Goal: Task Accomplishment & Management: Use online tool/utility

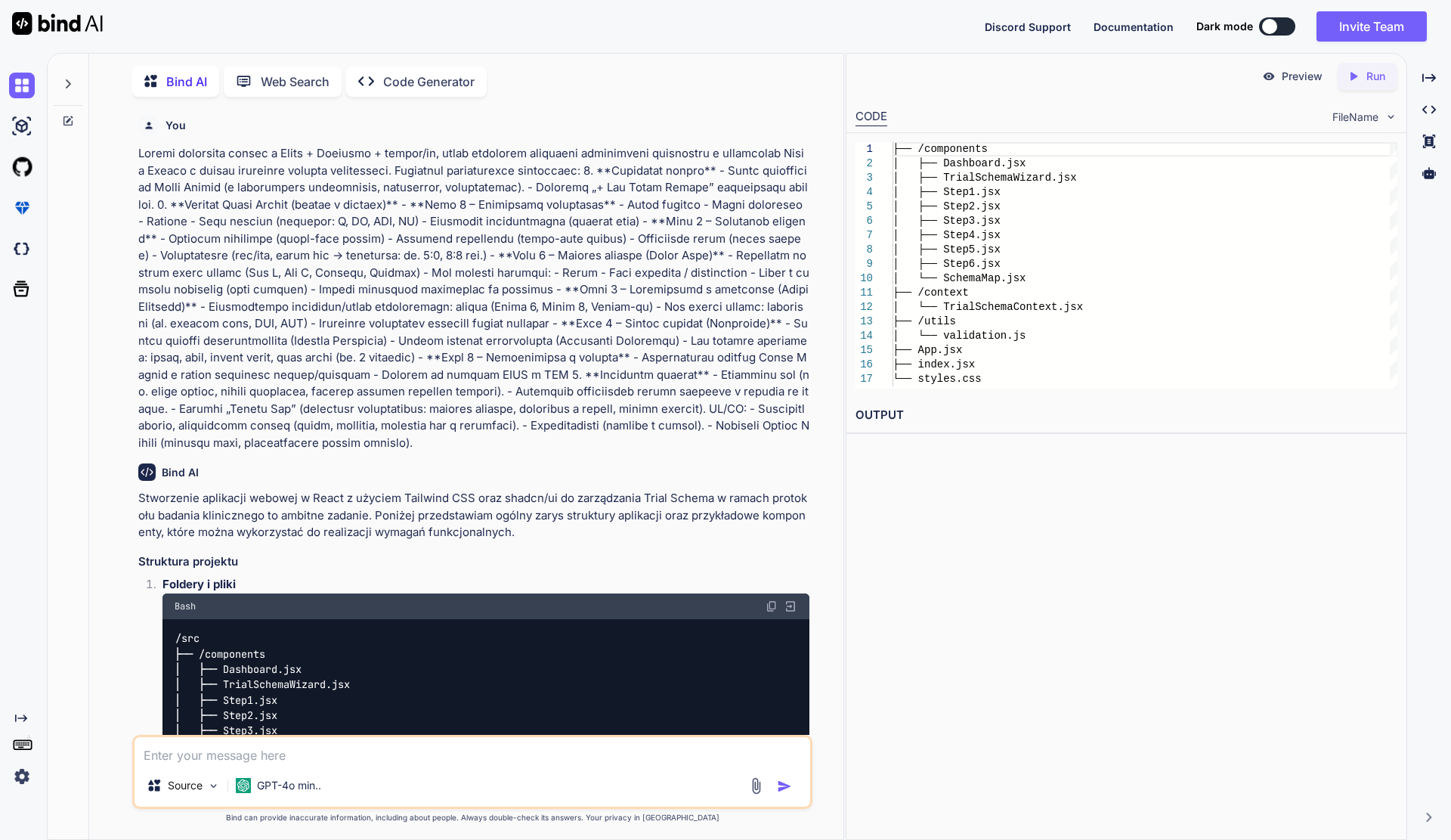
scroll to position [729, 0]
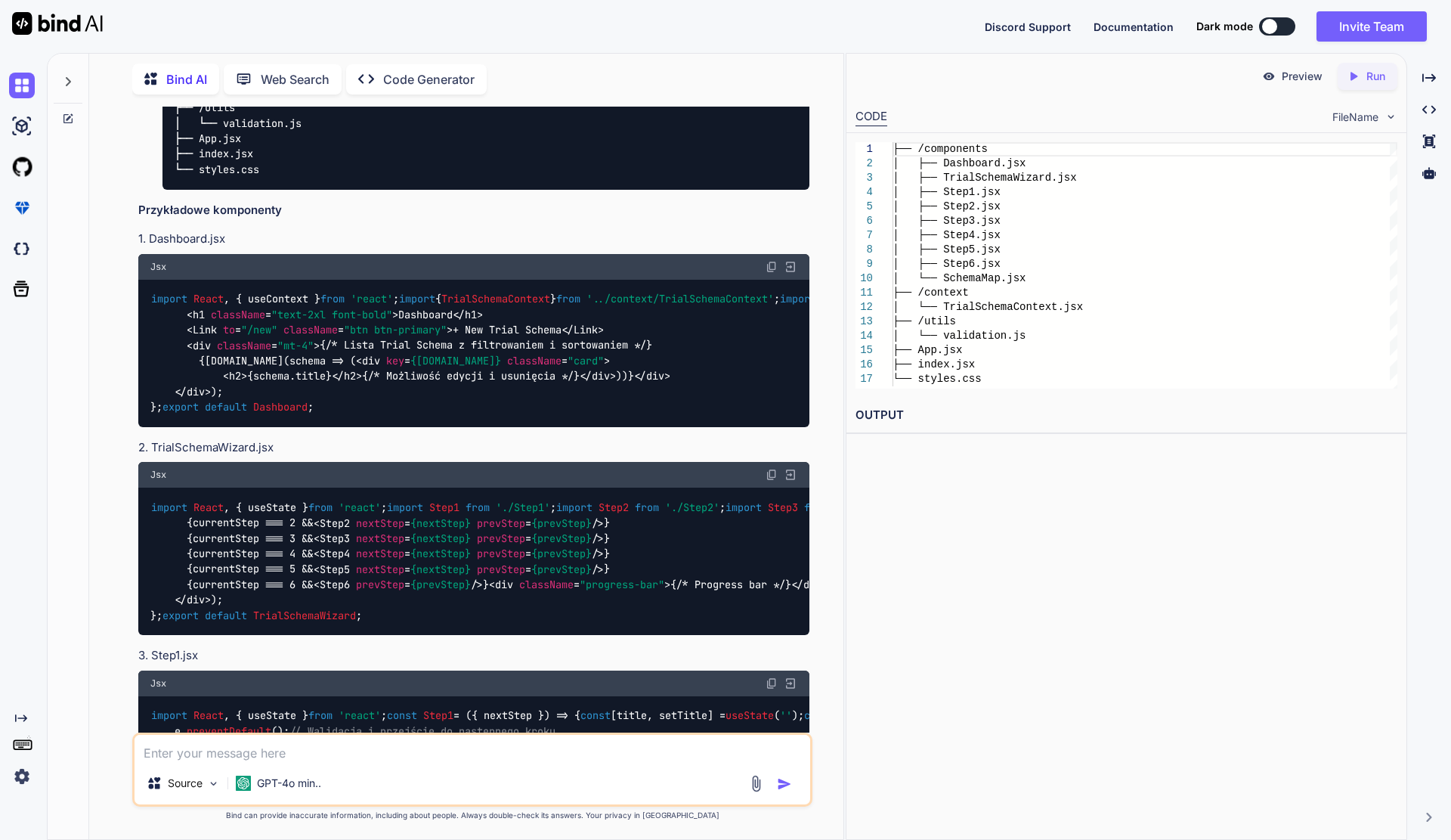
click at [24, 774] on img at bounding box center [21, 775] width 25 height 25
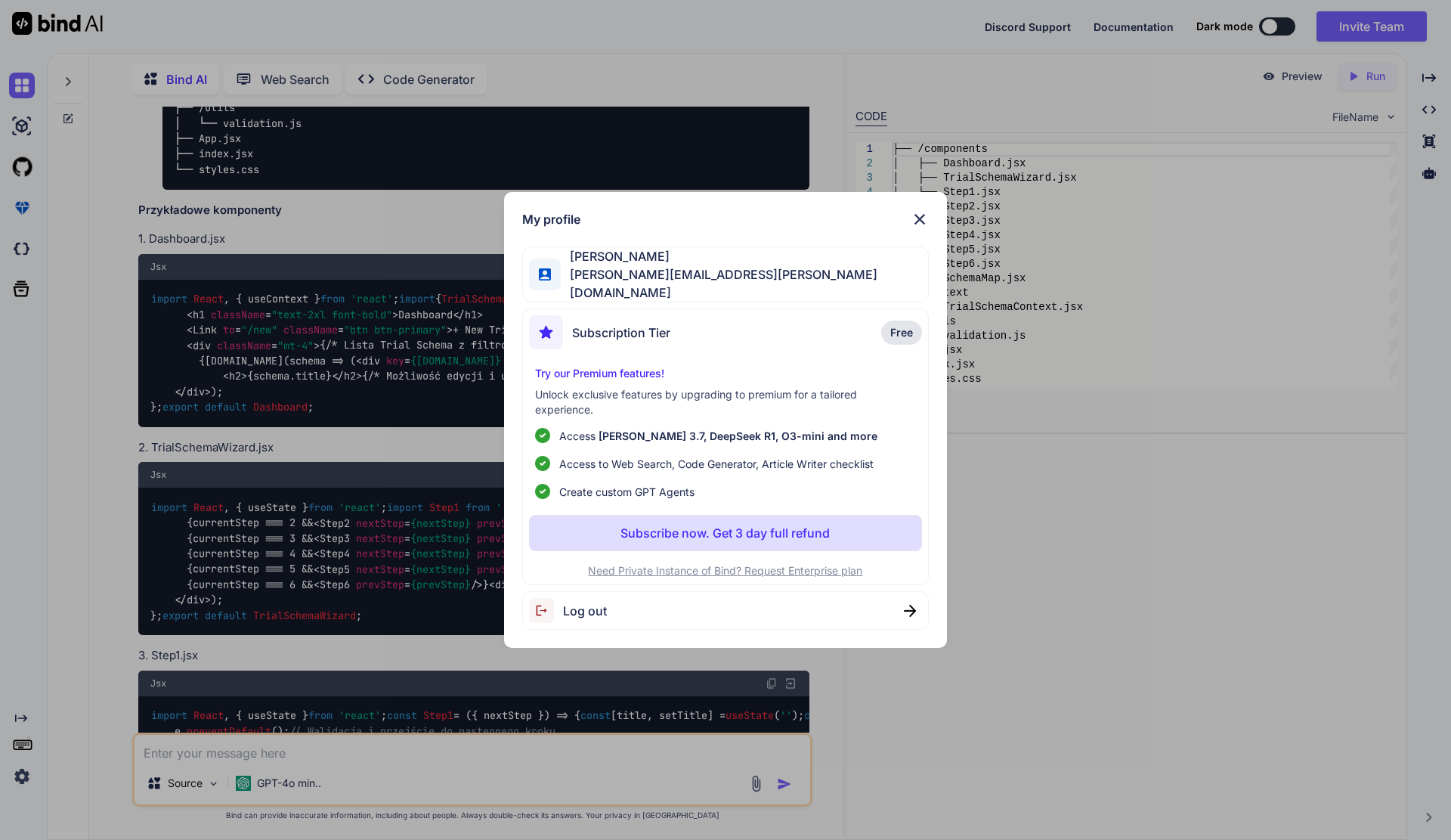
drag, startPoint x: 661, startPoint y: 266, endPoint x: 823, endPoint y: 244, distance: 163.5
click at [823, 244] on div "My profile Wojciech Gazarian wojciech.gazarian@gmail.com Subscription Tier Free…" at bounding box center [726, 420] width 444 height 455
click at [912, 226] on img at bounding box center [920, 219] width 18 height 18
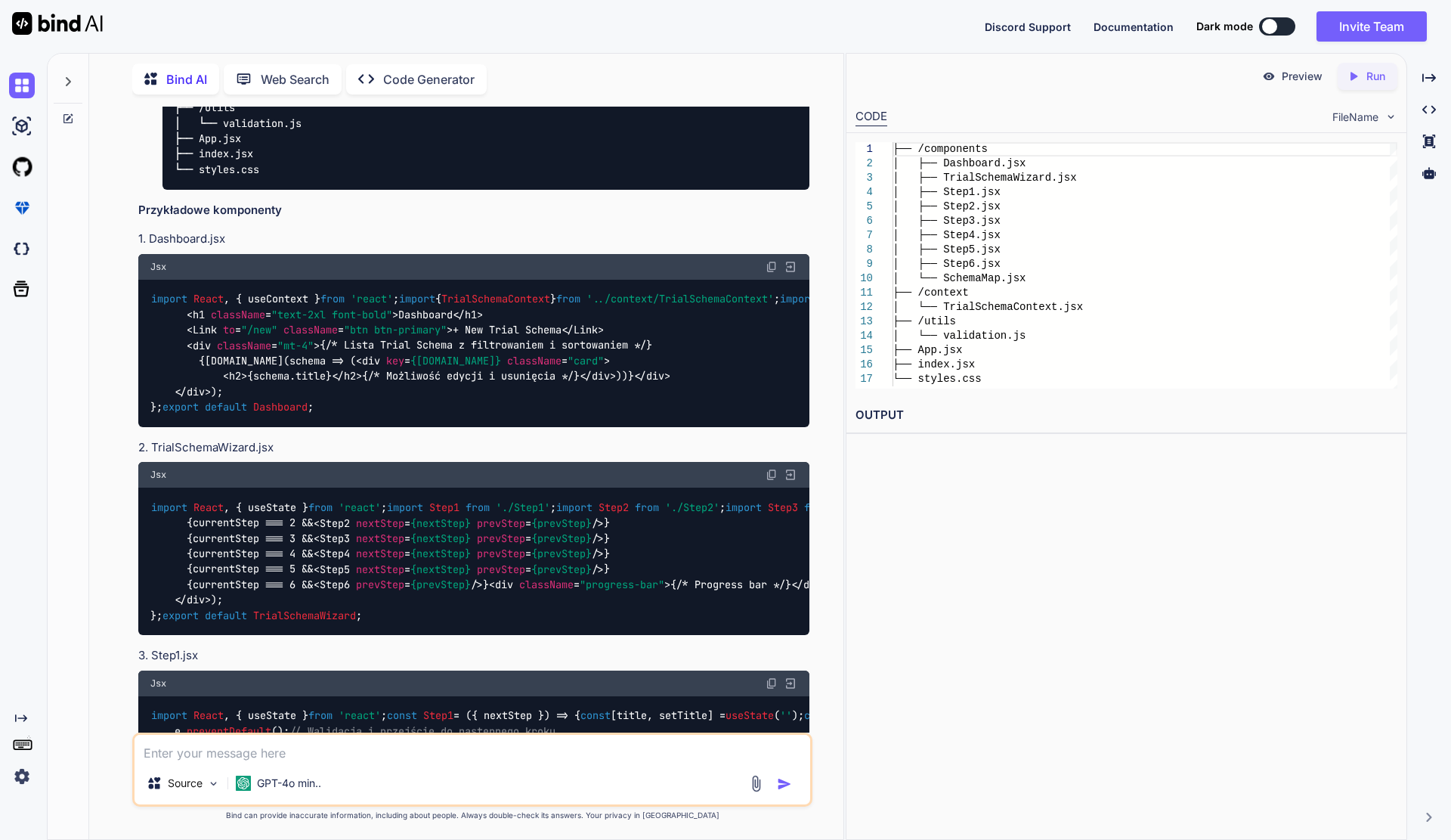
click at [238, 750] on textarea at bounding box center [472, 747] width 676 height 27
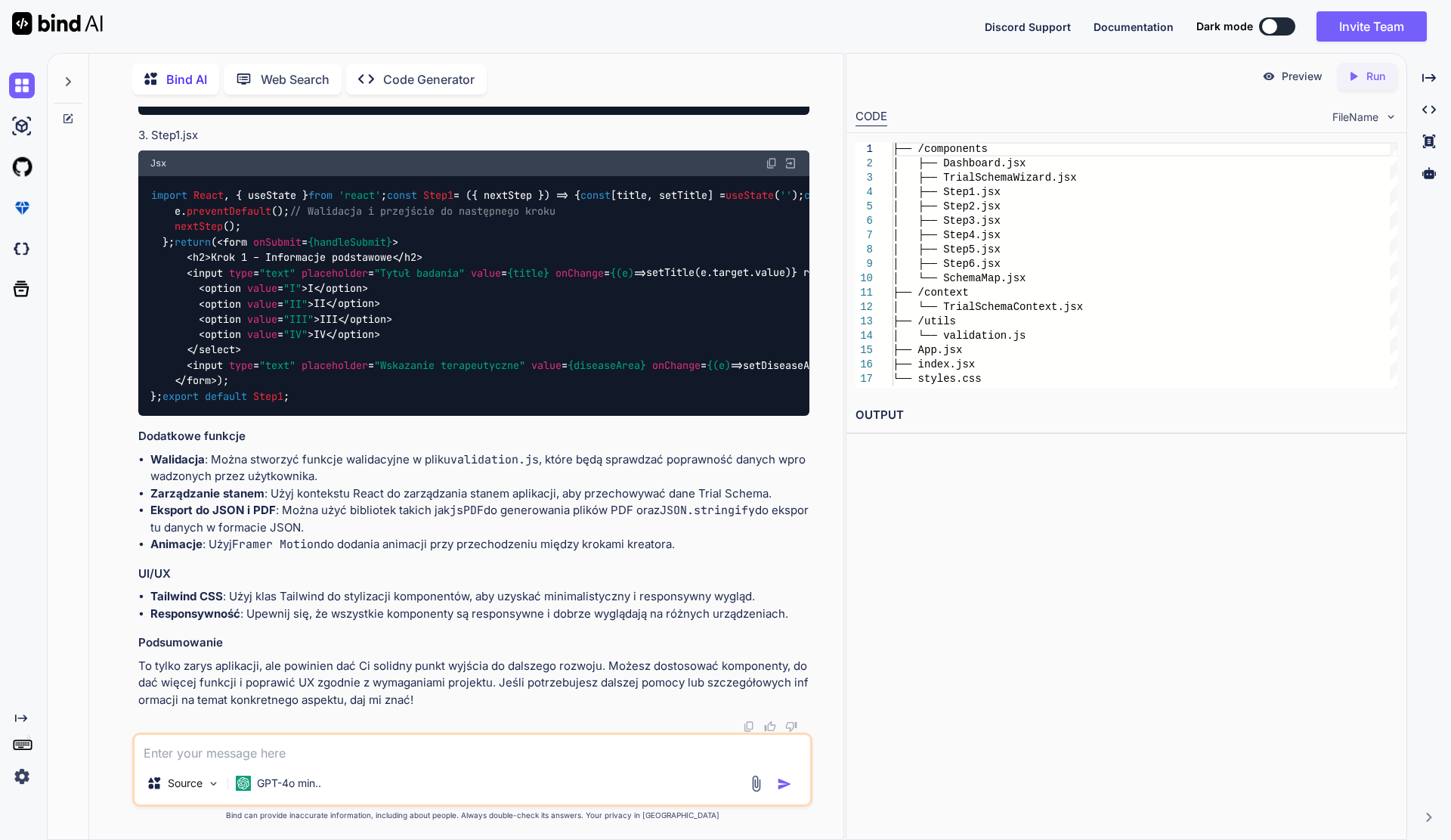
scroll to position [2185, 0]
click at [871, 462] on div "Preview Created with Pixso. Run CODE FileName 1 2 3 4 5 6 7 8 9 10 11 12 13 14 …" at bounding box center [1127, 447] width 561 height 787
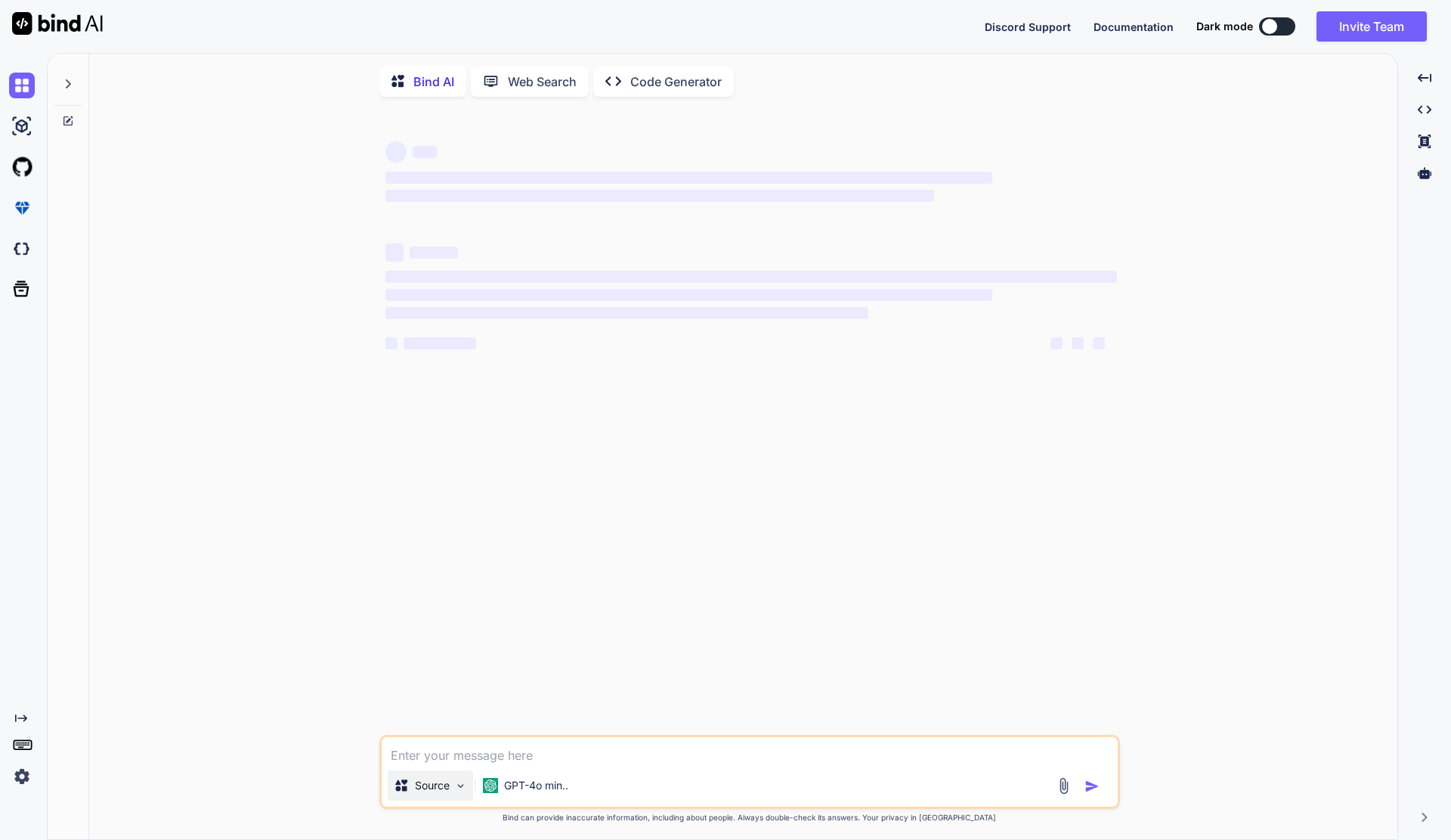
click at [457, 781] on div "Source" at bounding box center [431, 785] width 86 height 31
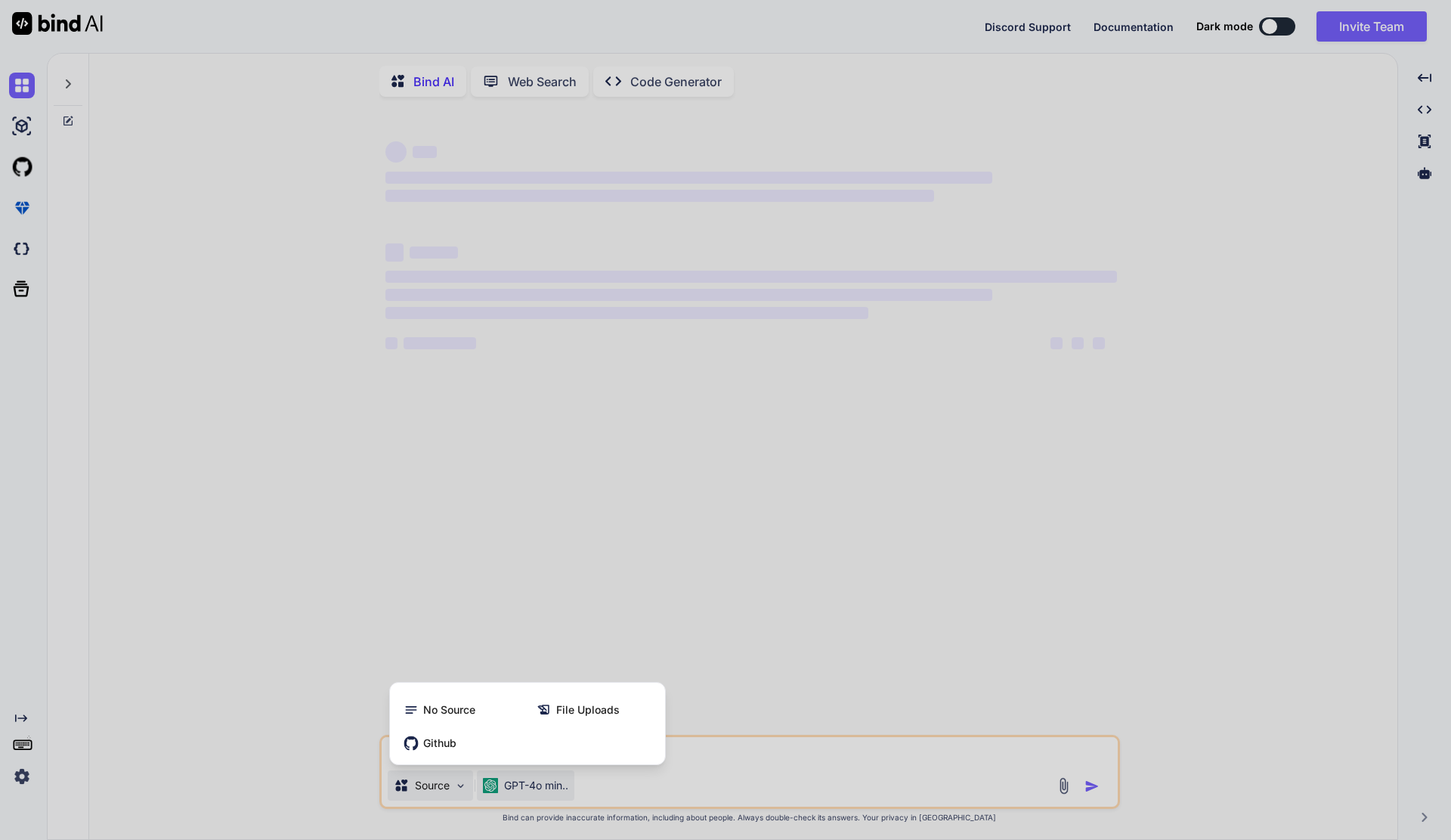
drag, startPoint x: 469, startPoint y: 788, endPoint x: 529, endPoint y: 781, distance: 60.4
click at [469, 788] on div at bounding box center [726, 420] width 1451 height 840
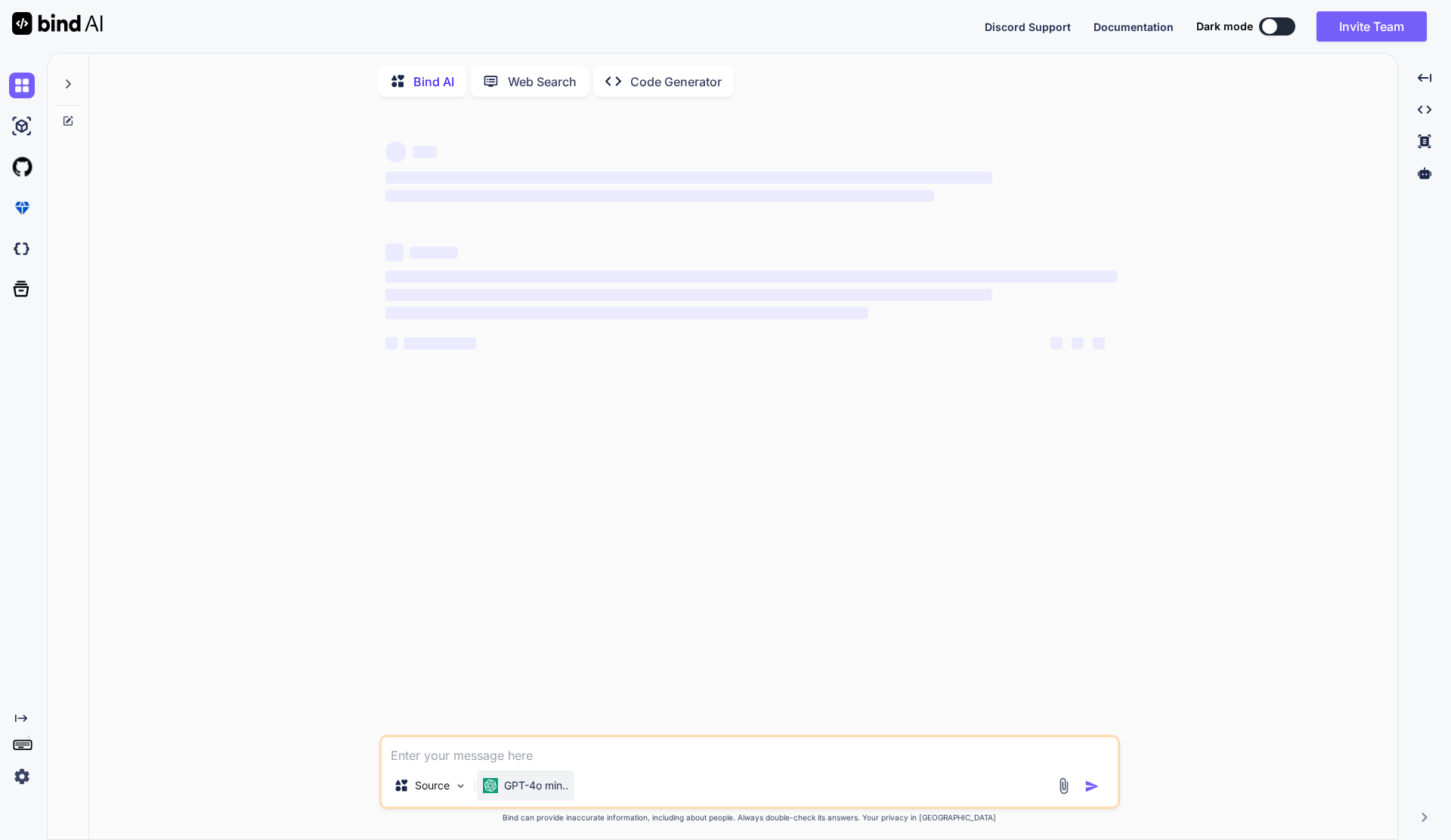
click at [533, 780] on div "GPT-4o min.." at bounding box center [526, 785] width 98 height 31
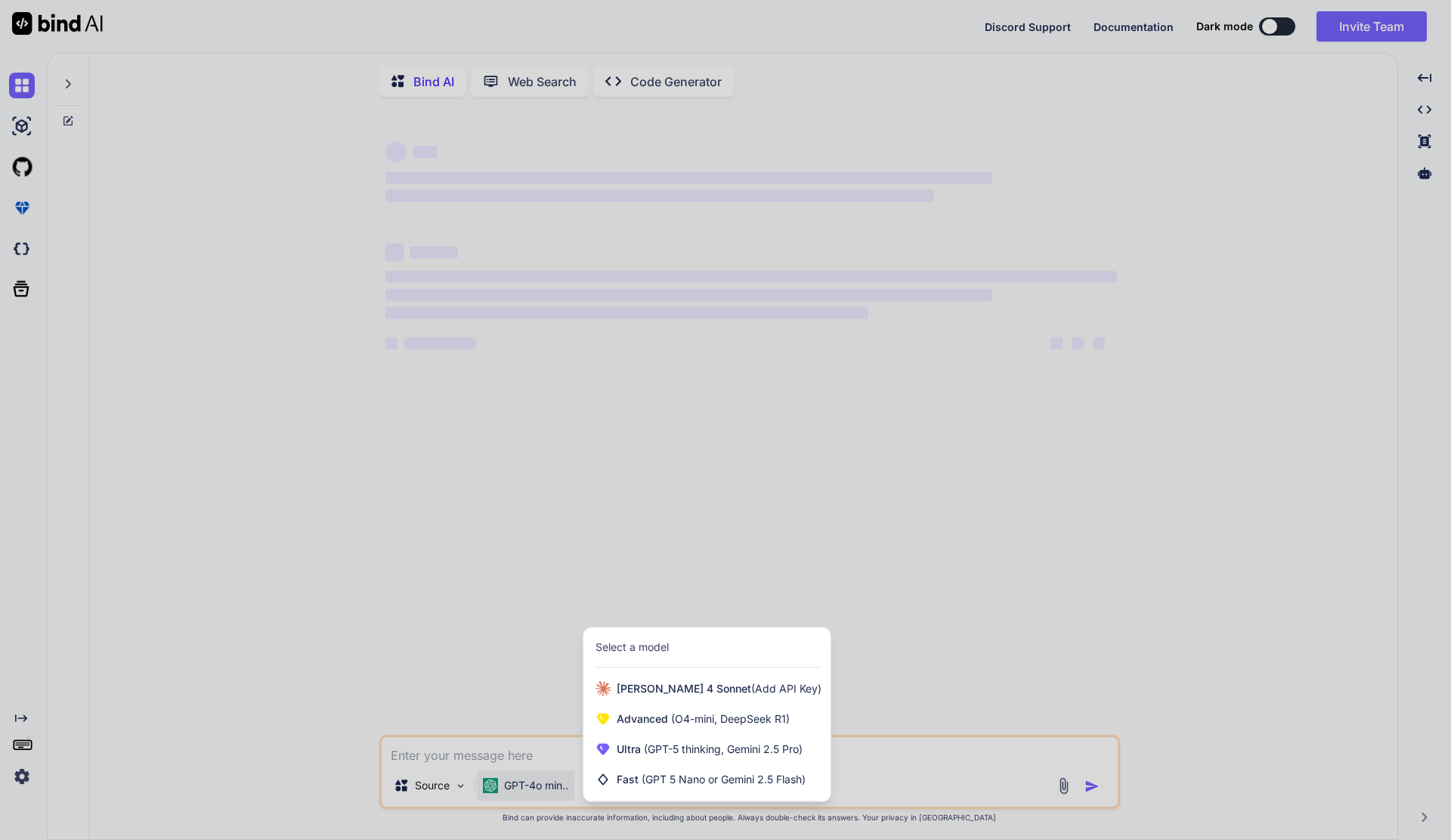
click at [413, 642] on div at bounding box center [726, 420] width 1451 height 840
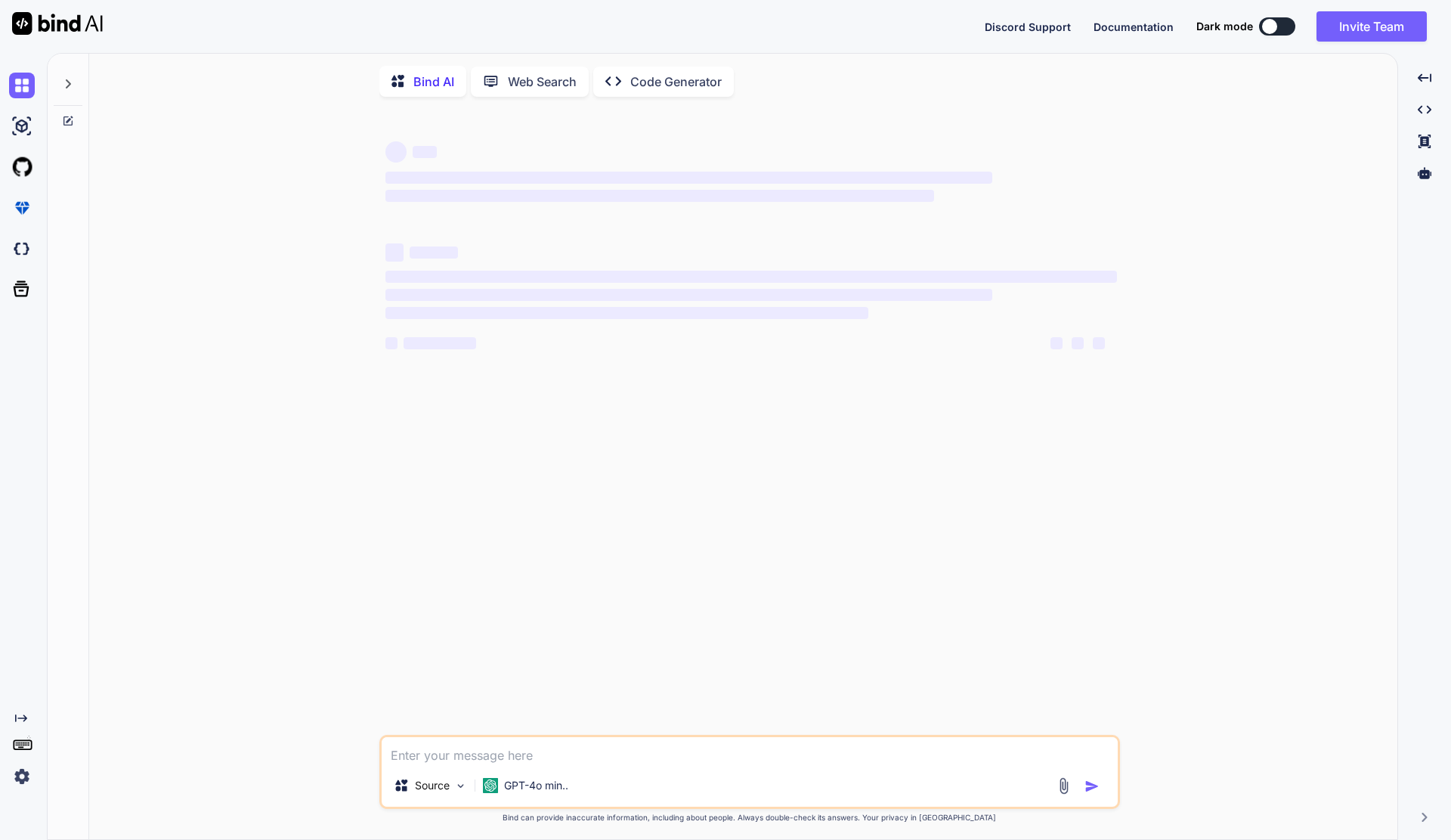
click at [58, 19] on img at bounding box center [58, 24] width 91 height 23
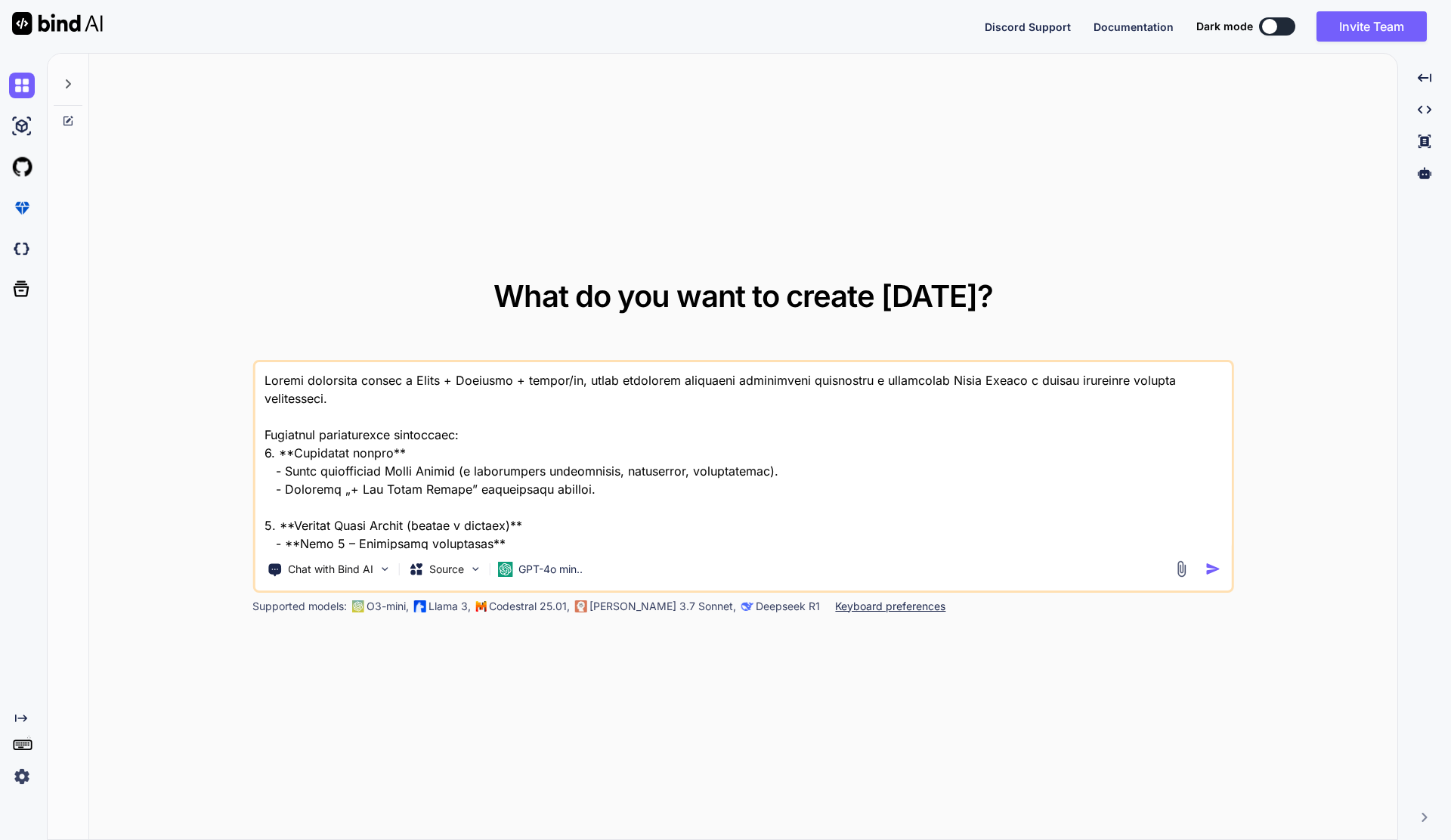
click at [59, 20] on img at bounding box center [58, 24] width 91 height 23
click at [59, 21] on img at bounding box center [58, 24] width 91 height 23
click at [609, 544] on textarea at bounding box center [743, 455] width 977 height 187
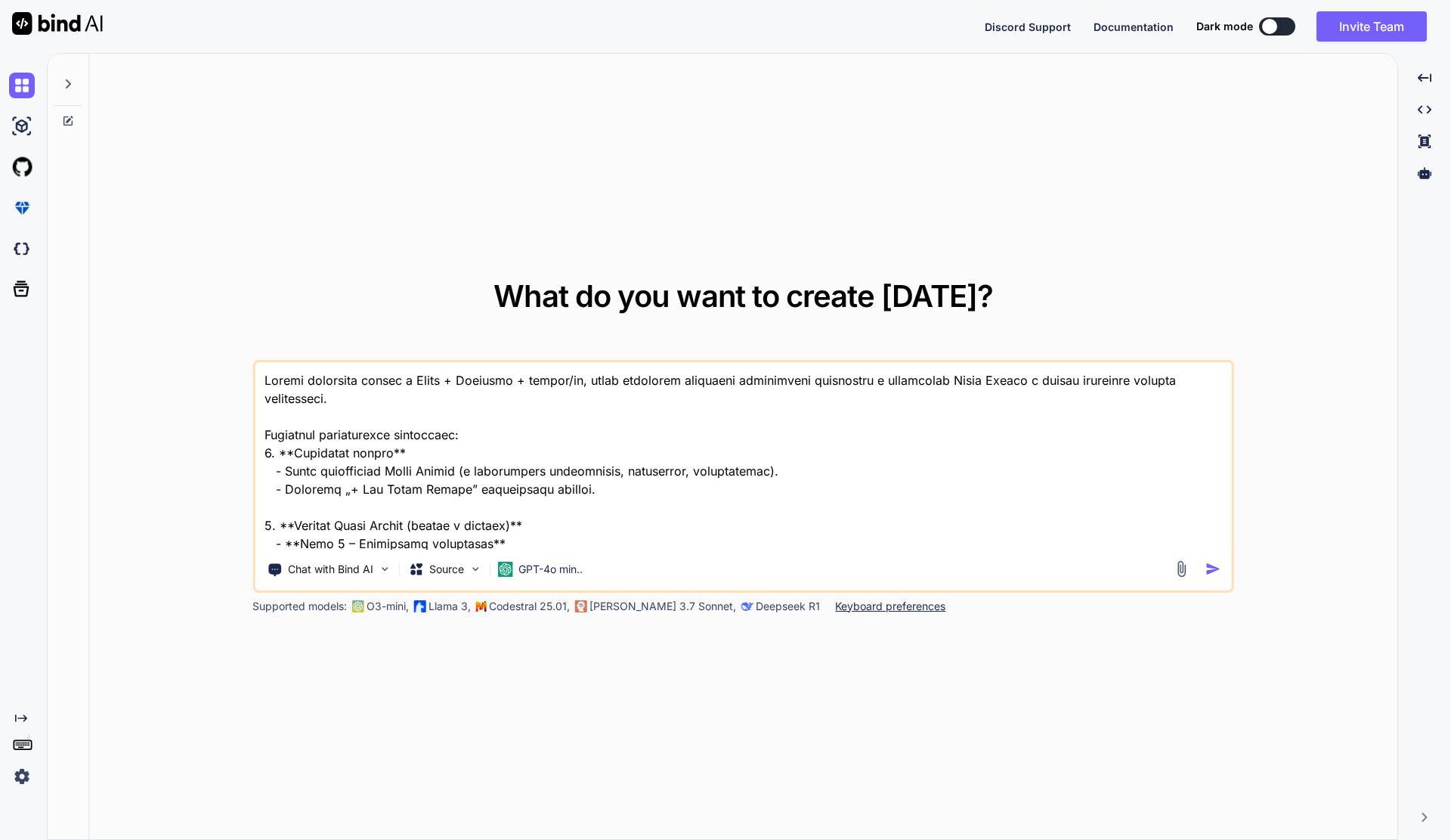
click at [609, 544] on textarea at bounding box center [743, 455] width 977 height 187
click at [1216, 571] on img "button" at bounding box center [1213, 569] width 16 height 16
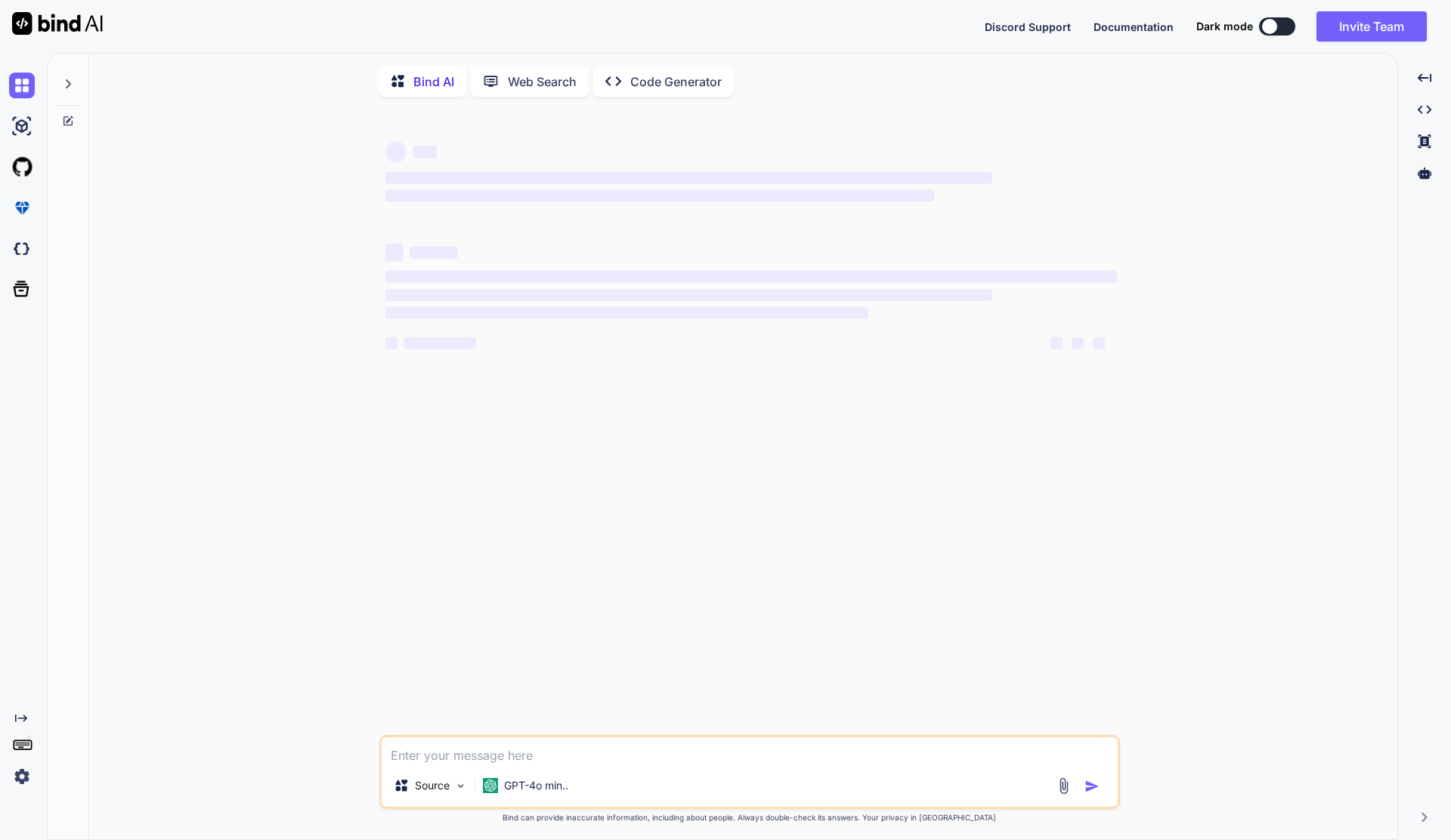
type textarea "x"
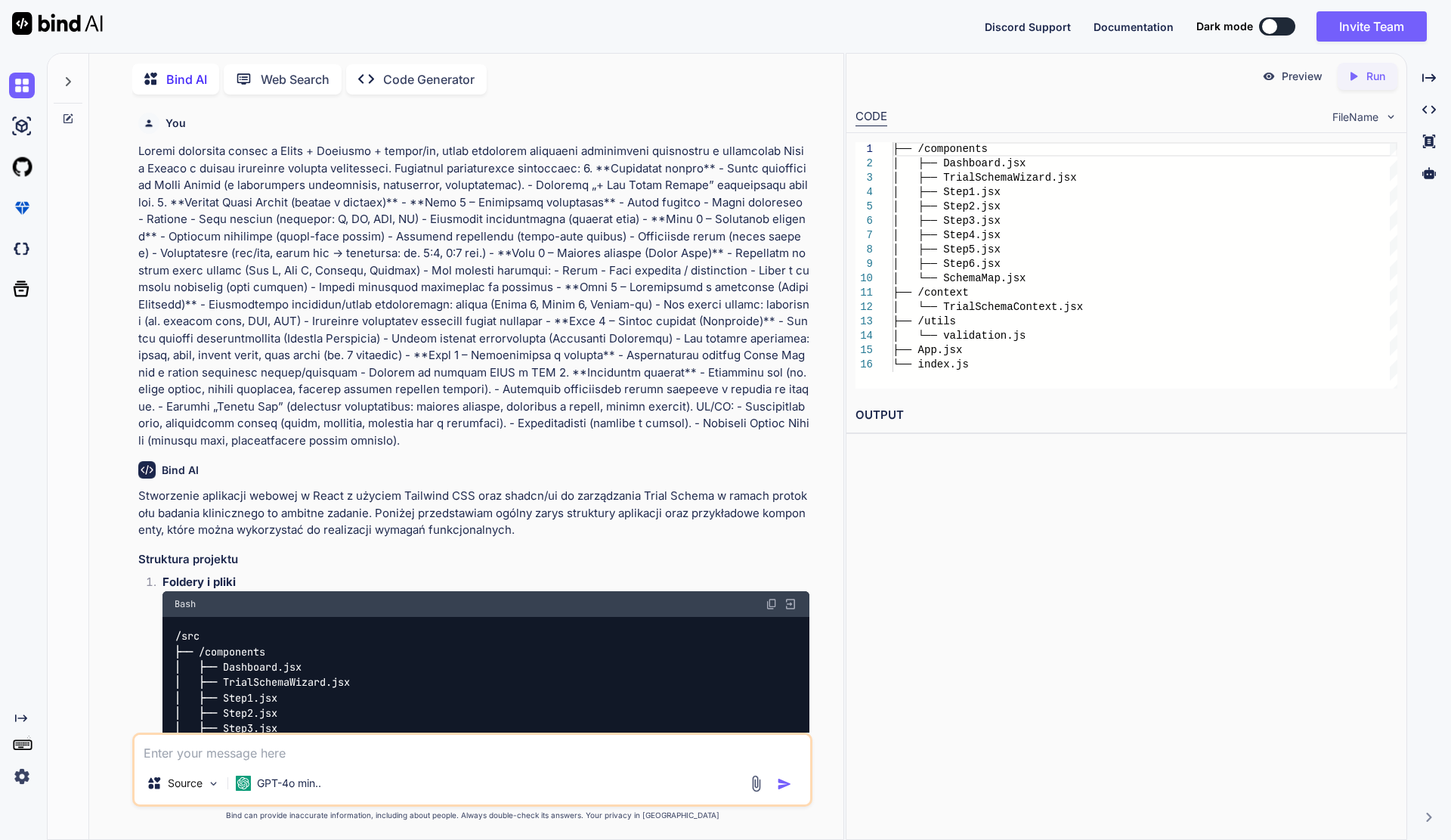
click at [953, 522] on div "Preview Created with Pixso. Run CODE FileName 1 2 3 4 5 6 7 8 9 10 11 12 13 14 …" at bounding box center [1127, 447] width 561 height 787
click at [955, 517] on div "Preview Created with Pixso. Run CODE FileName 1 2 3 4 5 6 7 8 9 10 11 12 13 14 …" at bounding box center [1127, 447] width 561 height 787
drag, startPoint x: 920, startPoint y: 484, endPoint x: 1101, endPoint y: 545, distance: 191.0
click at [1100, 545] on div "Preview Created with Pixso. Run CODE FileName 1 2 3 4 5 6 7 8 9 10 11 12 13 14 …" at bounding box center [1127, 447] width 561 height 787
click at [1101, 545] on div "Preview Created with Pixso. Run CODE FileName 1 2 3 4 5 6 7 8 9 10 11 12 13 14 …" at bounding box center [1127, 447] width 561 height 787
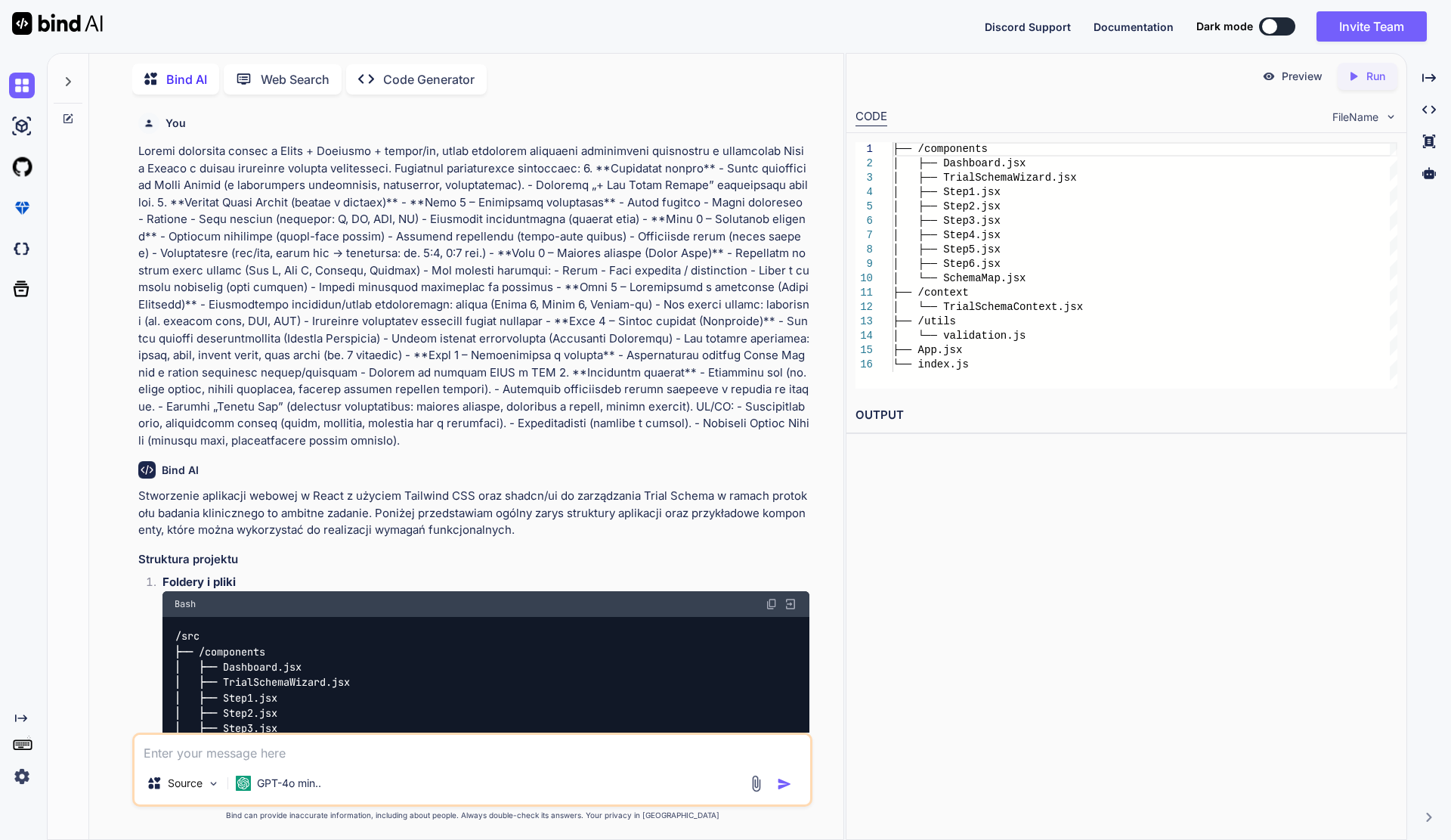
click at [1281, 557] on div "Preview Created with Pixso. Run CODE FileName 1 2 3 4 5 6 7 8 9 10 11 12 13 14 …" at bounding box center [1127, 447] width 561 height 787
click at [1284, 553] on div "Preview Created with Pixso. Run CODE FileName 1 2 3 4 5 6 7 8 9 10 11 12 13 14 …" at bounding box center [1127, 447] width 561 height 787
click at [1274, 25] on div at bounding box center [1269, 26] width 15 height 15
click at [56, 22] on img at bounding box center [58, 24] width 91 height 23
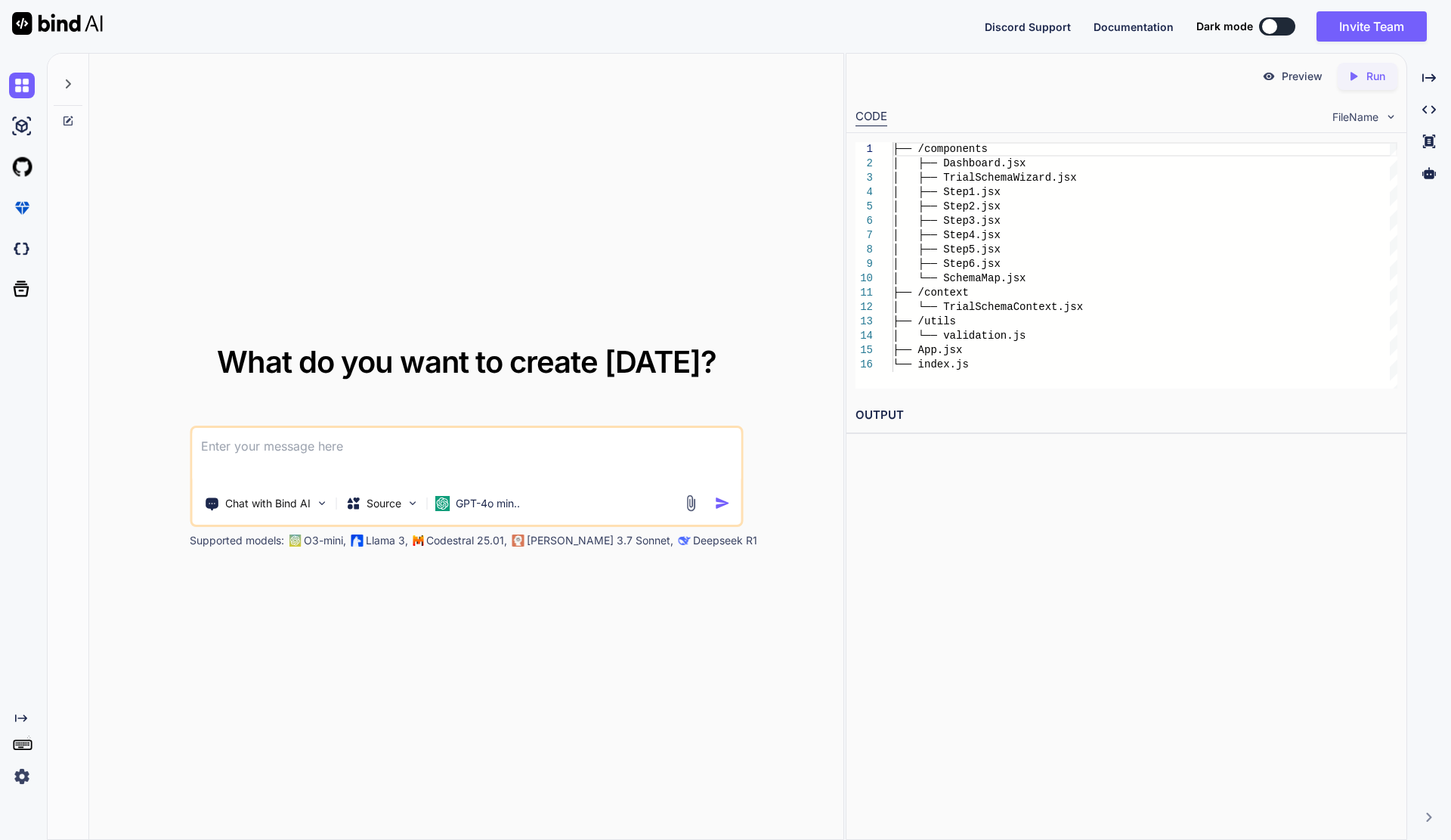
click at [56, 22] on img at bounding box center [58, 24] width 91 height 23
click at [17, 776] on img at bounding box center [21, 775] width 25 height 25
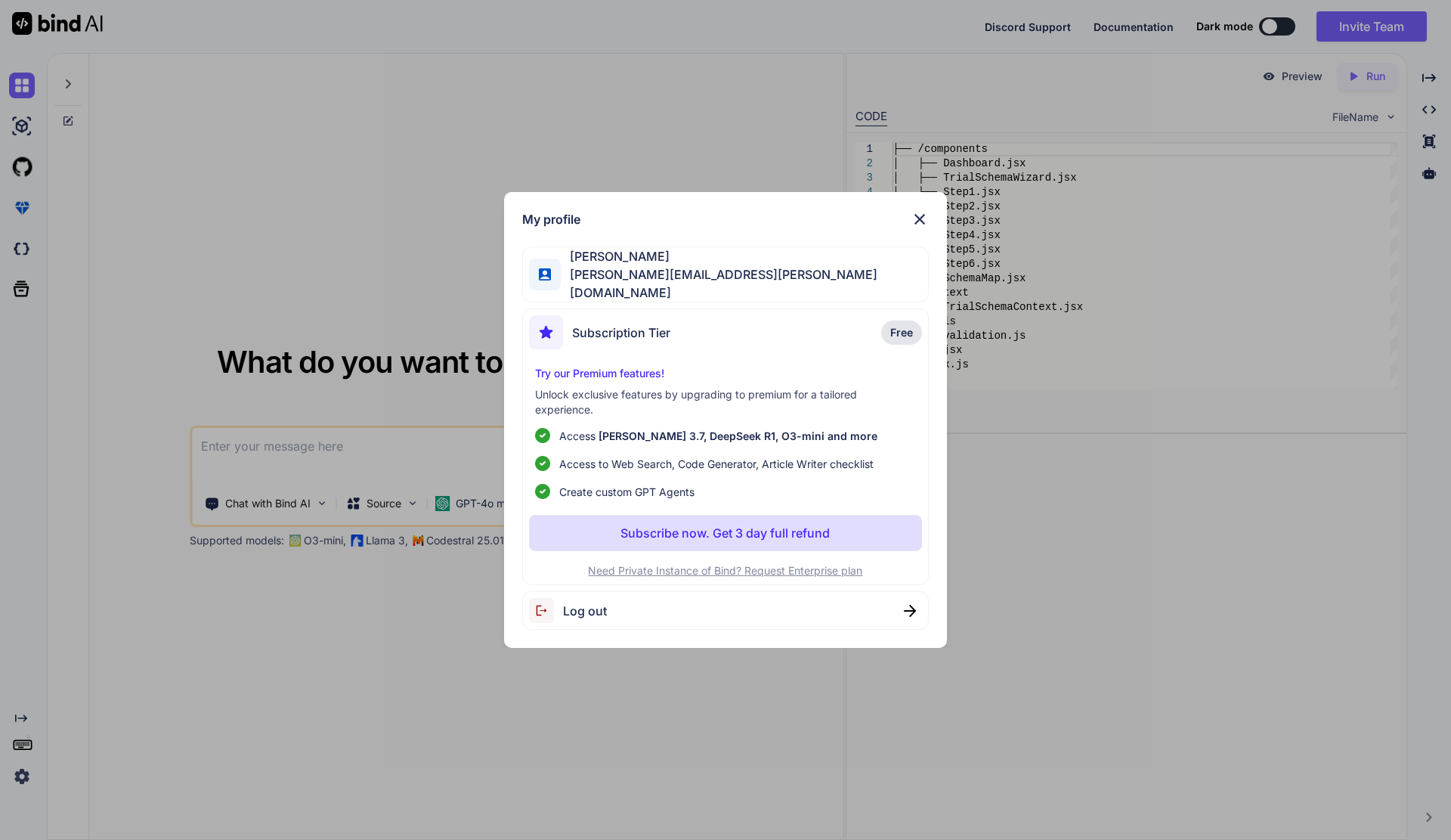
click at [924, 224] on img at bounding box center [920, 219] width 18 height 18
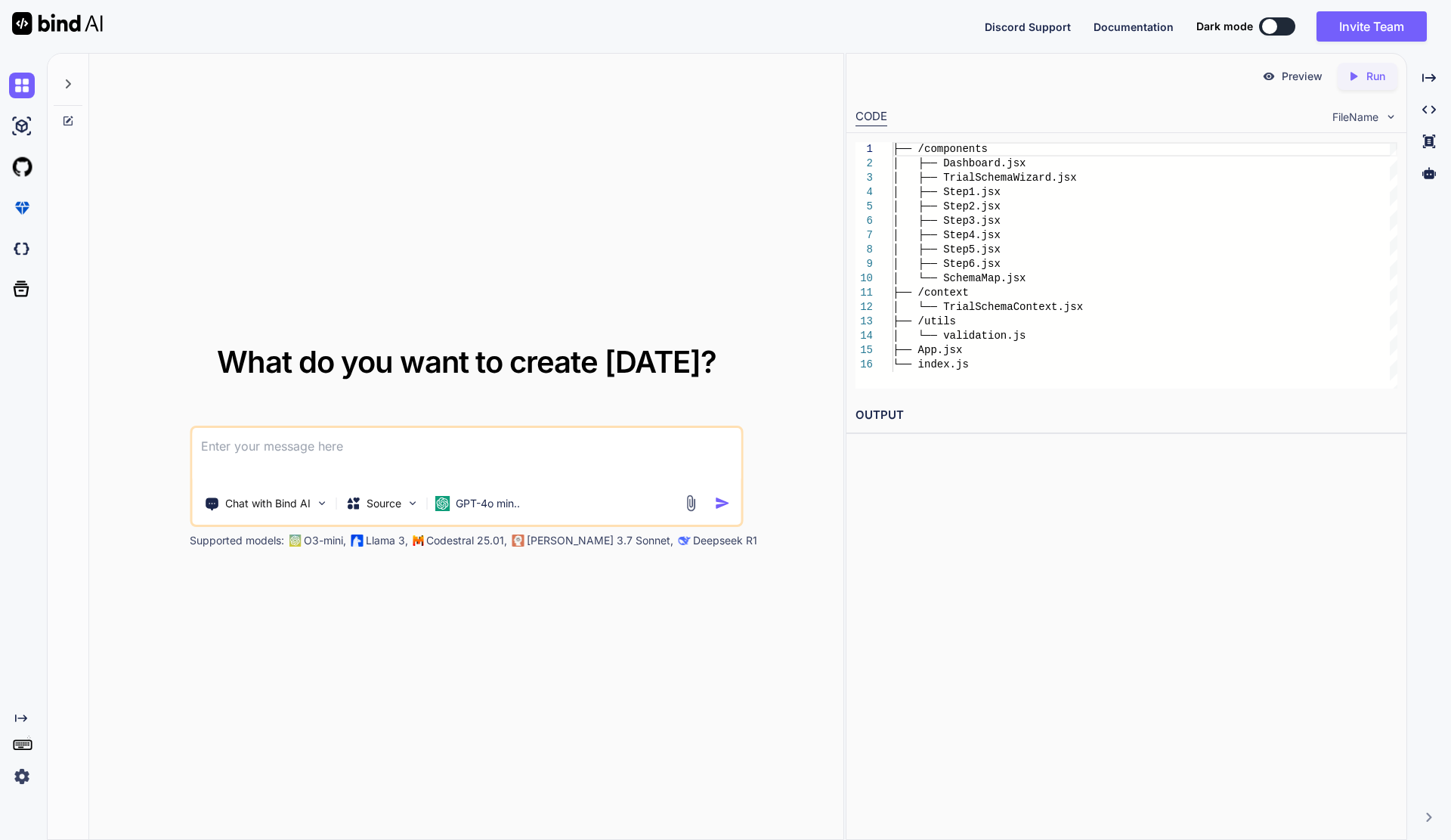
click at [37, 18] on img at bounding box center [58, 24] width 91 height 23
click at [60, 18] on img at bounding box center [58, 24] width 91 height 23
click at [309, 504] on p "Chat with Bind AI" at bounding box center [268, 503] width 86 height 15
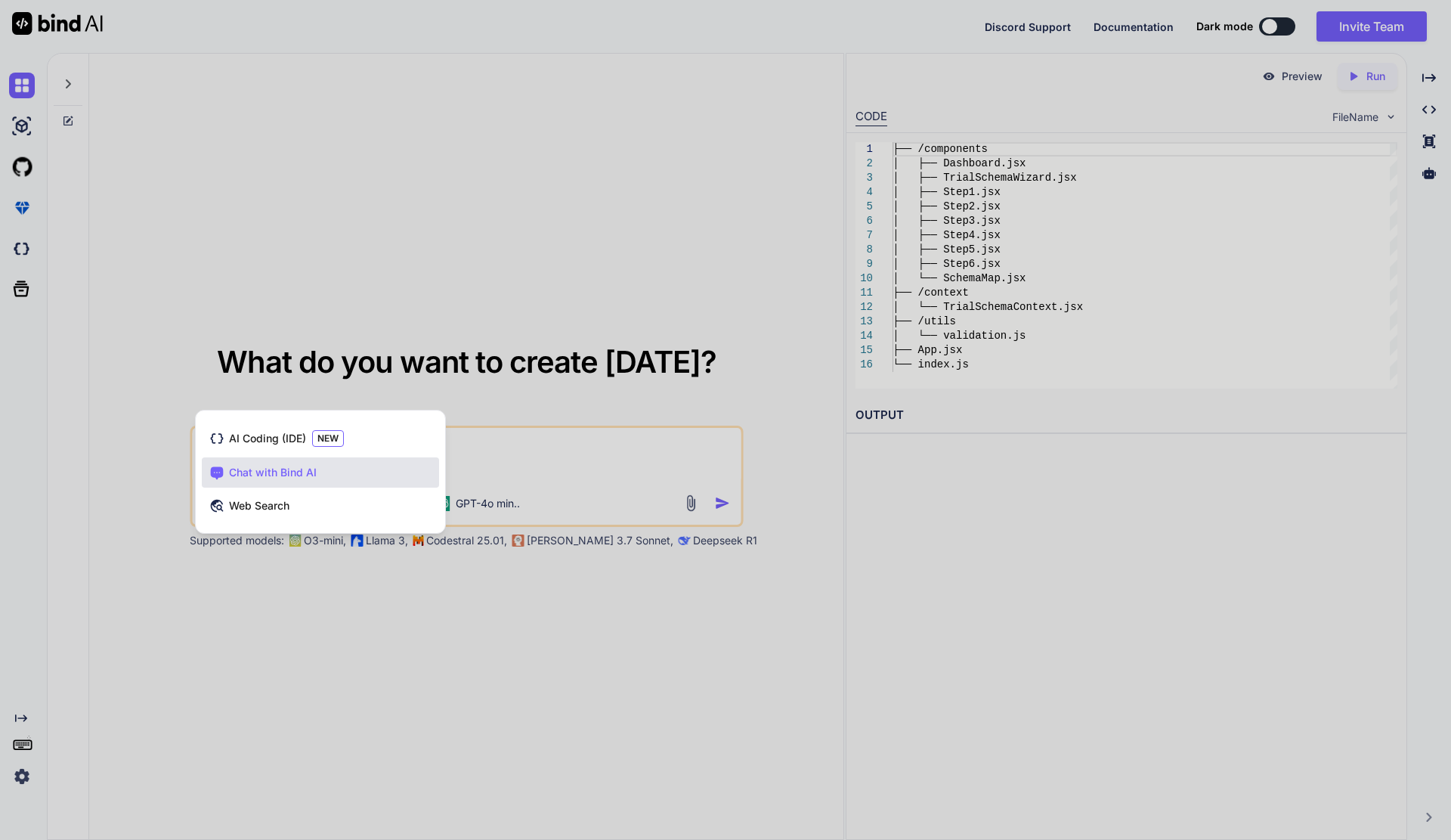
click at [315, 410] on div "AI Coding (IDE) NEW Chat with Bind AI Web Search" at bounding box center [320, 472] width 251 height 124
click at [290, 437] on span "AI Coding (IDE)" at bounding box center [267, 438] width 77 height 15
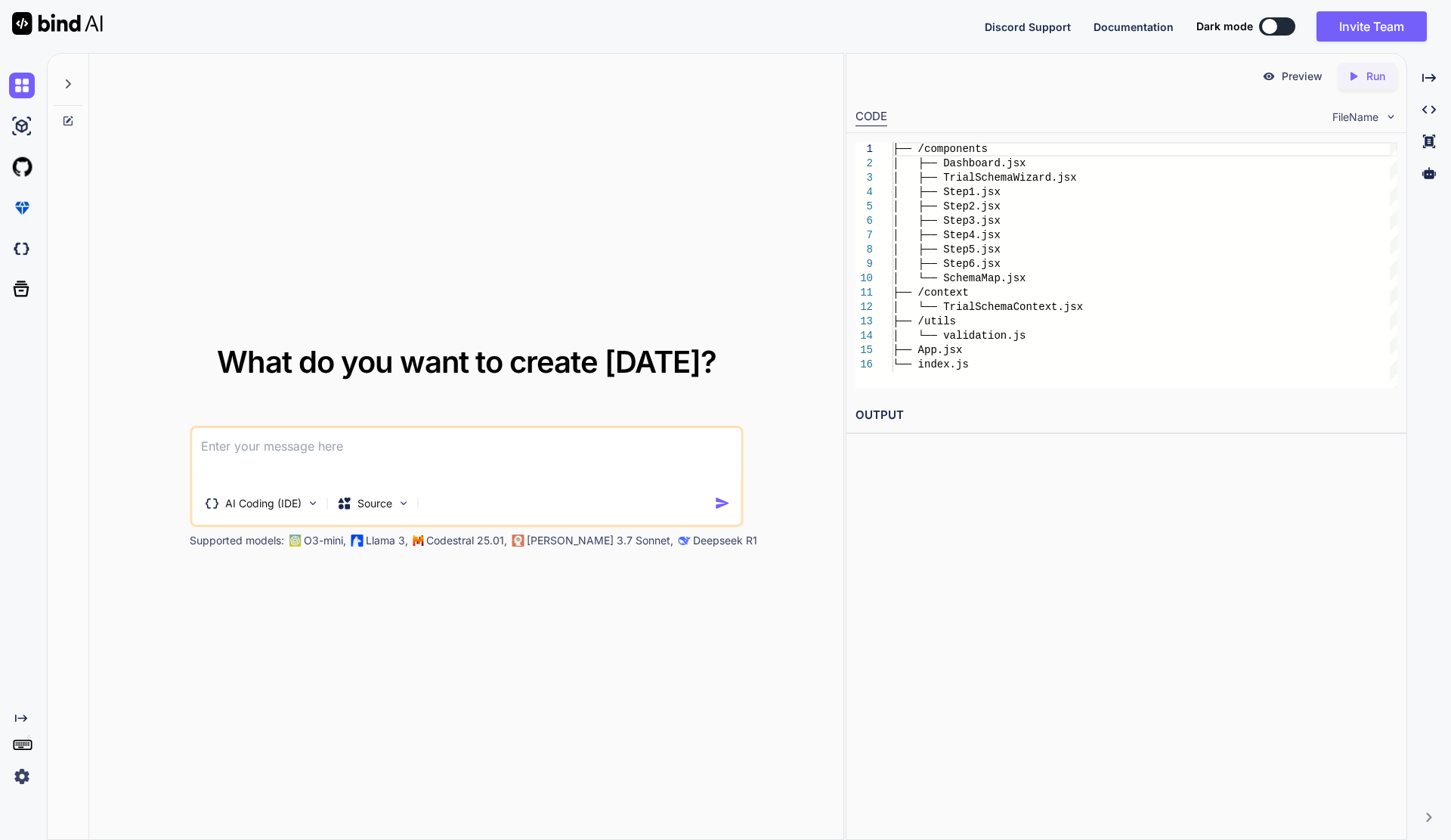
click at [299, 455] on textarea at bounding box center [467, 455] width 549 height 56
paste textarea "Stwórz funkcjonalny prototyp interfejsu użytkownika dla SOA Editor (Schedule of…"
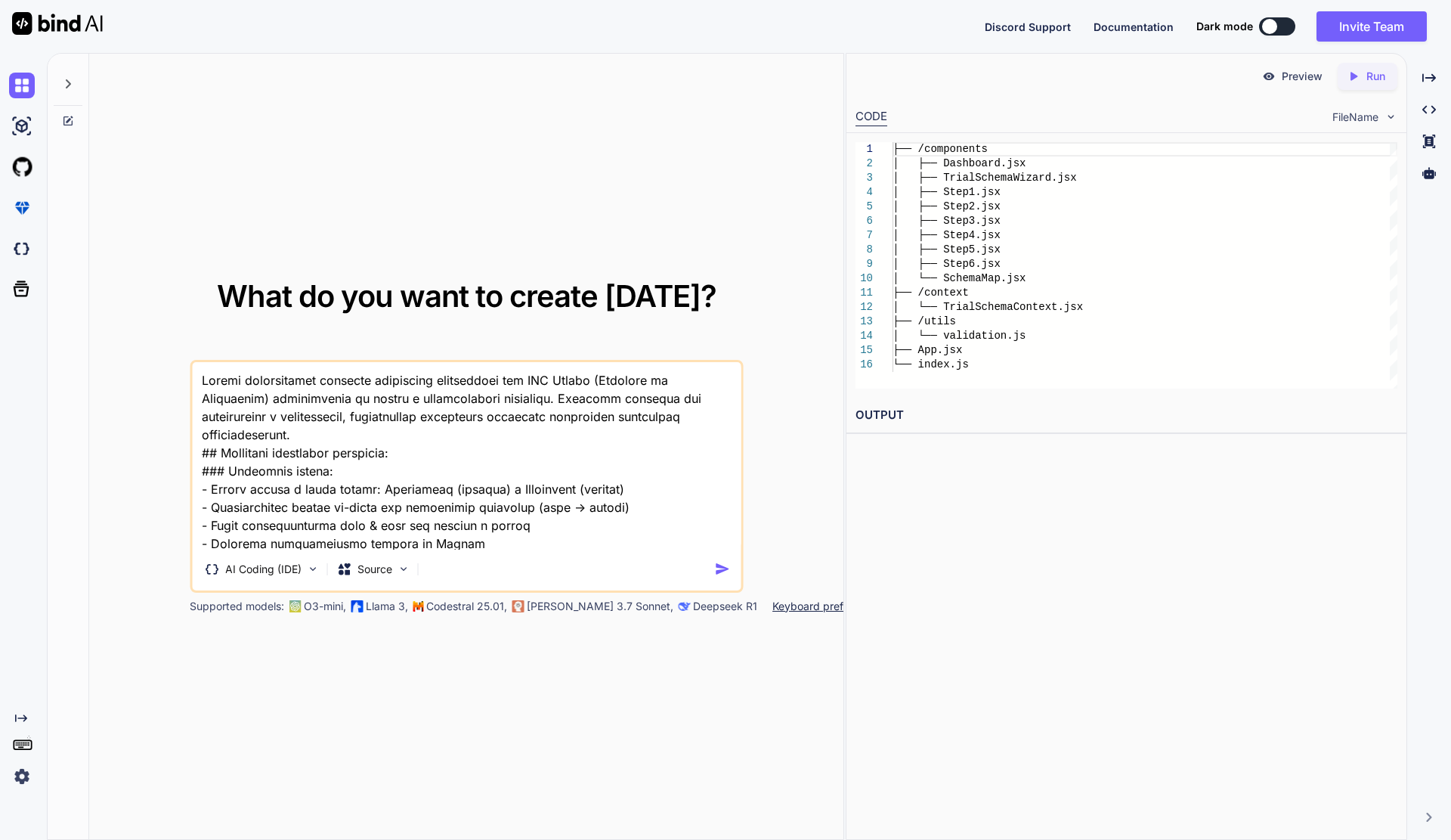
type textarea "Stwórz funkcjonalny prototyp interfejsu użytkownika dla SOA Editor (Schedule of…"
click at [716, 564] on img "button" at bounding box center [722, 569] width 16 height 16
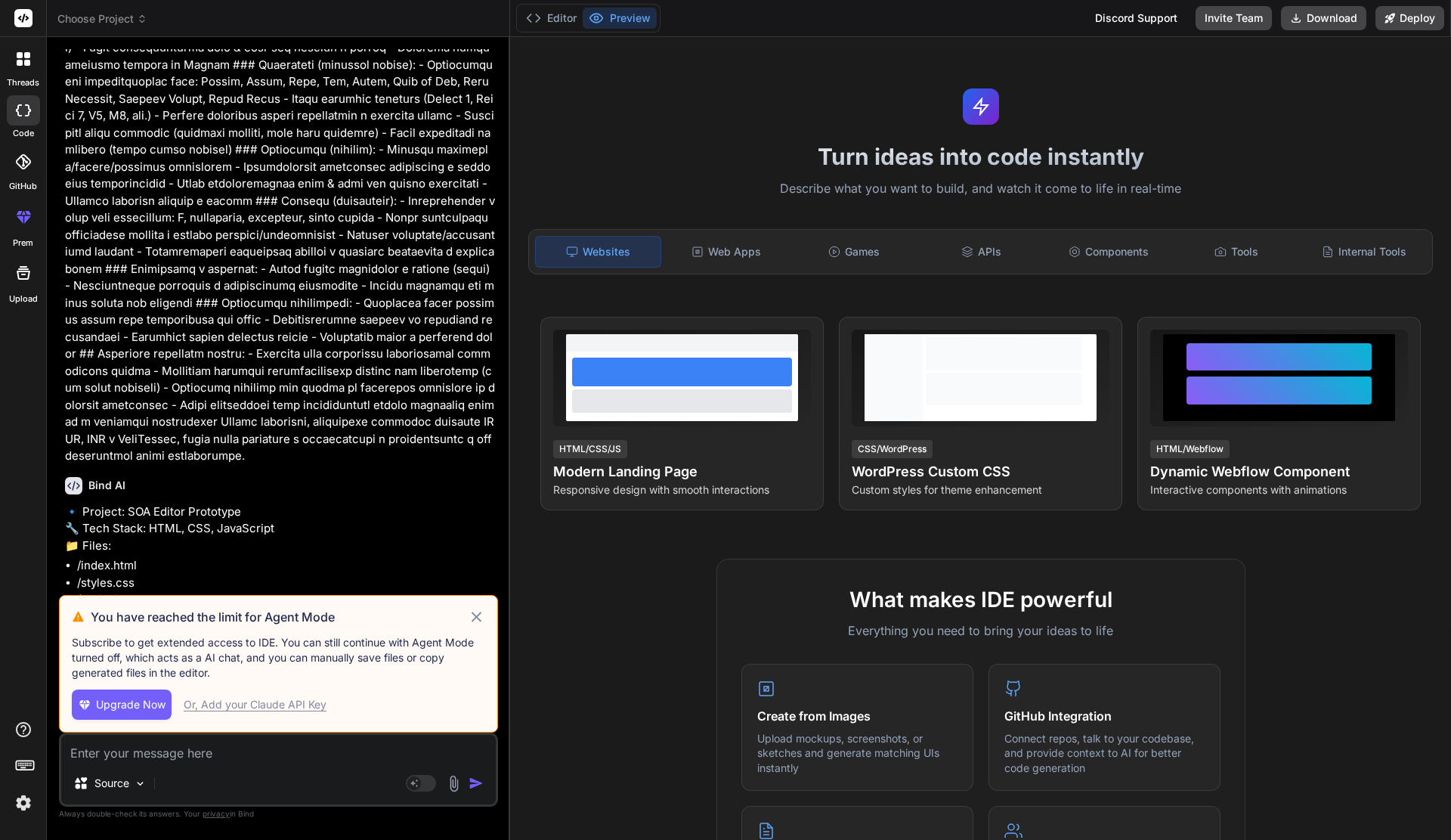
scroll to position [184, 0]
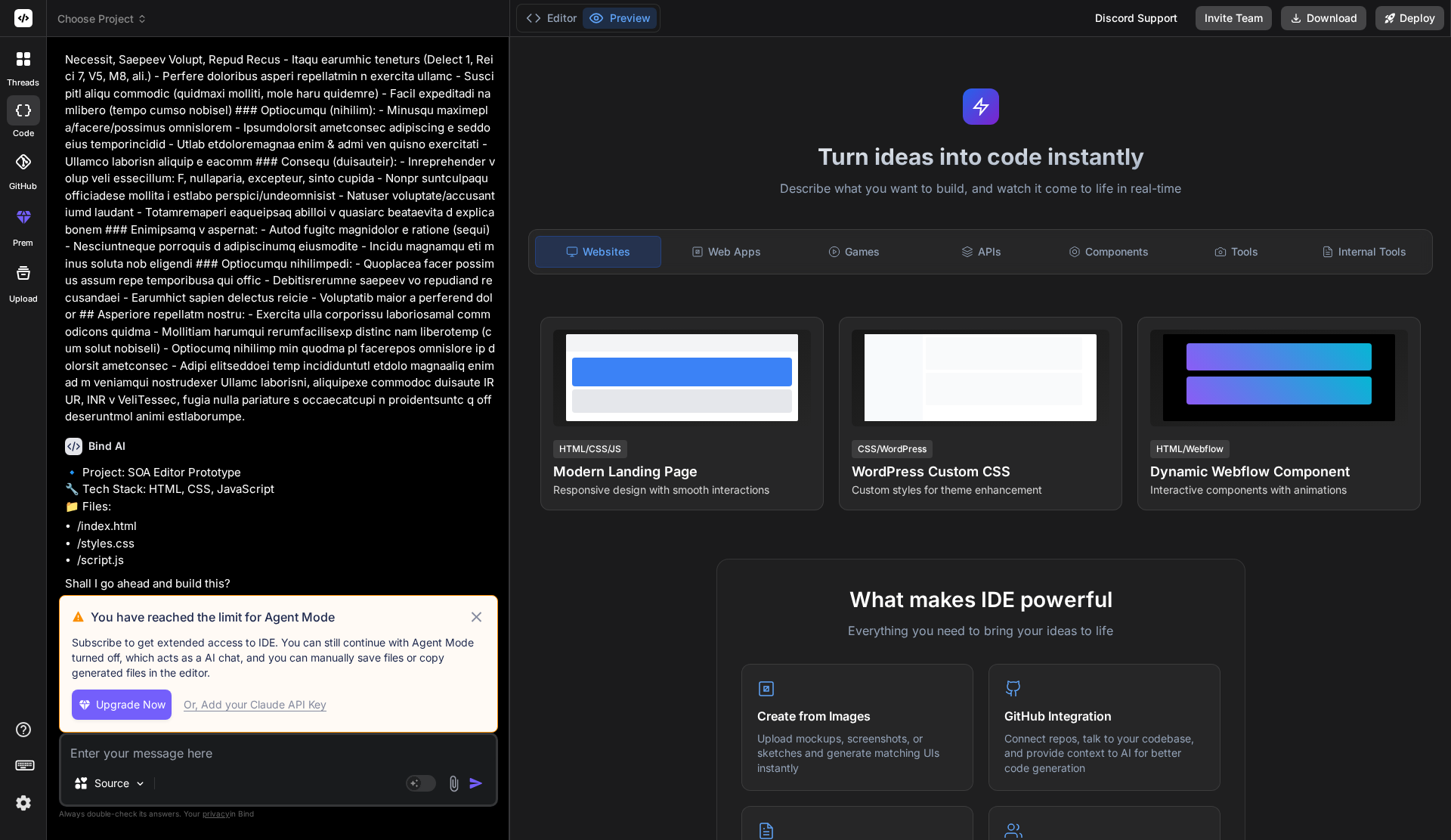
click at [474, 612] on icon at bounding box center [476, 616] width 17 height 18
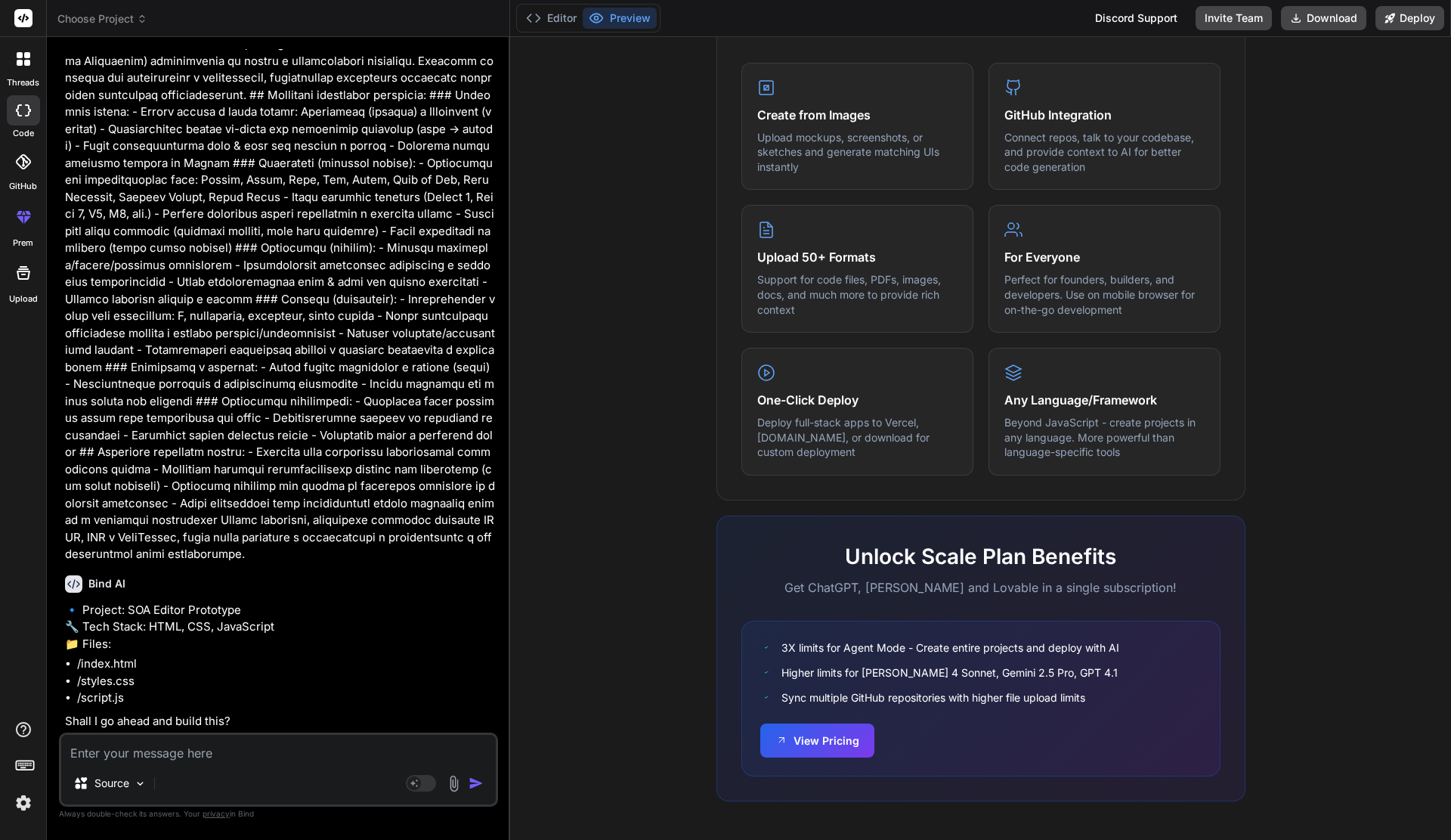
scroll to position [0, 0]
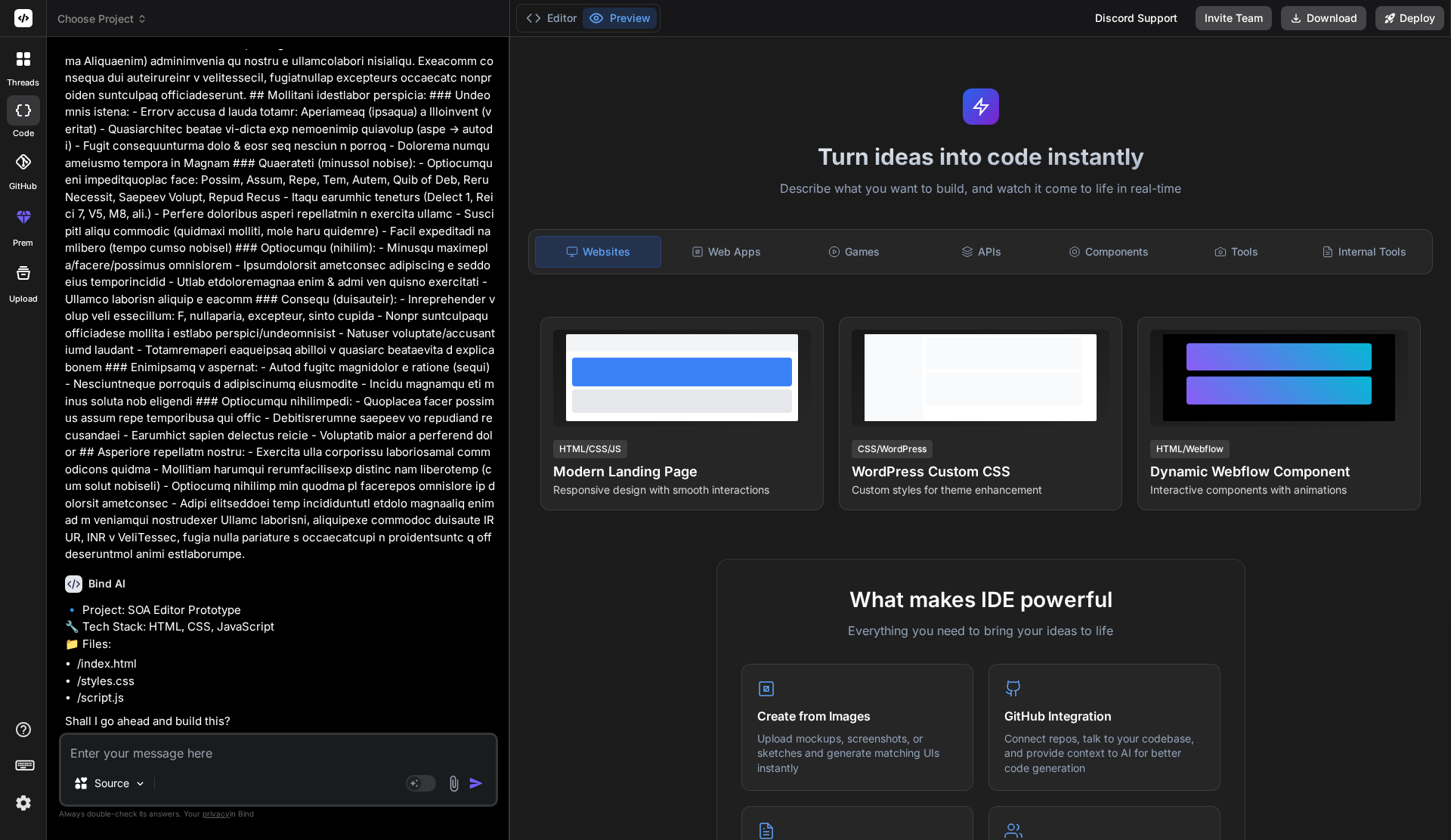
click at [635, 9] on button "Preview" at bounding box center [620, 18] width 74 height 21
drag, startPoint x: 339, startPoint y: 718, endPoint x: 337, endPoint y: 728, distance: 10.2
click at [338, 719] on p "Shall I go ahead and build this?" at bounding box center [280, 721] width 430 height 17
click at [333, 746] on textarea at bounding box center [278, 747] width 434 height 27
click at [327, 752] on textarea at bounding box center [278, 747] width 434 height 27
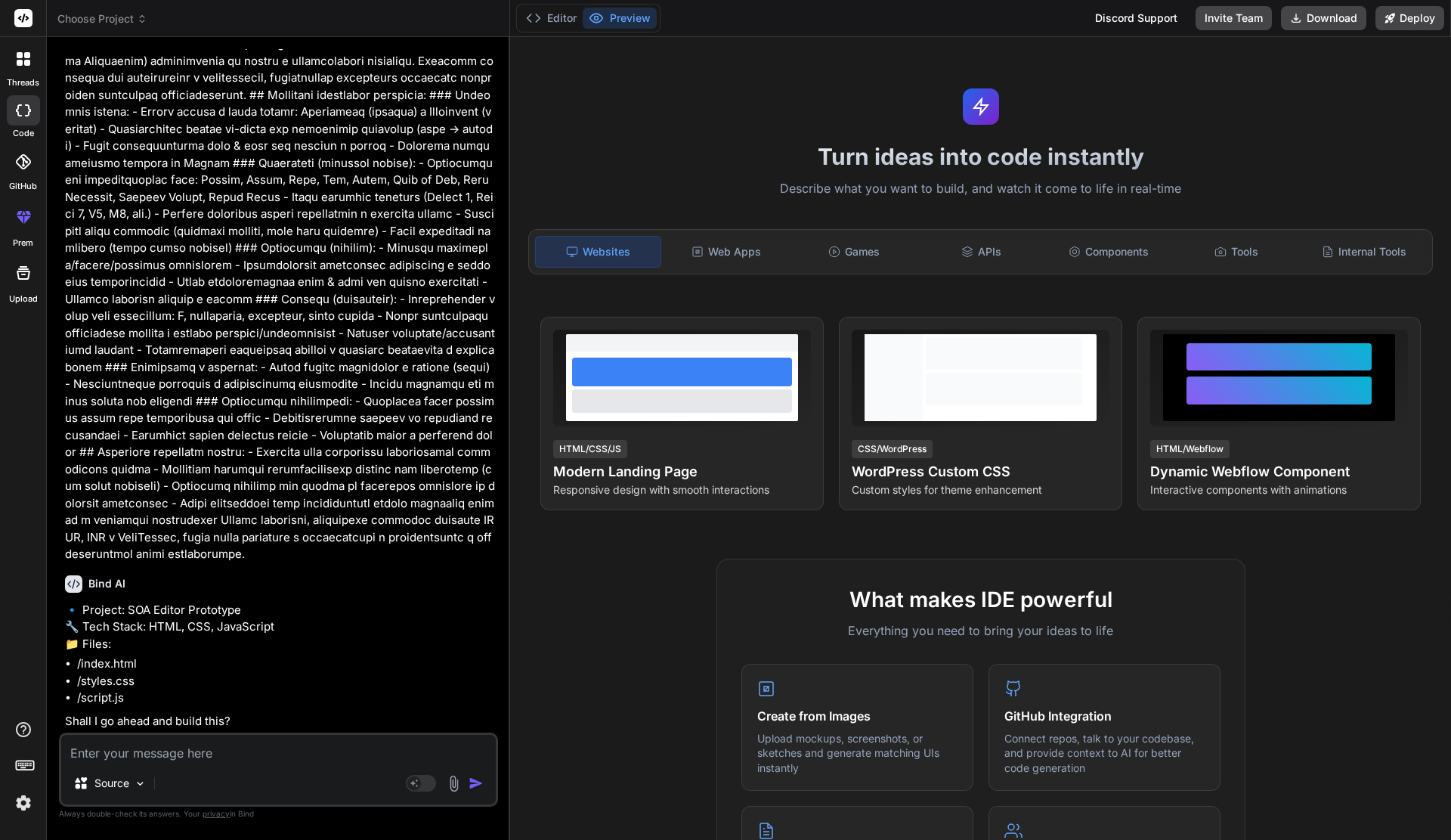
type textarea "x"
type textarea "Y"
type textarea "x"
type textarea "Ye"
type textarea "x"
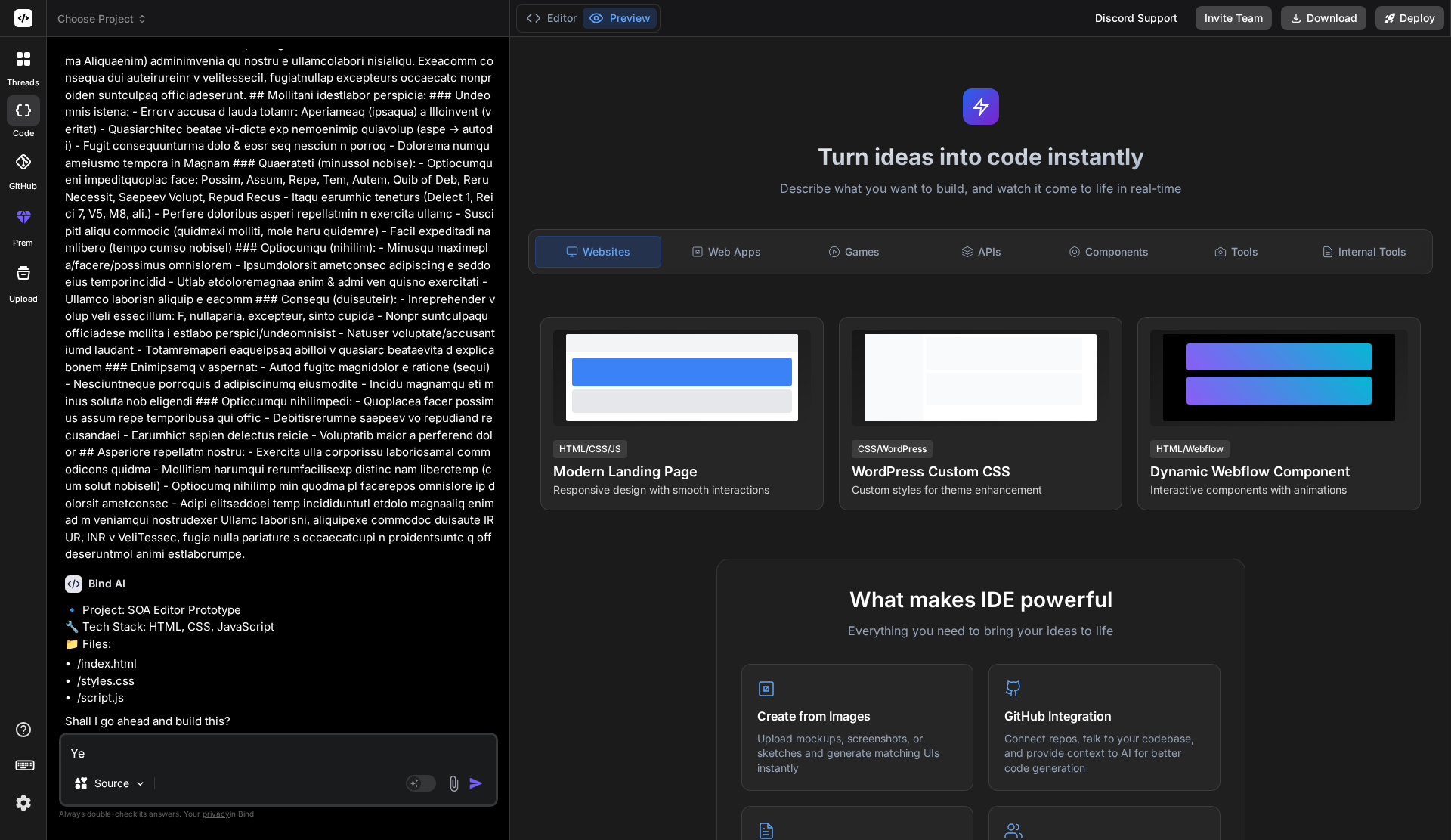
type textarea "Yes"
type textarea "x"
type textarea "Ye"
type textarea "x"
type textarea "Y"
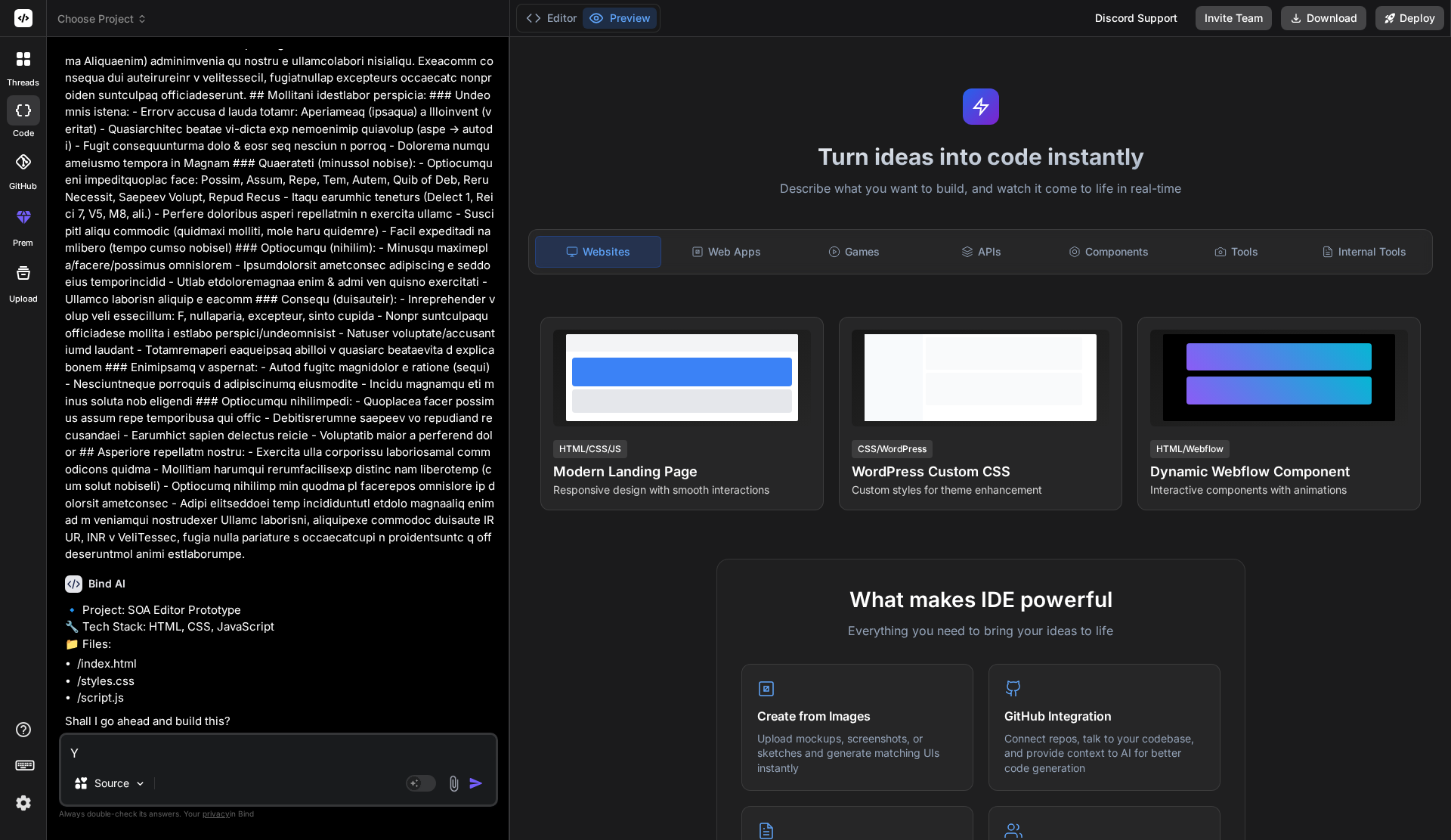
type textarea "x"
type textarea "S"
type textarea "x"
type textarea "Sh"
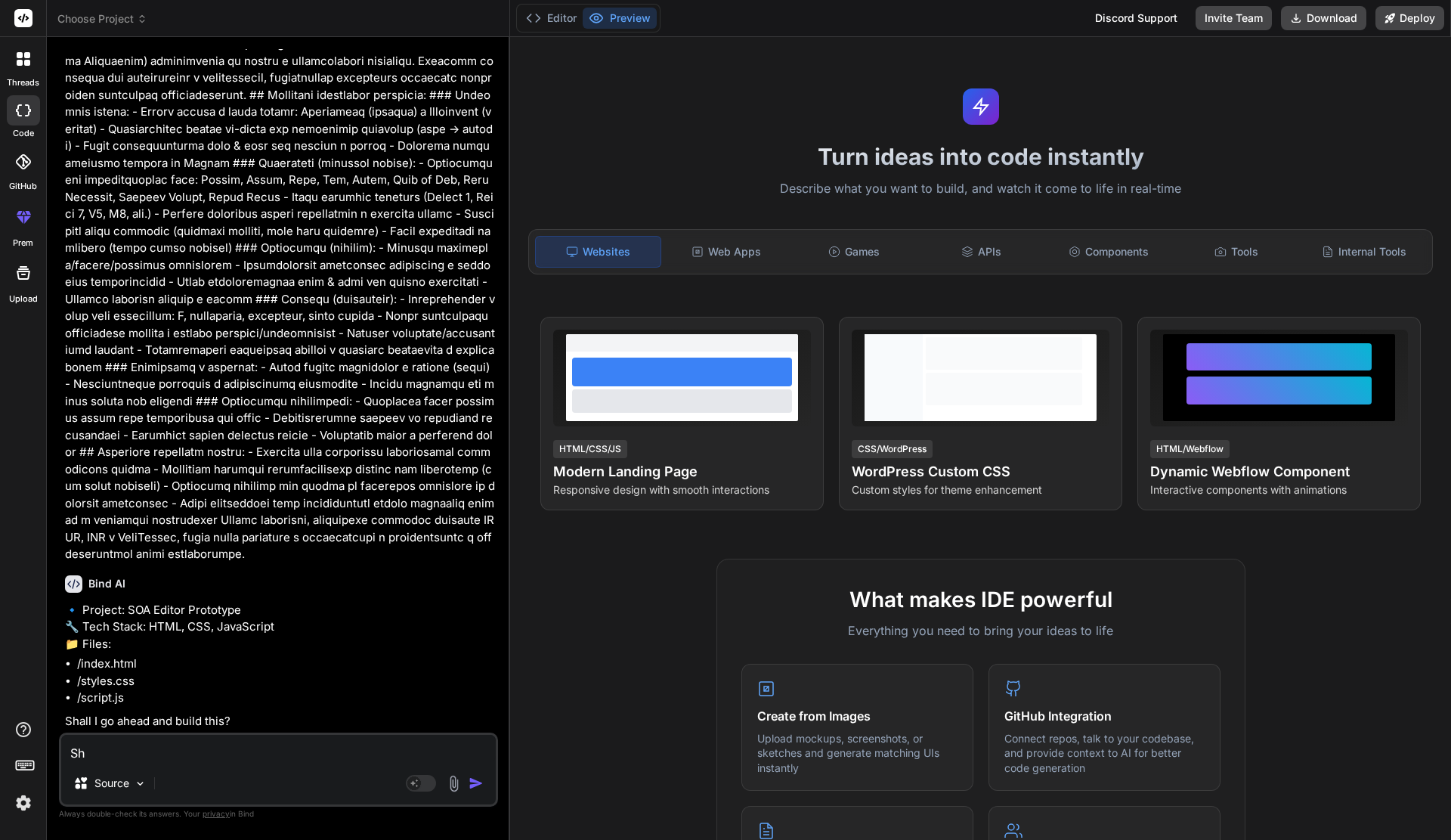
type textarea "x"
type textarea "Sho"
type textarea "x"
type textarea "Show"
type textarea "x"
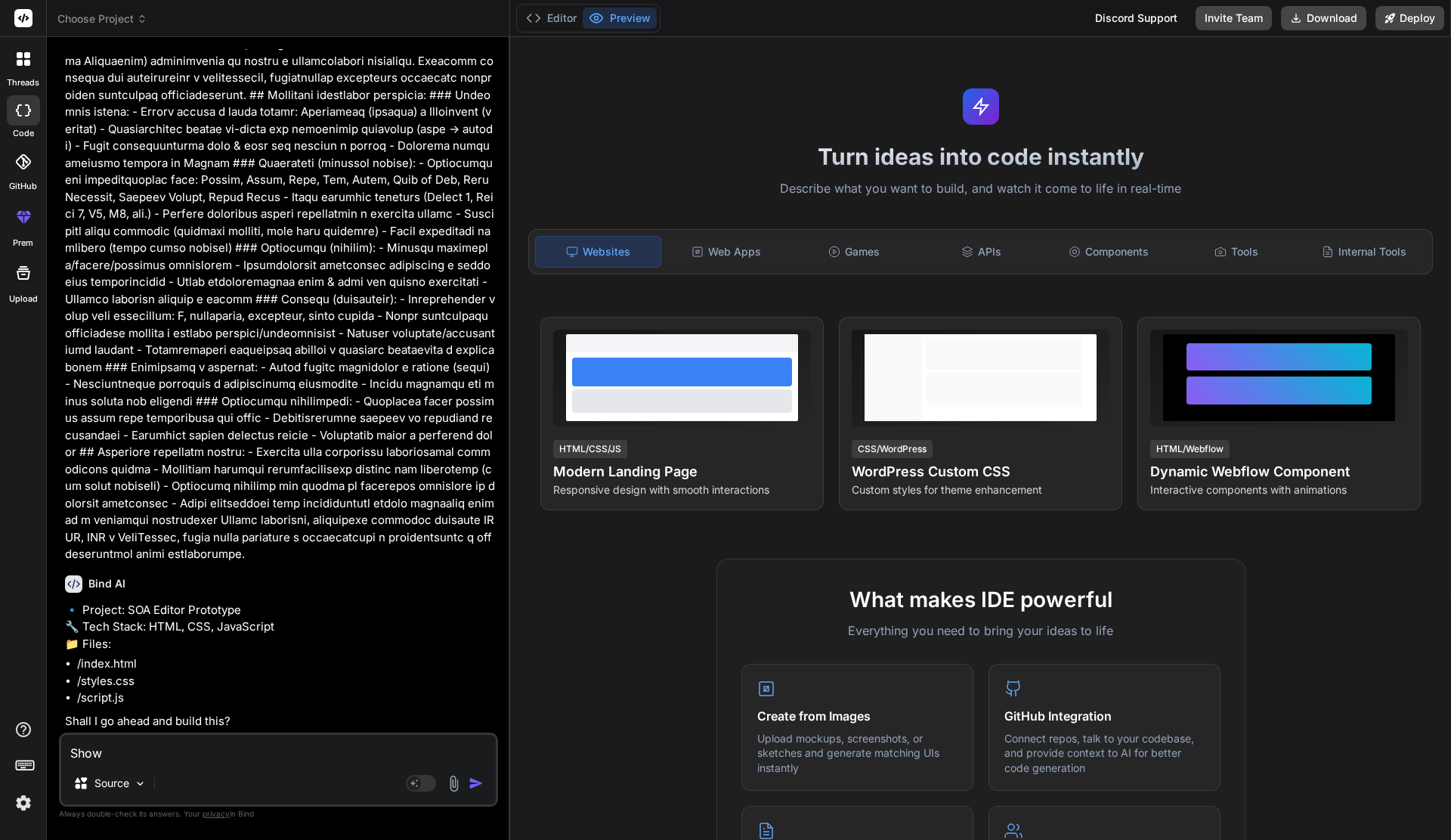
type textarea "Show"
type textarea "x"
type textarea "Show p"
type textarea "x"
type textarea "Show pr"
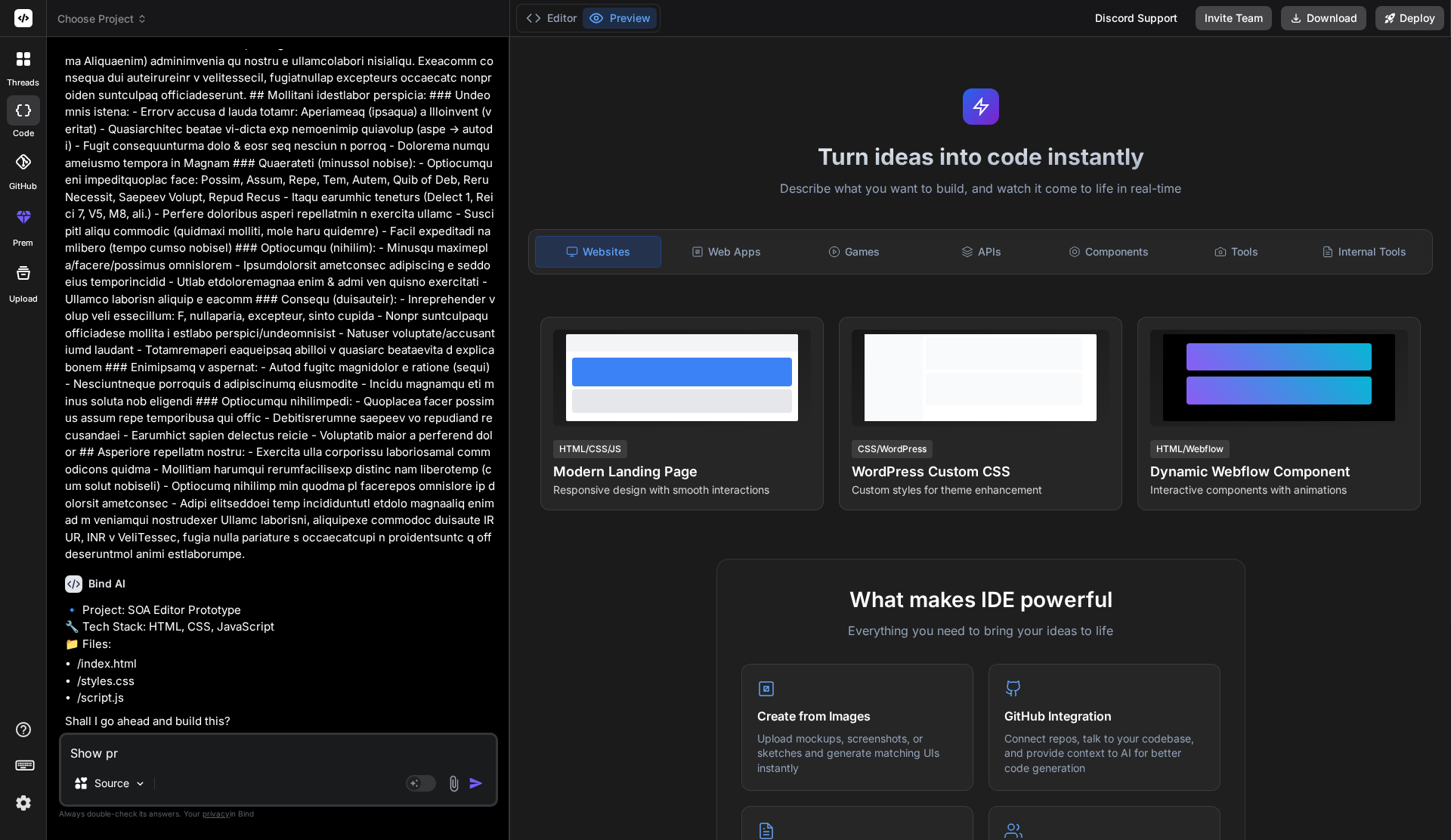
type textarea "x"
type textarea "Show pre"
type textarea "x"
type textarea "Show previ"
type textarea "x"
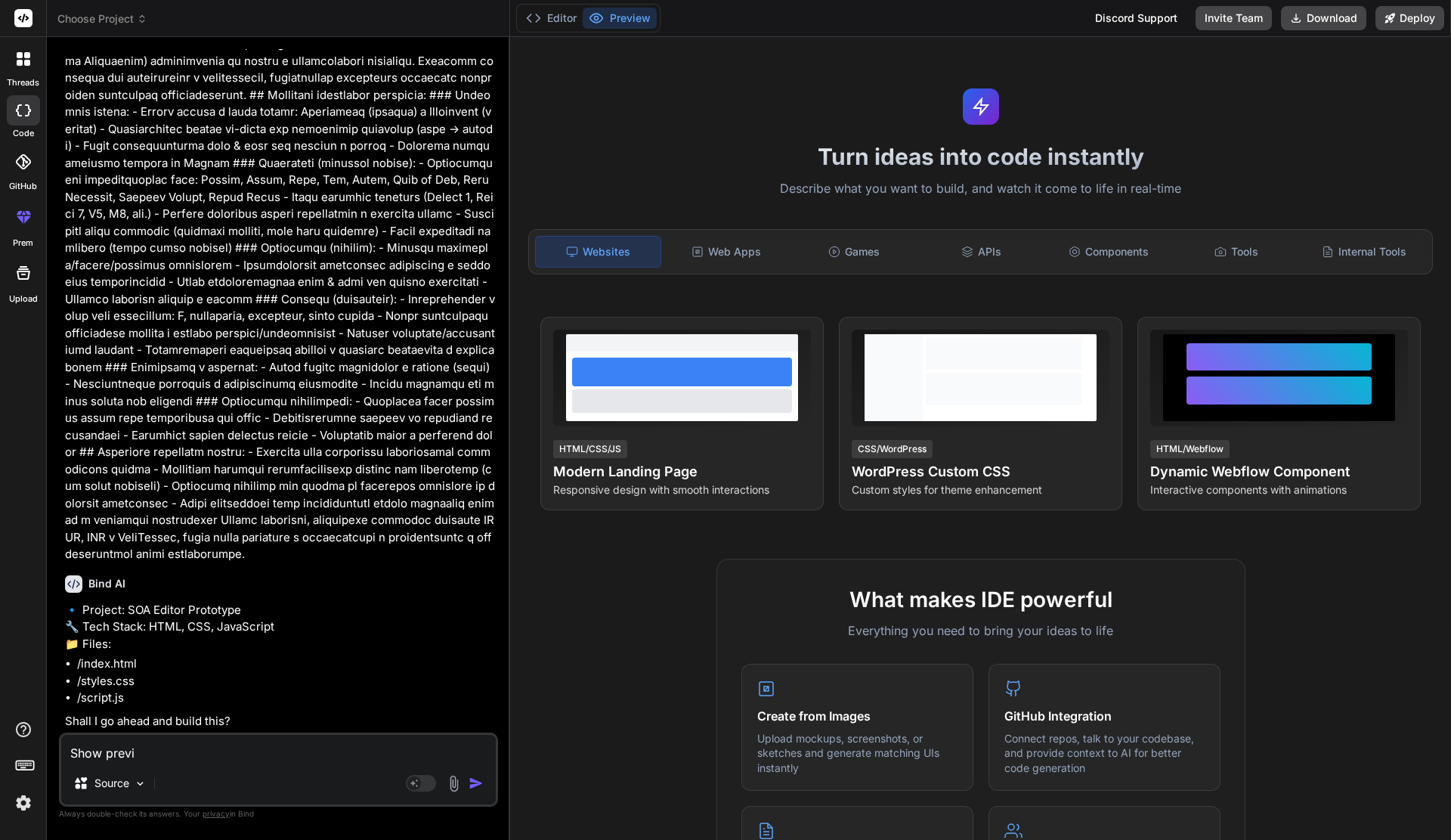
type textarea "Show previe"
type textarea "x"
type textarea "Show preview"
type textarea "x"
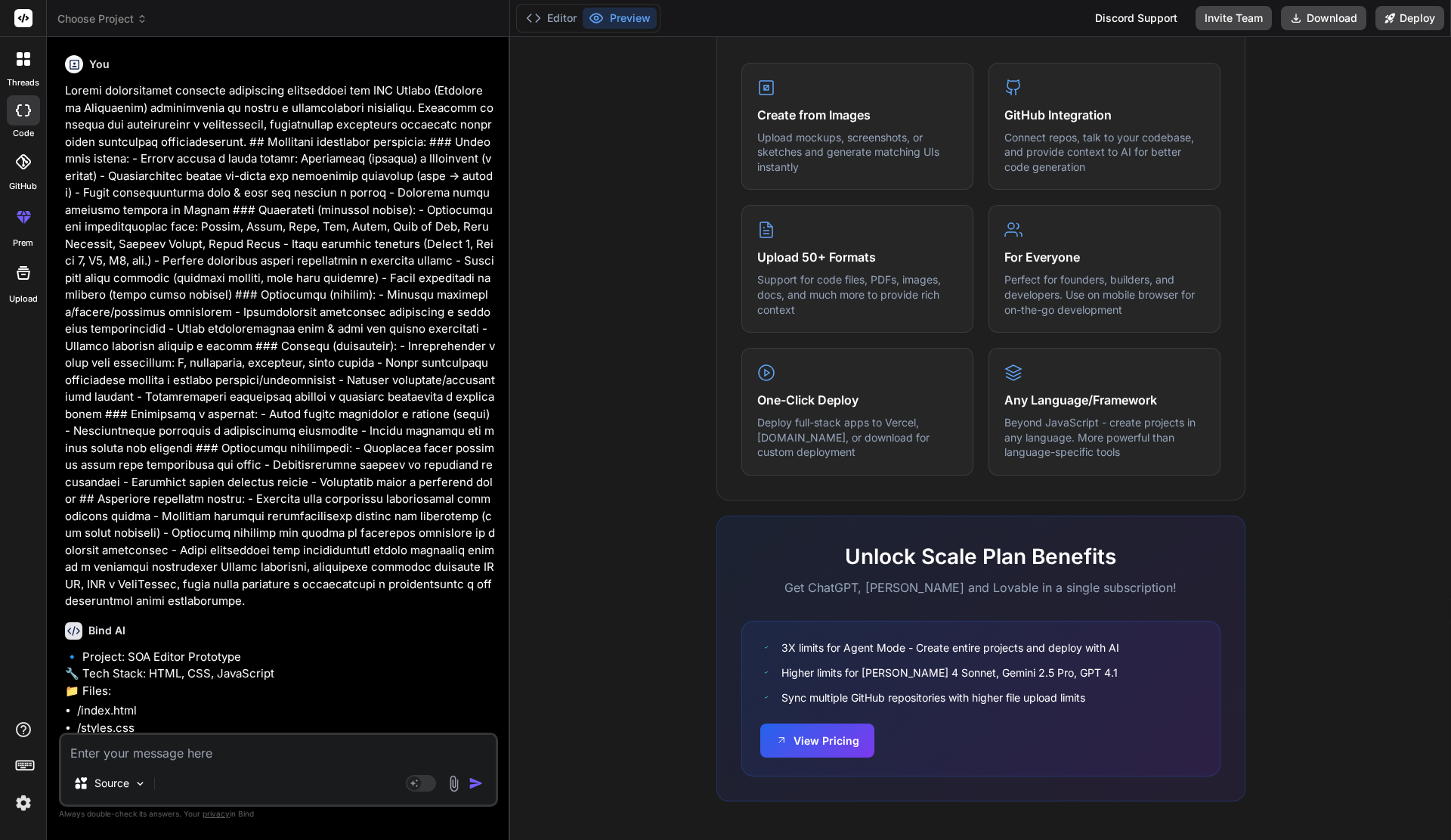
scroll to position [204, 0]
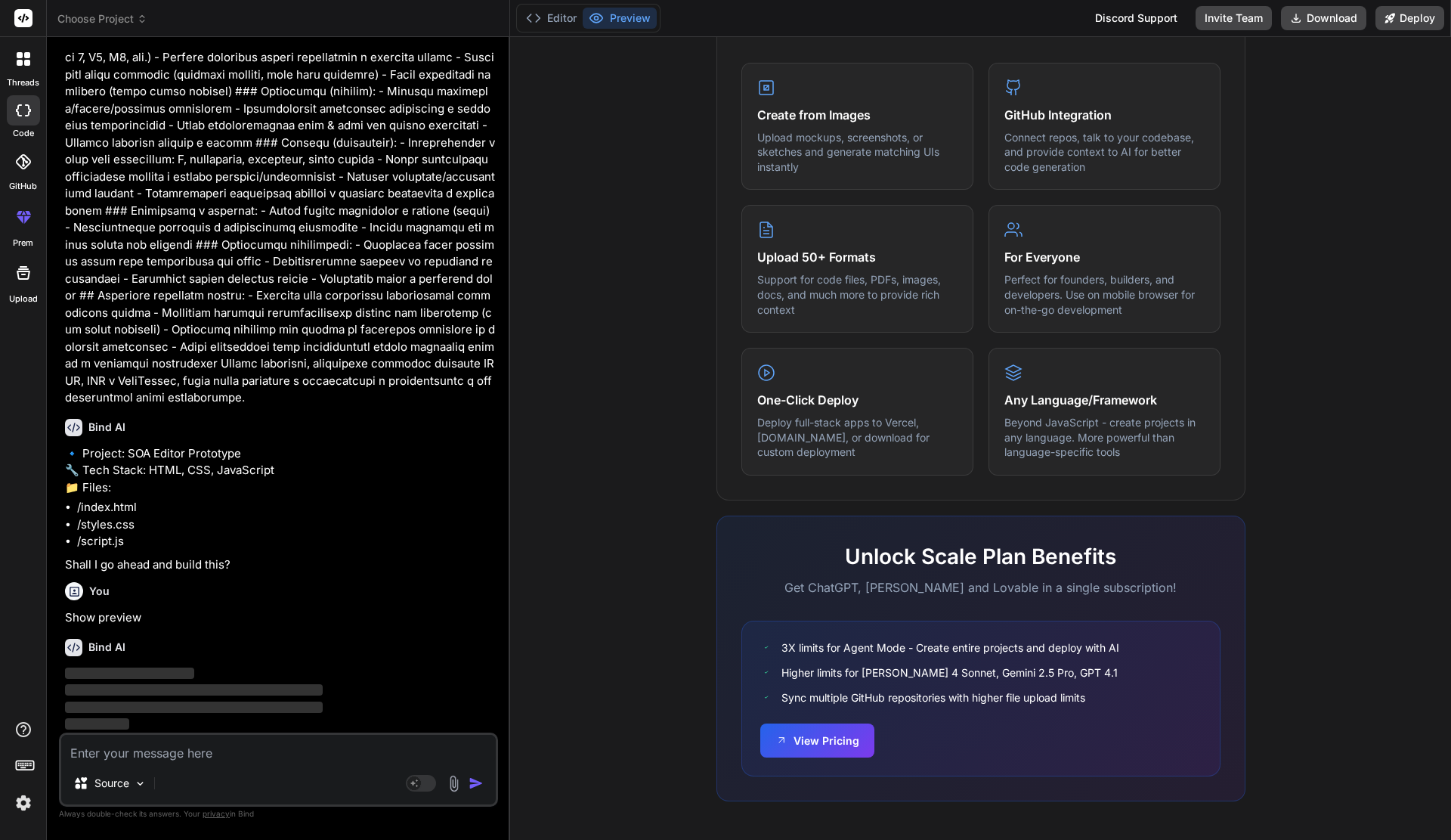
drag, startPoint x: 26, startPoint y: 775, endPoint x: 32, endPoint y: 801, distance: 26.7
click at [26, 775] on div at bounding box center [23, 767] width 46 height 95
click at [32, 801] on img at bounding box center [23, 802] width 25 height 25
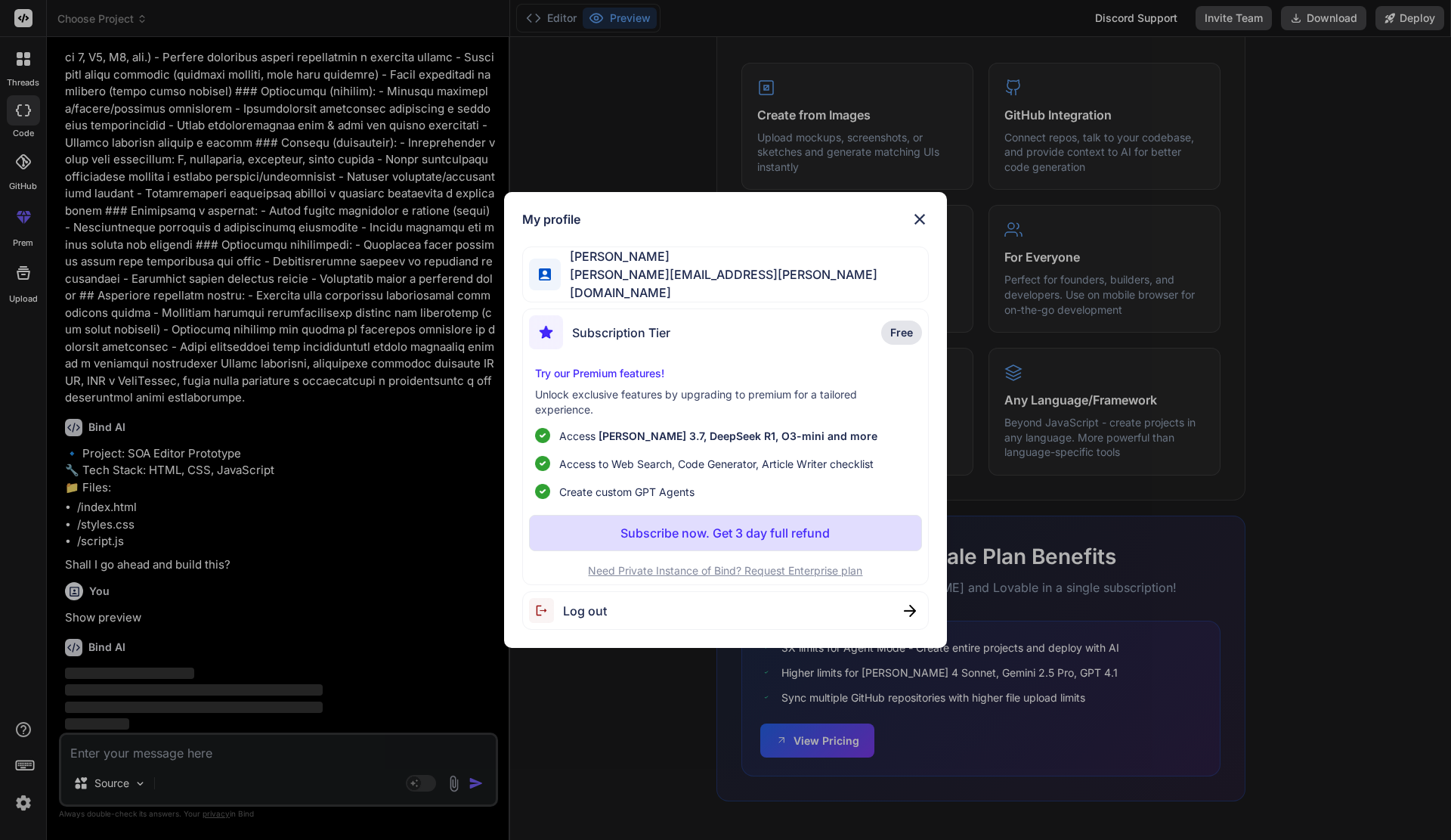
click at [20, 803] on div "My profile Wojciech Gazarian wojciech.gazarian@gmail.com Subscription Tier Free…" at bounding box center [726, 420] width 1451 height 840
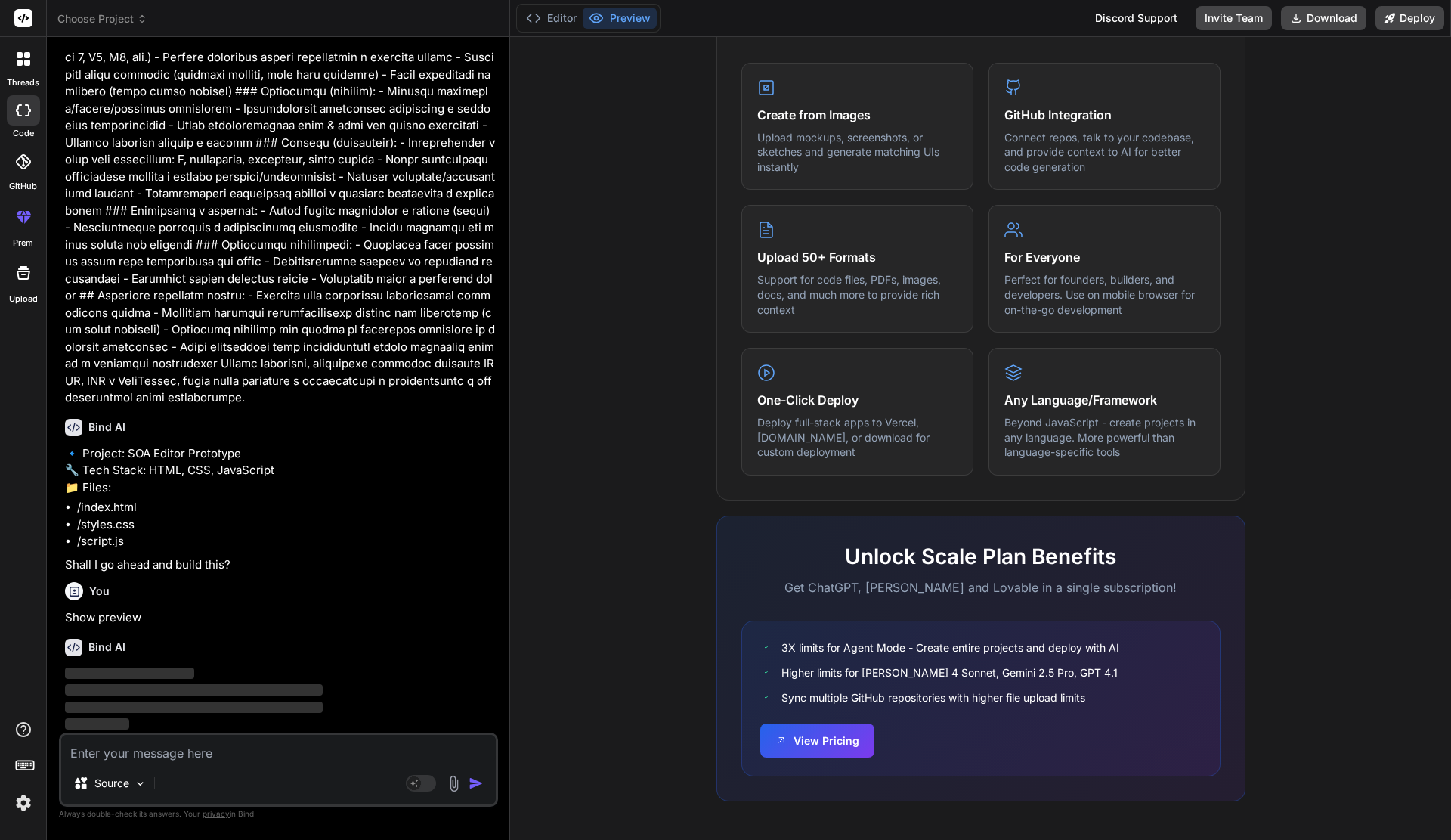
click at [20, 803] on img at bounding box center [23, 802] width 25 height 25
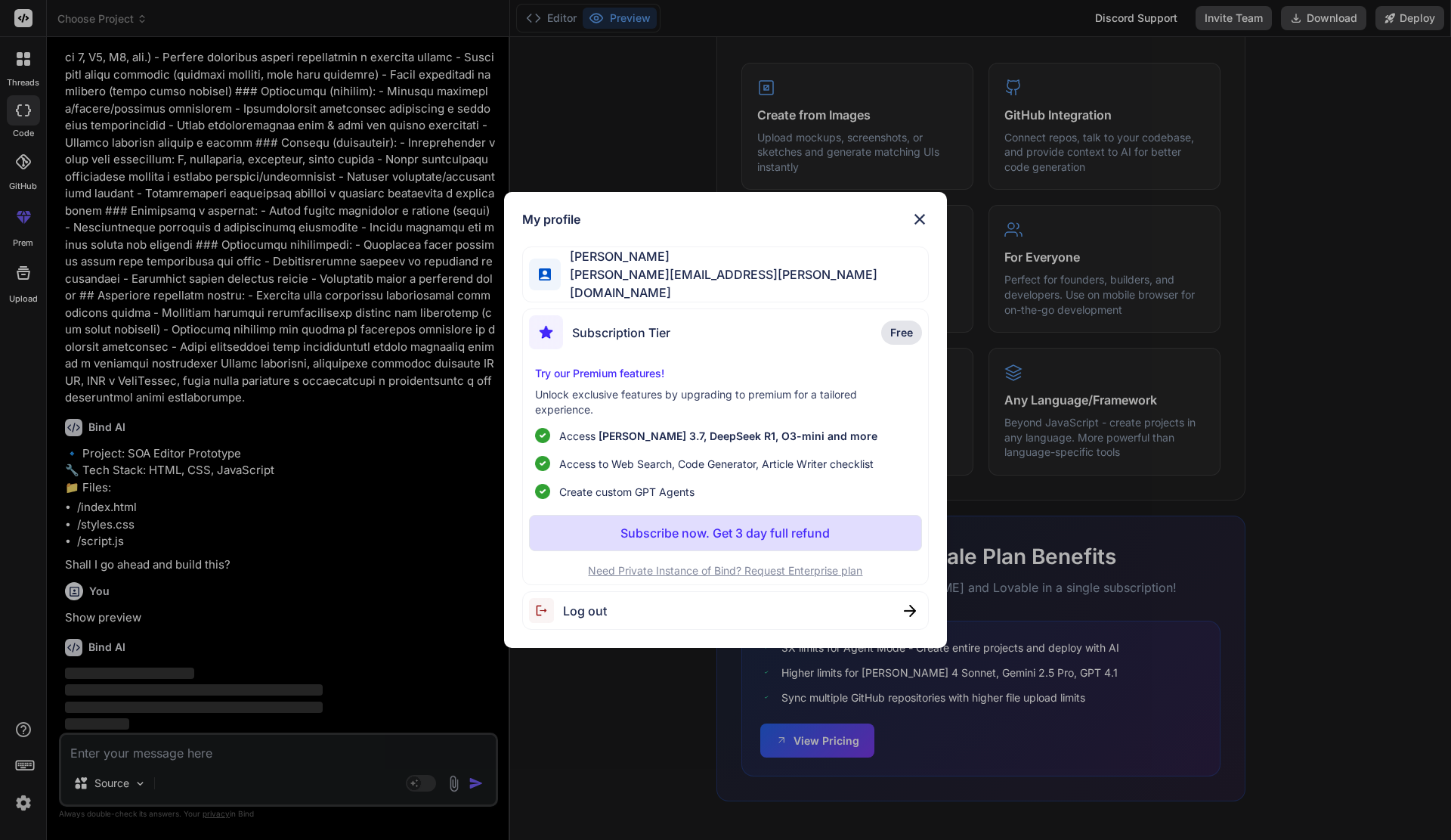
click at [597, 601] on span "Log out" at bounding box center [585, 610] width 44 height 18
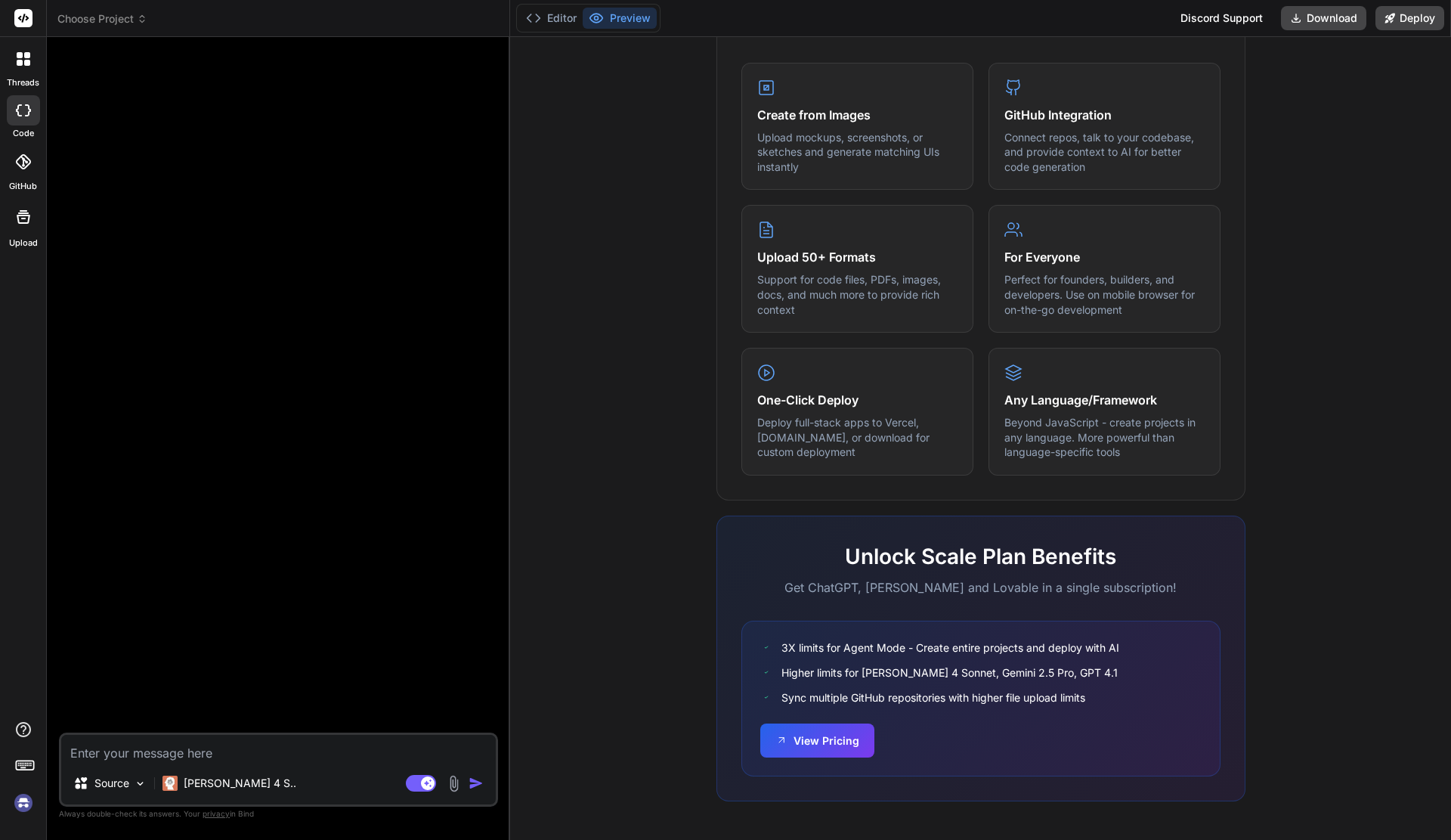
scroll to position [0, 0]
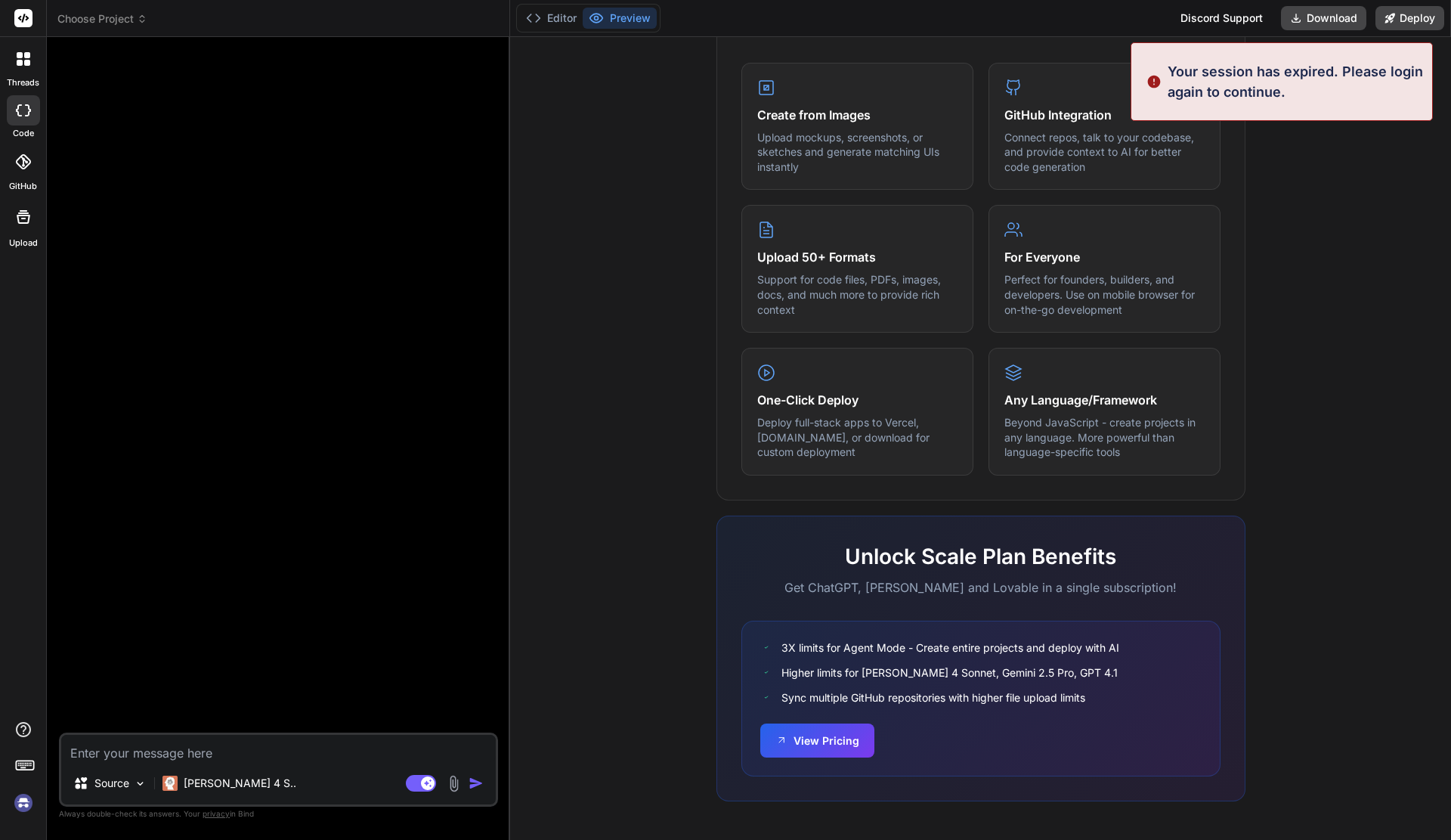
click at [26, 802] on img at bounding box center [23, 802] width 25 height 25
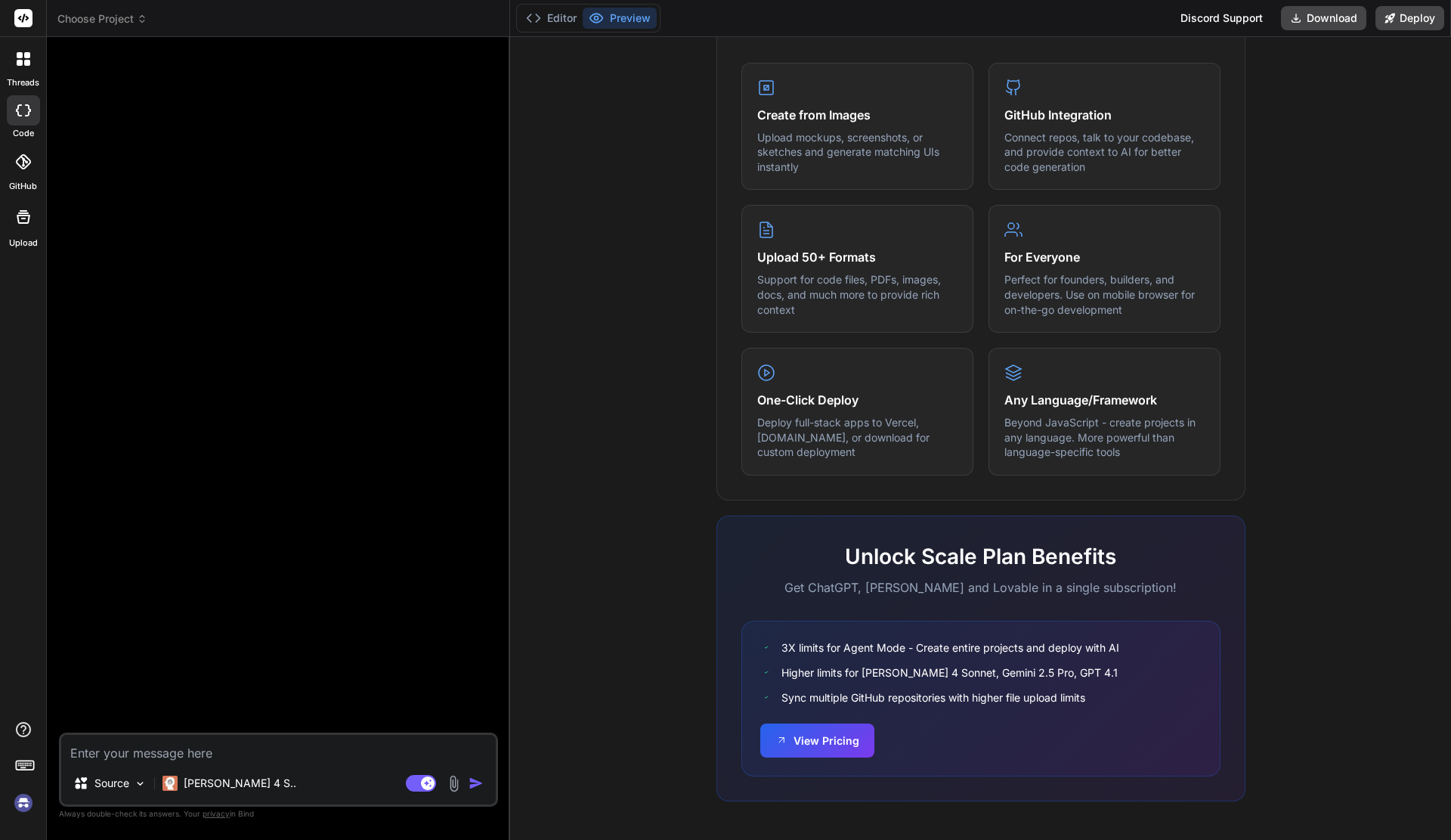
type textarea "x"
click at [246, 739] on textarea "Show preview" at bounding box center [278, 747] width 434 height 27
type textarea "Show preview"
click at [246, 748] on textarea "Show preview" at bounding box center [278, 747] width 434 height 27
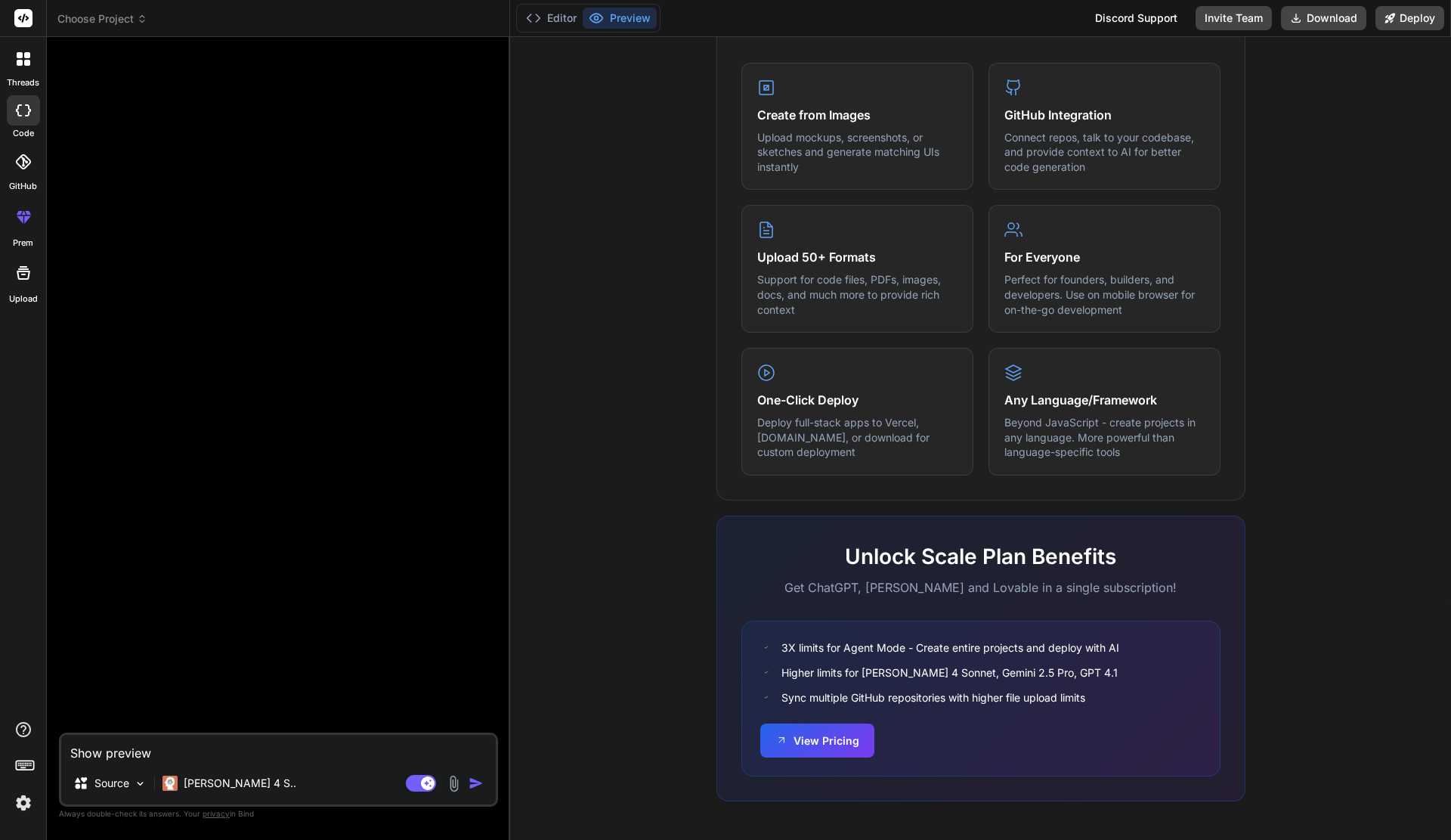
click at [246, 748] on textarea "Show preview" at bounding box center [278, 747] width 434 height 27
paste textarea
type textarea "x"
paste textarea
click at [22, 811] on img at bounding box center [23, 802] width 25 height 25
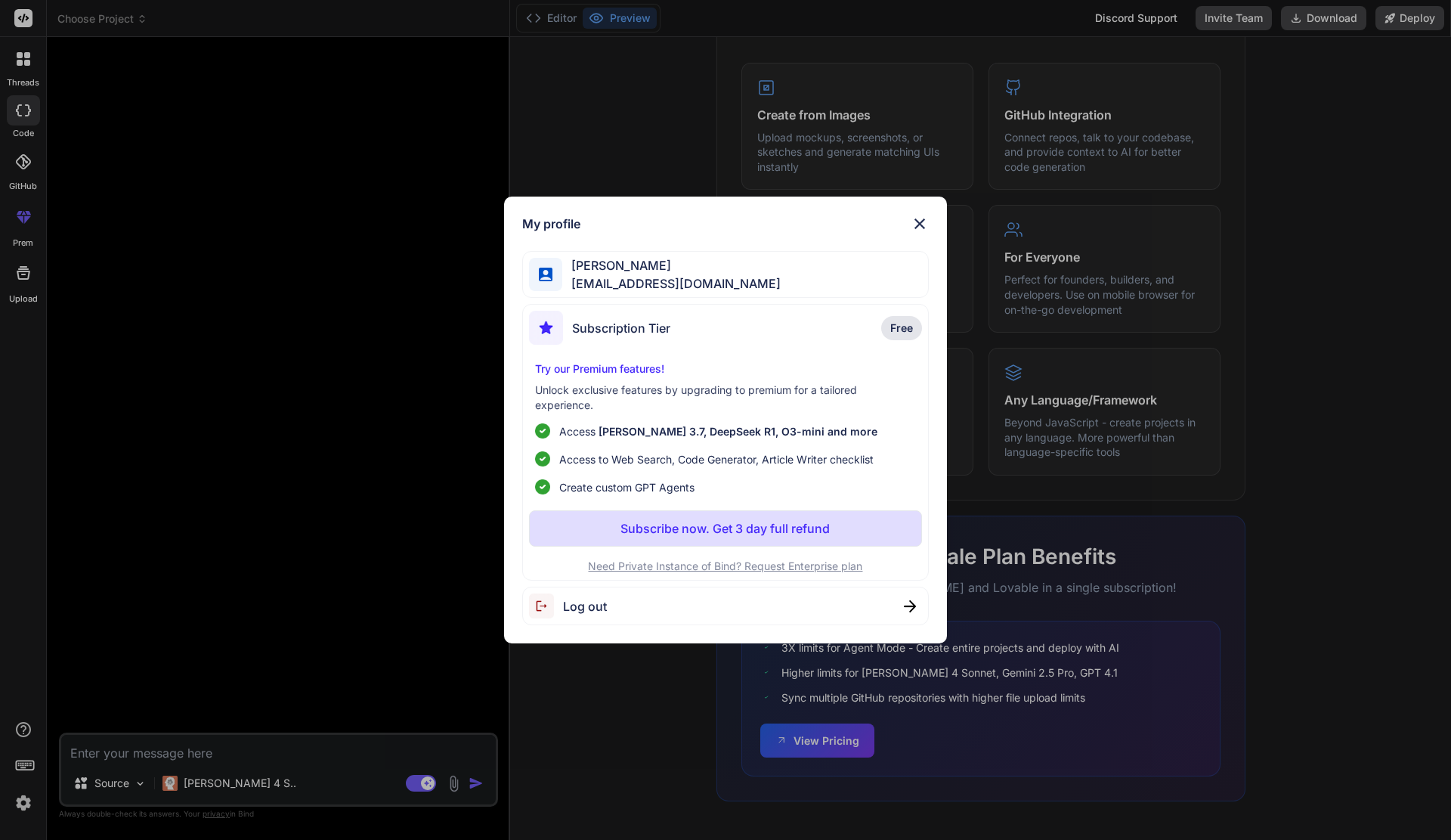
click at [919, 217] on img at bounding box center [920, 224] width 18 height 18
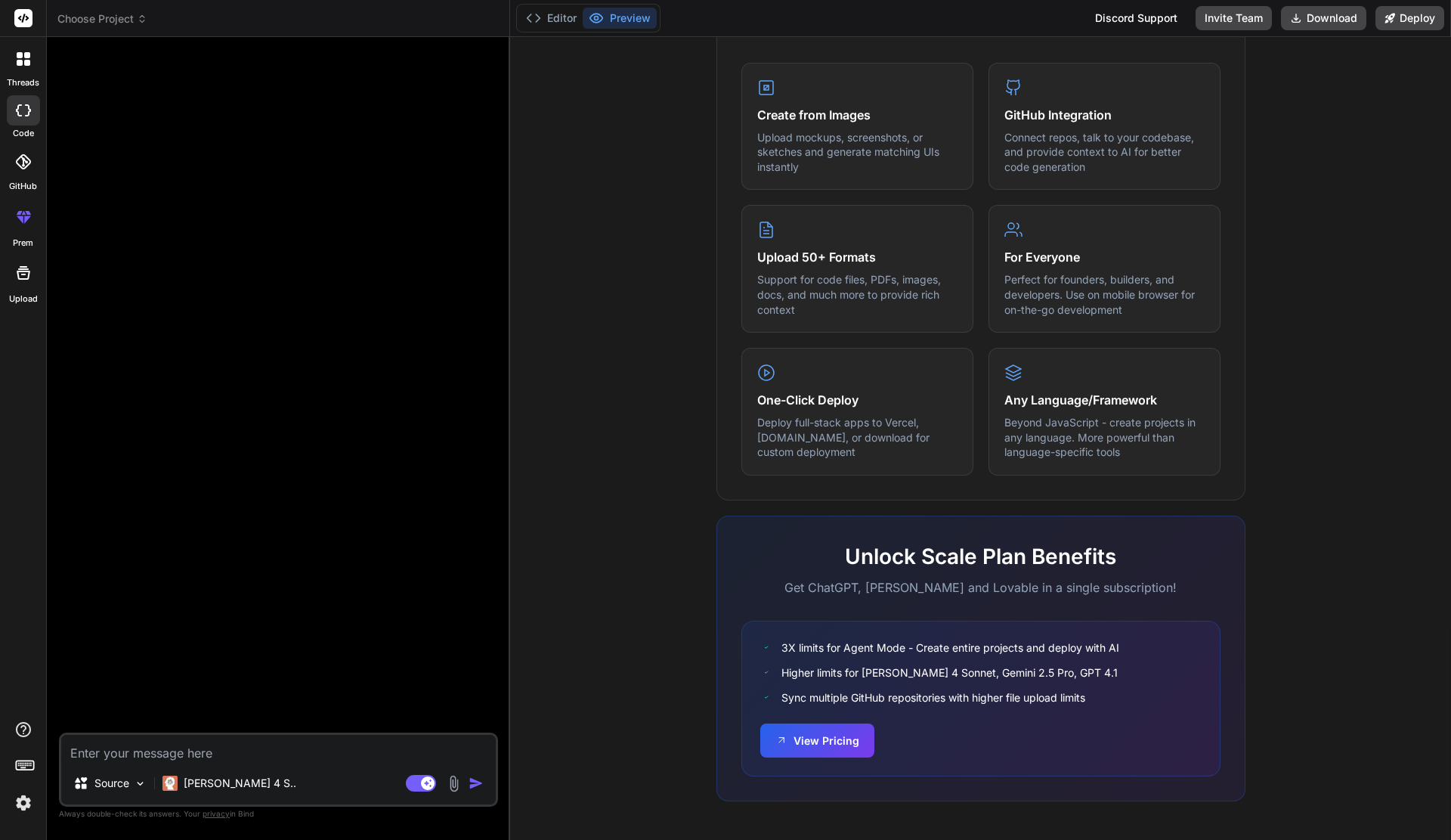
click at [221, 734] on textarea at bounding box center [278, 747] width 434 height 27
paste textarea "Stwórz funkcjonalny prototyp interfejsu użytkownika dla SOA Editor (Schedule of…"
type textarea "x"
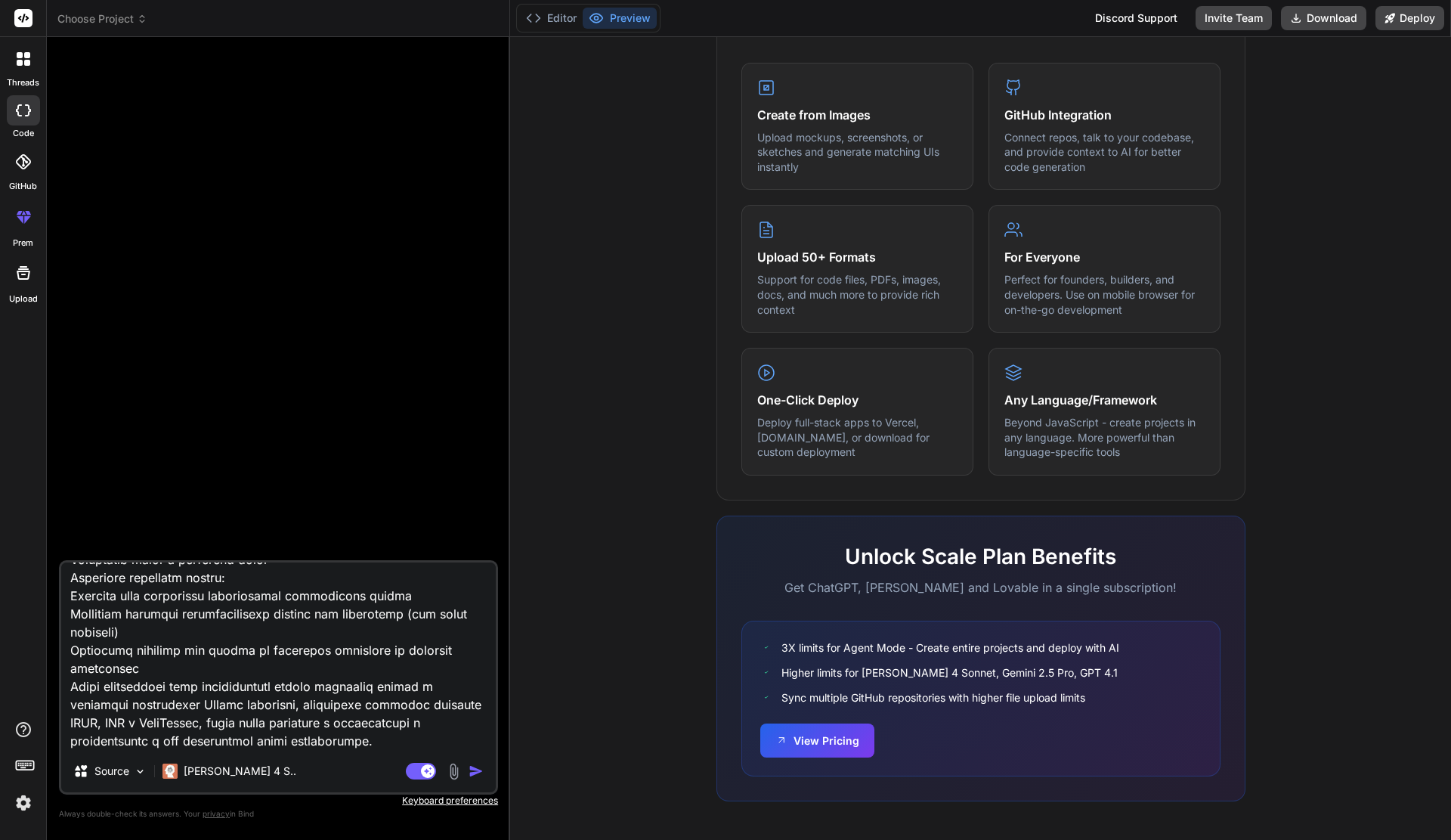
scroll to position [783, 0]
type textarea "Stwórz funkcjonalny prototyp interfejsu użytkownika dla SOA Editor (Schedule of…"
click at [475, 768] on img "button" at bounding box center [476, 770] width 15 height 15
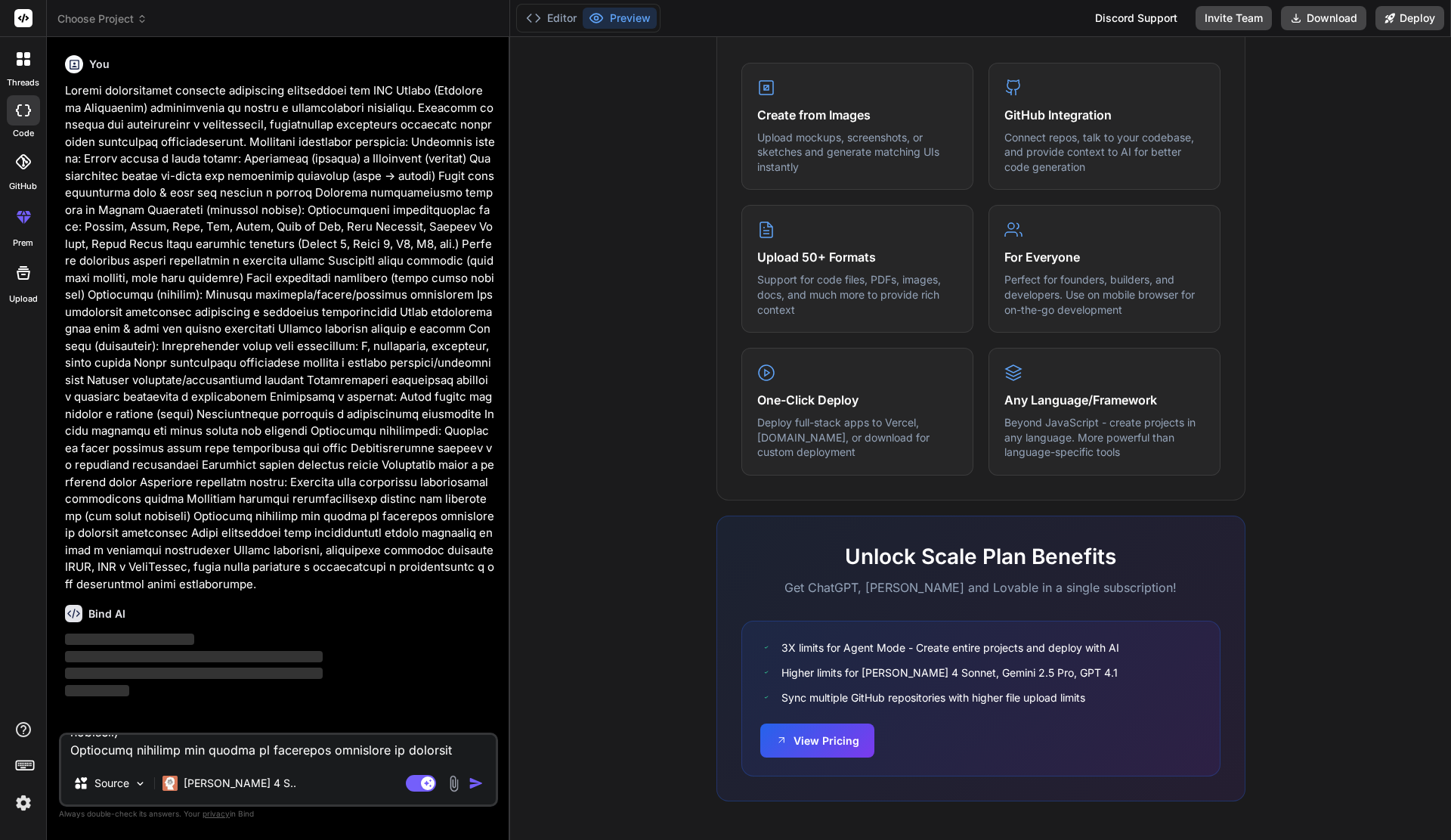
scroll to position [0, 0]
click at [150, 781] on div "Source" at bounding box center [110, 782] width 86 height 31
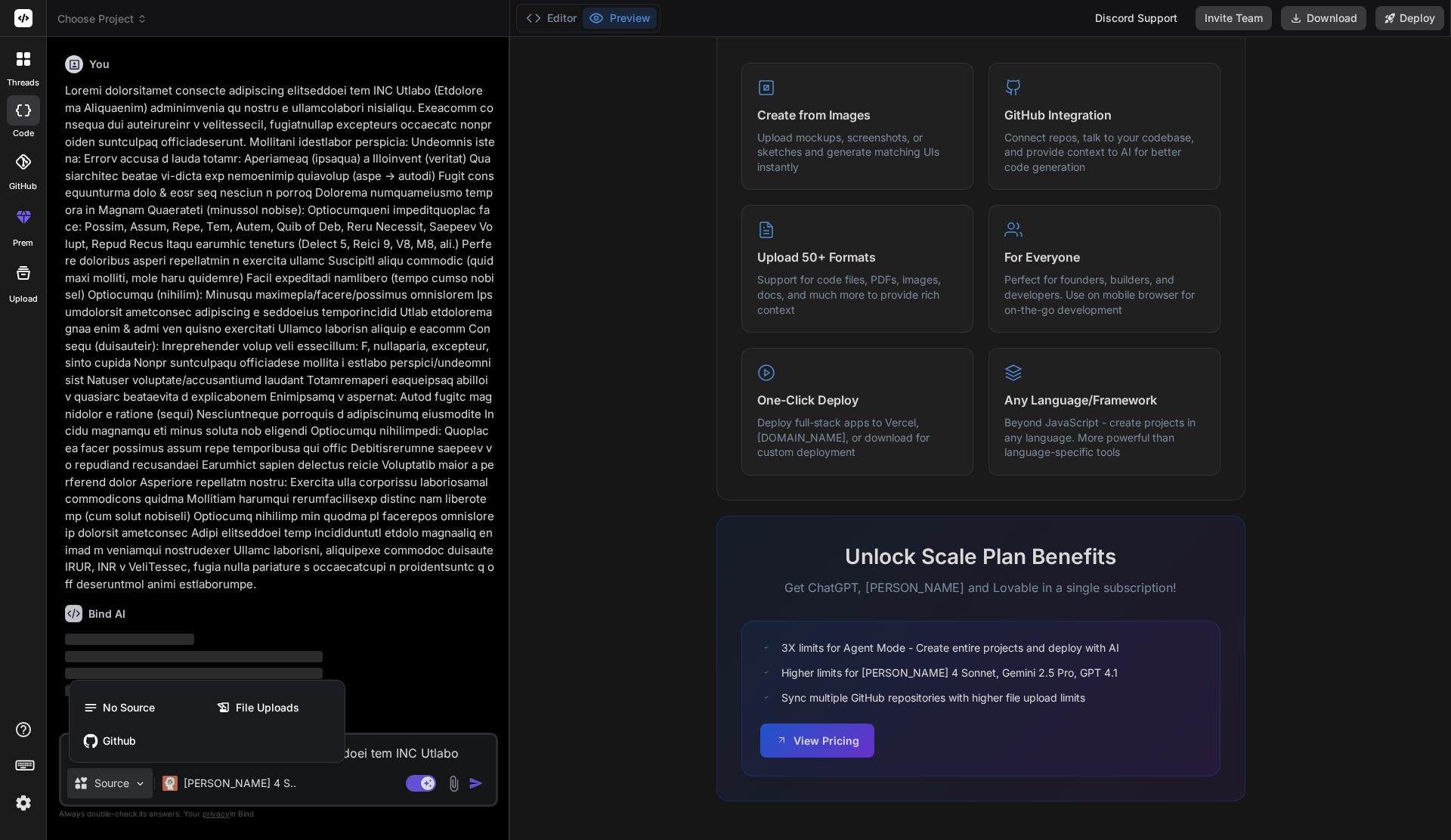
click at [138, 781] on div at bounding box center [726, 420] width 1451 height 840
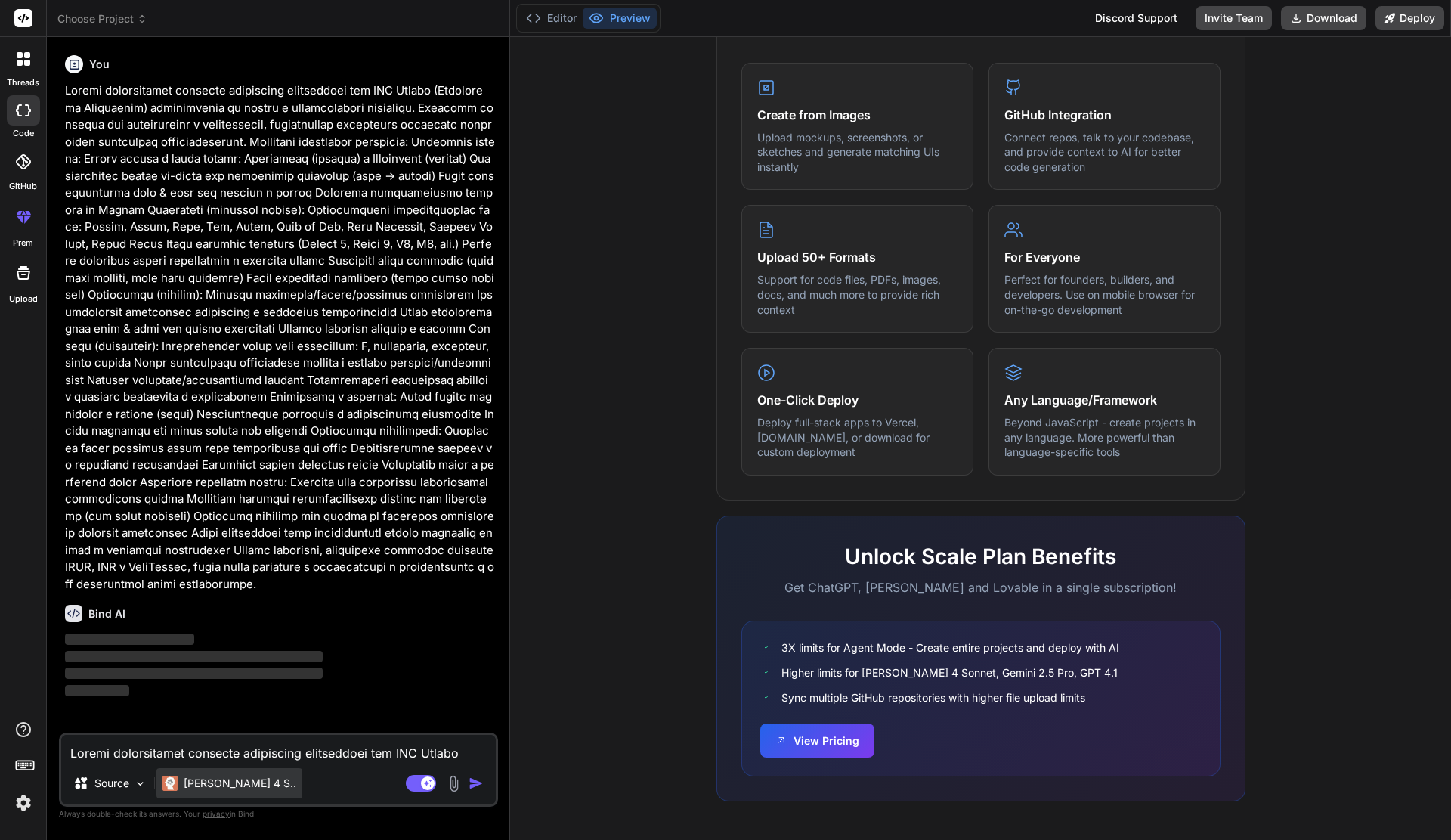
click at [225, 781] on p "Claude 4 S.." at bounding box center [240, 782] width 113 height 15
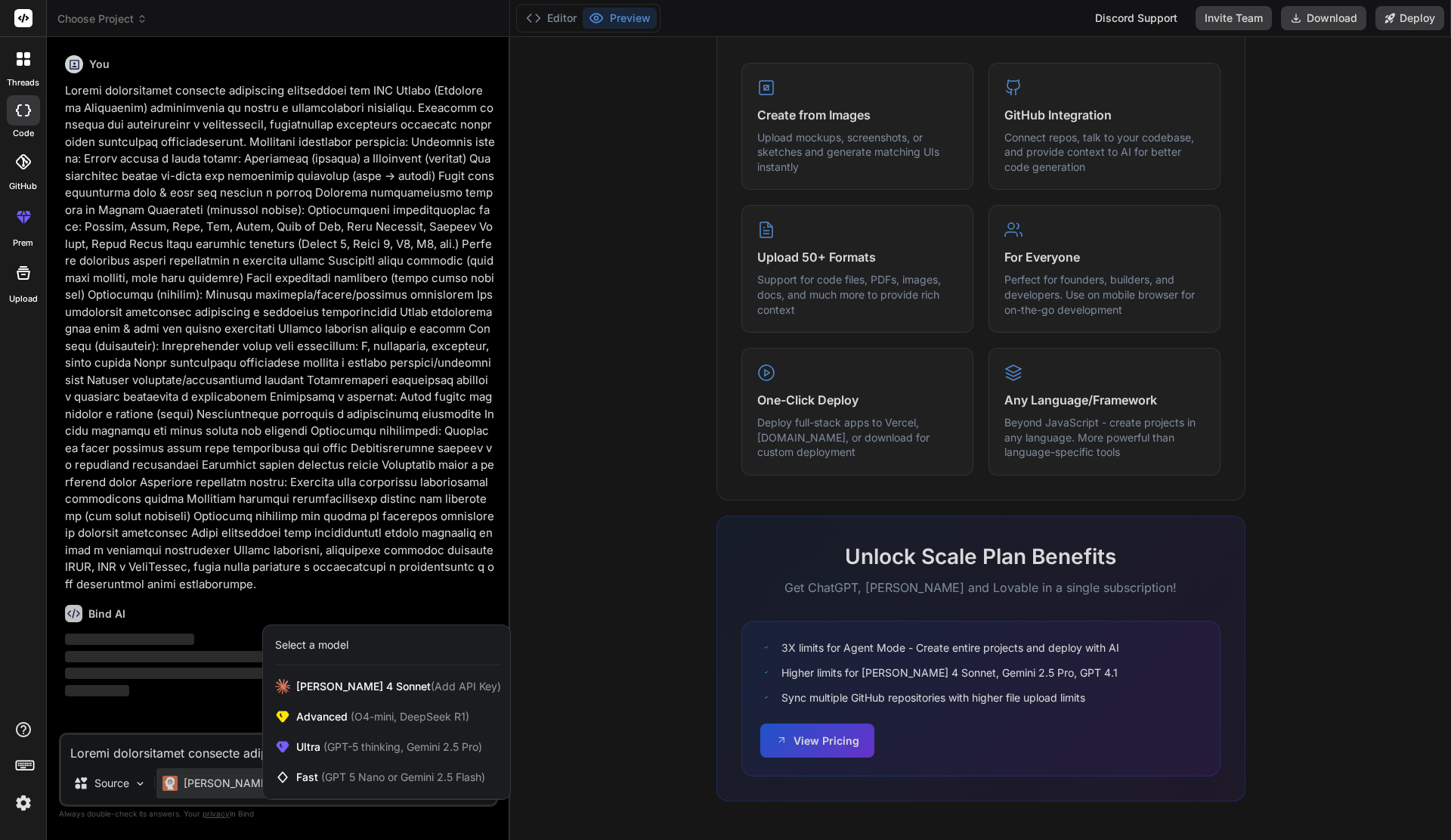
click at [226, 779] on div at bounding box center [726, 420] width 1451 height 840
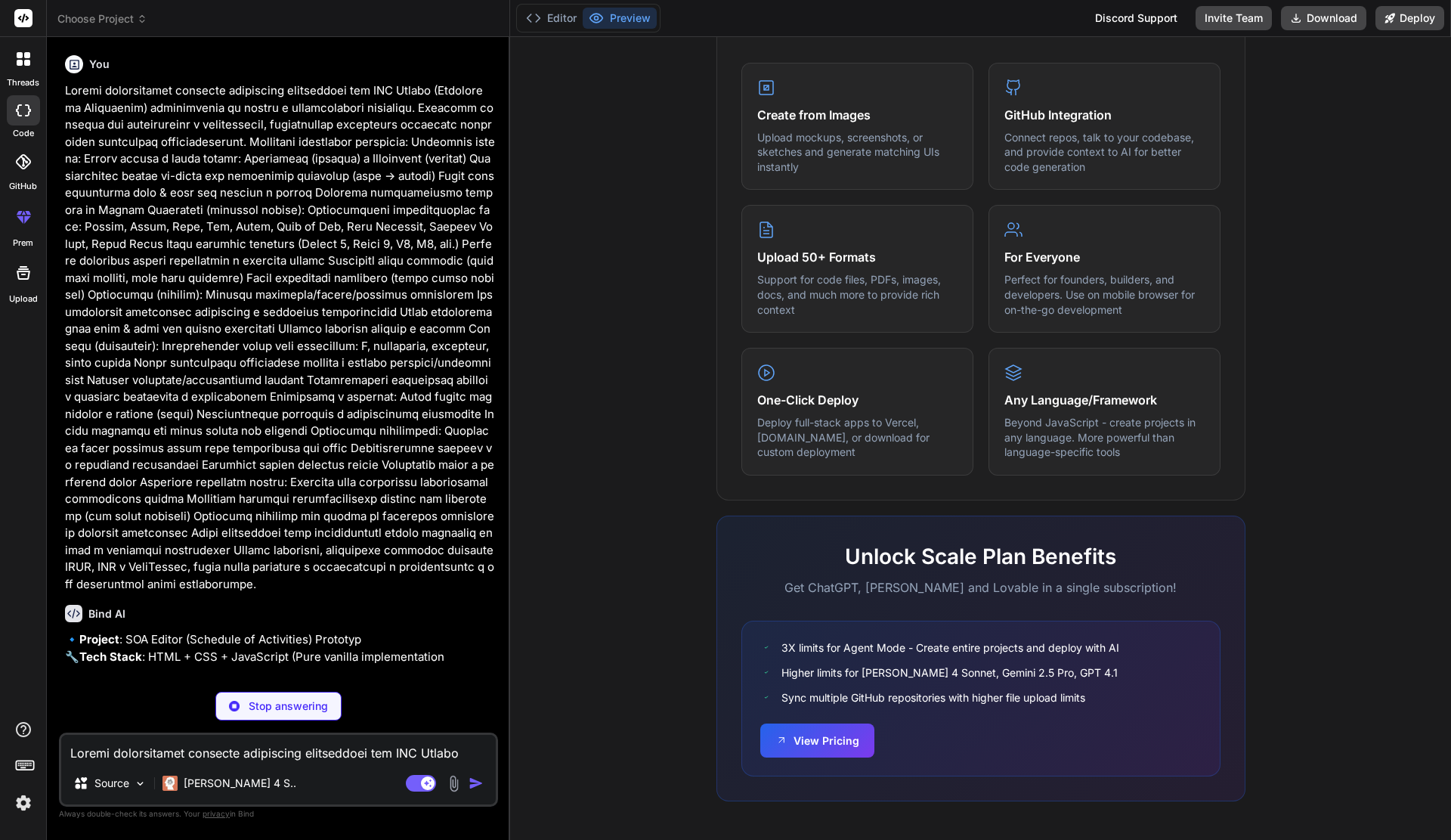
scroll to position [39, 0]
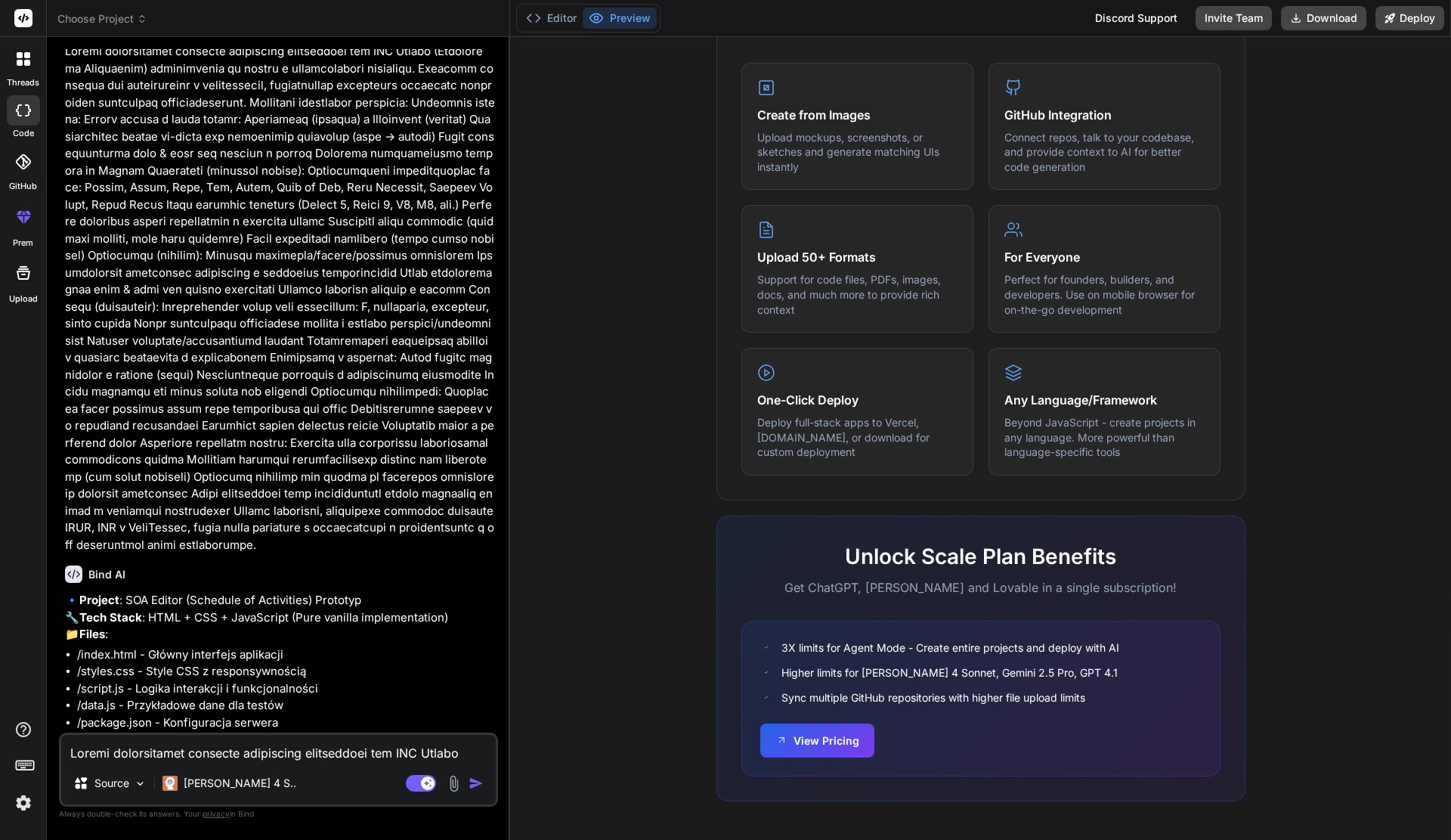
type textarea "x"
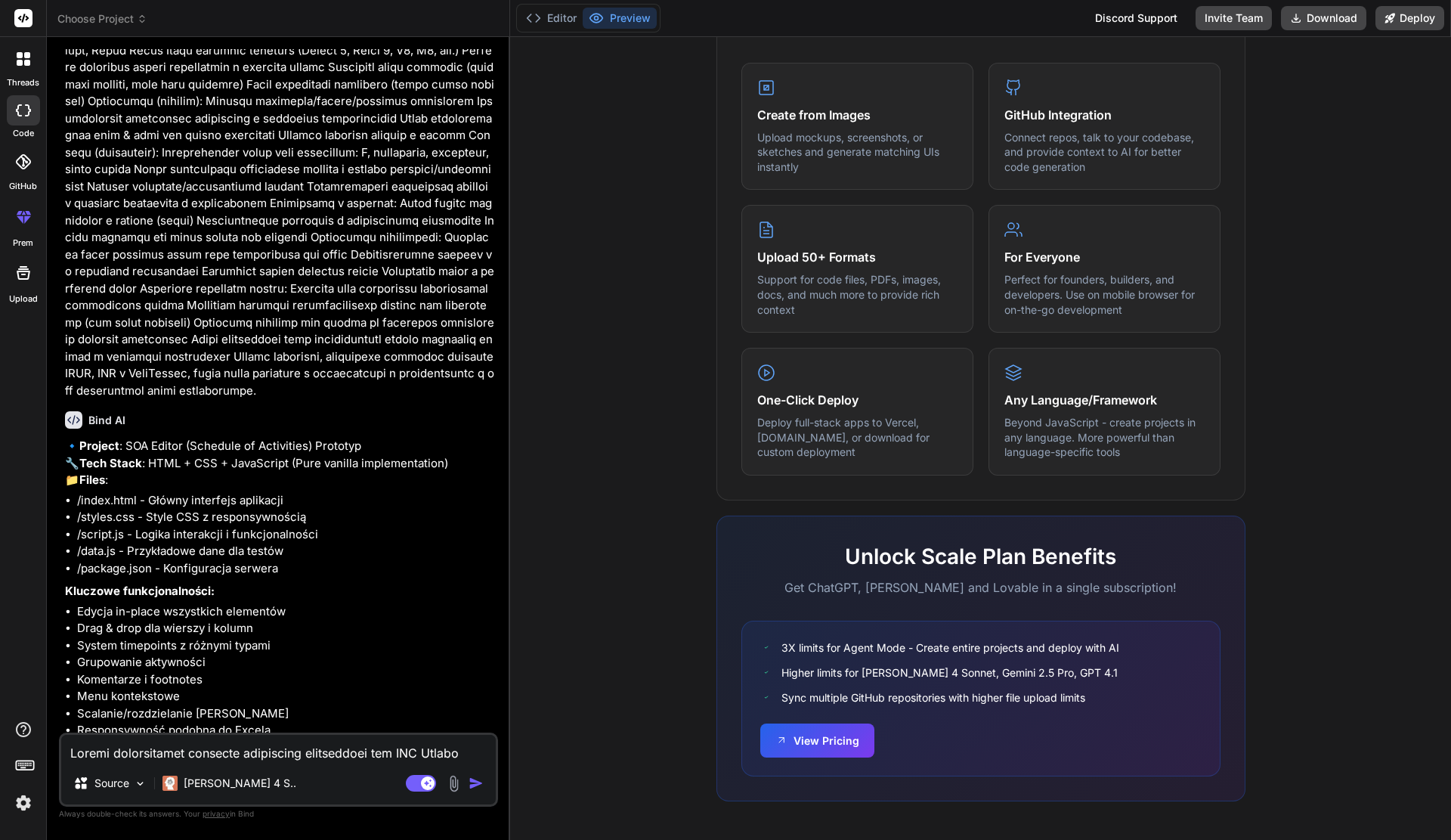
scroll to position [260, 0]
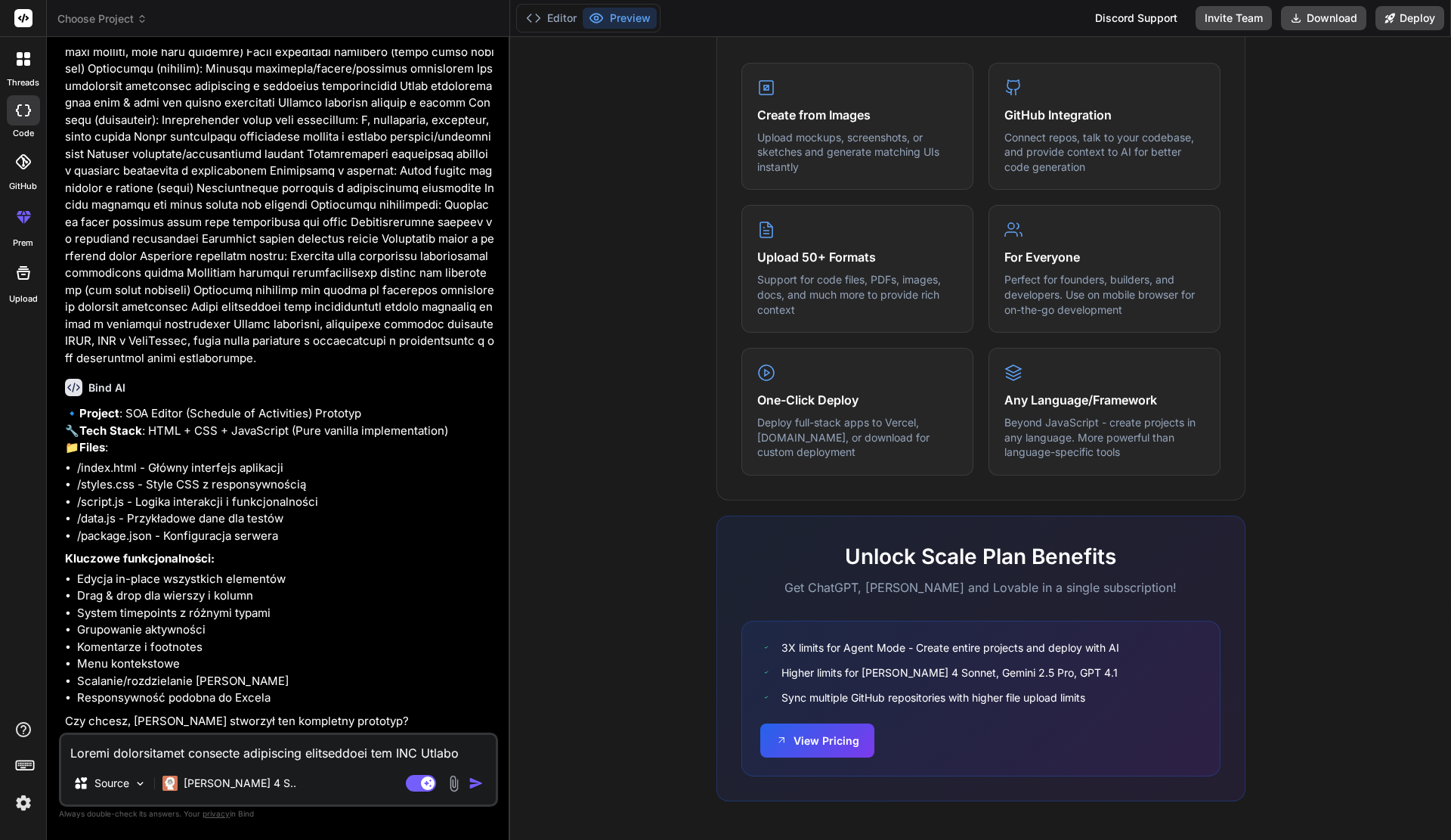
click at [362, 733] on div "Source Claude 4 S.. Agent Mode. When this toggle is activated, AI automatically…" at bounding box center [278, 769] width 439 height 74
click at [364, 746] on textarea at bounding box center [278, 747] width 434 height 27
type textarea "x"
type textarea "T"
type textarea "x"
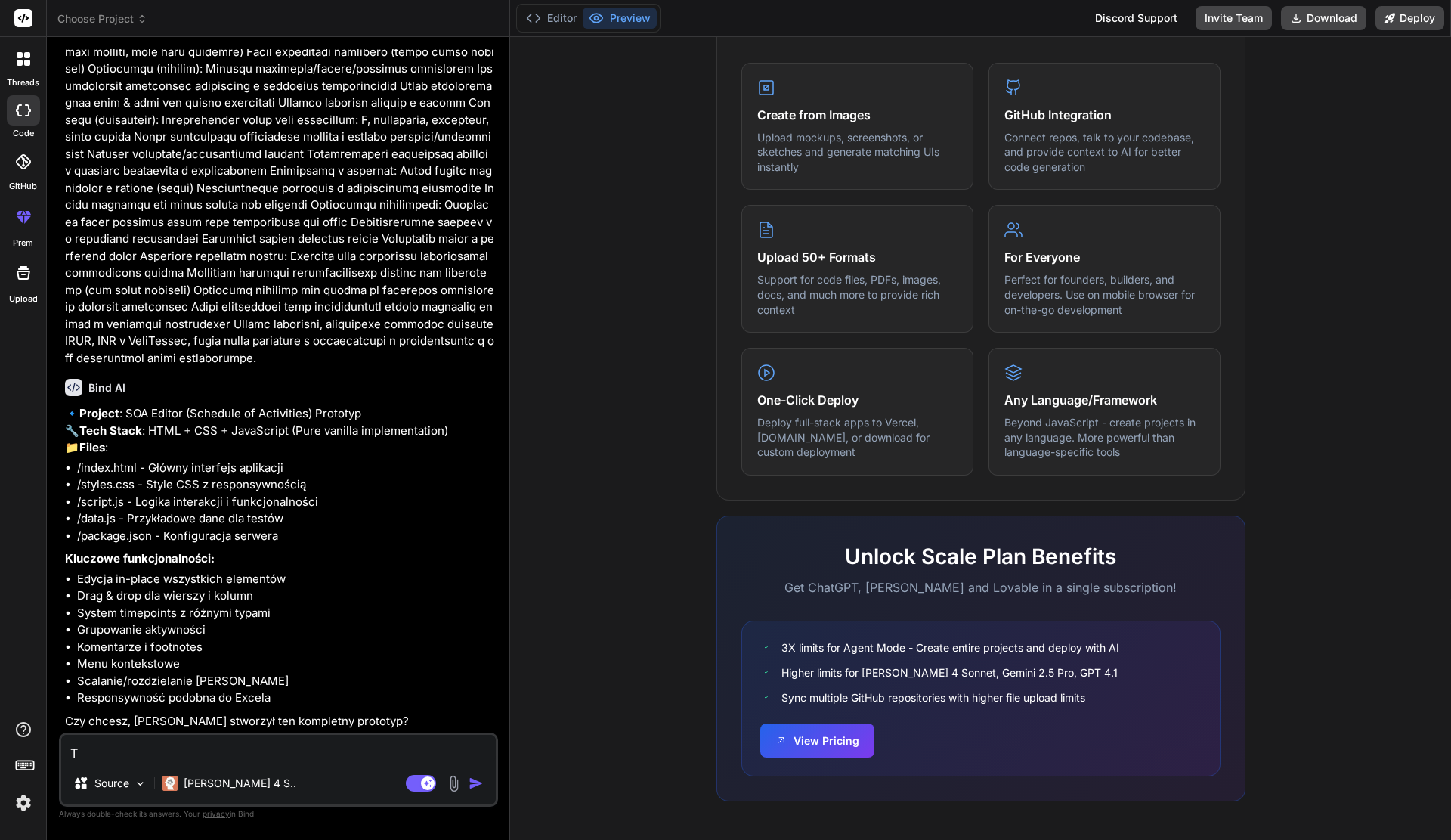
type textarea "Ta"
type textarea "x"
type textarea "Tak"
type textarea "x"
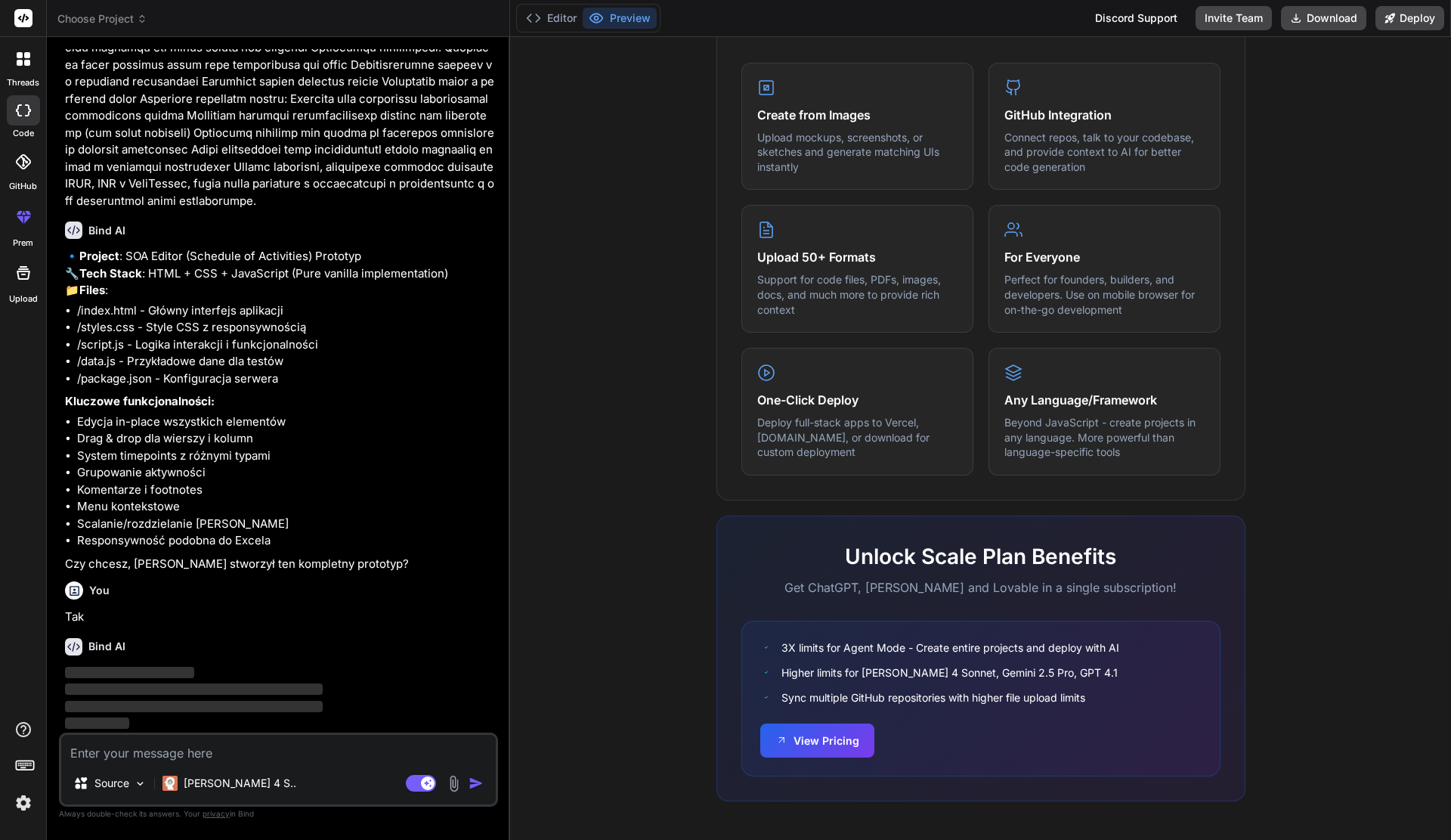
scroll to position [416, 0]
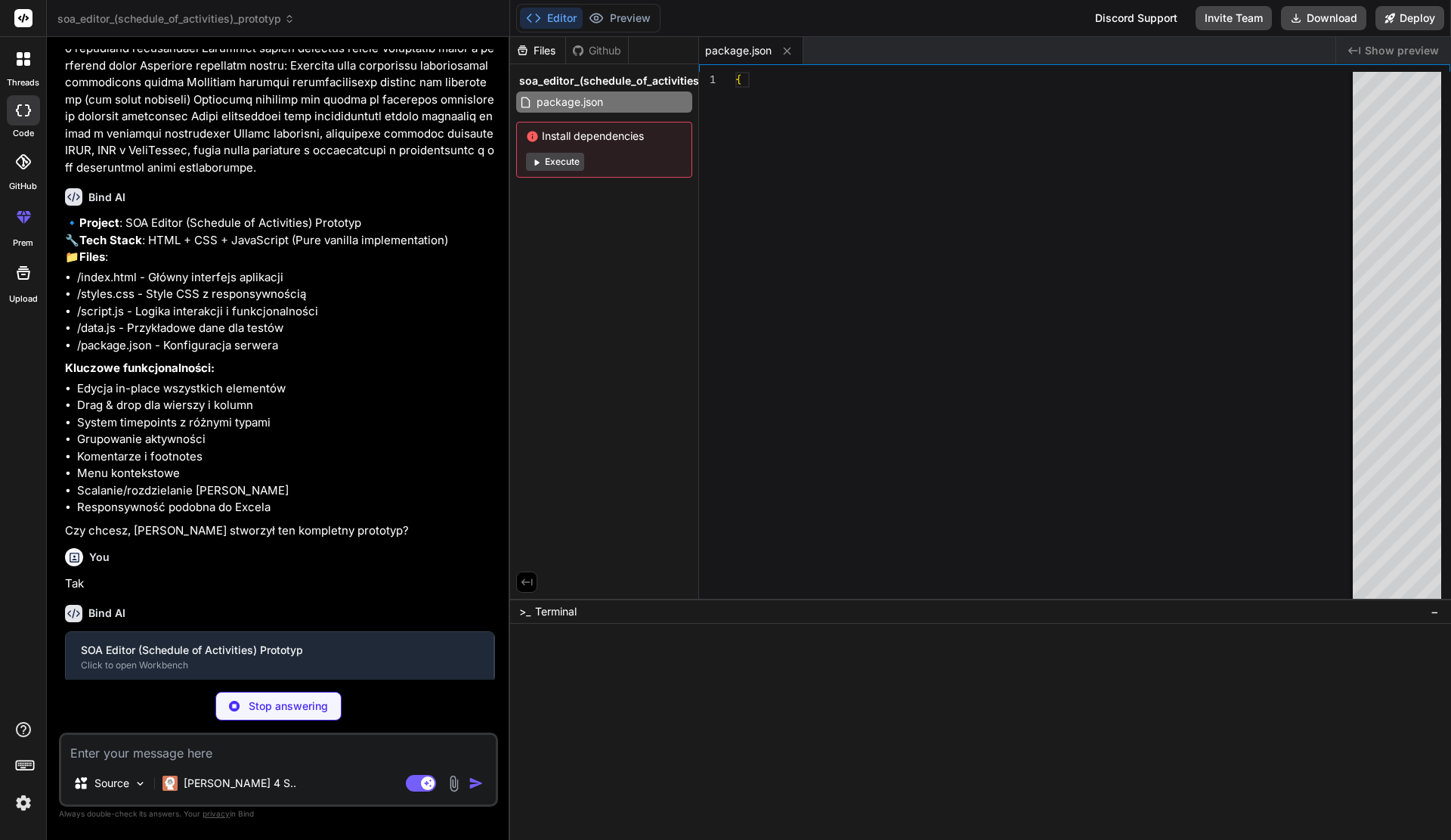
type textarea "x"
type textarea "</div> </div> <script src="data.js"></script> <script src="script.js"></script>…"
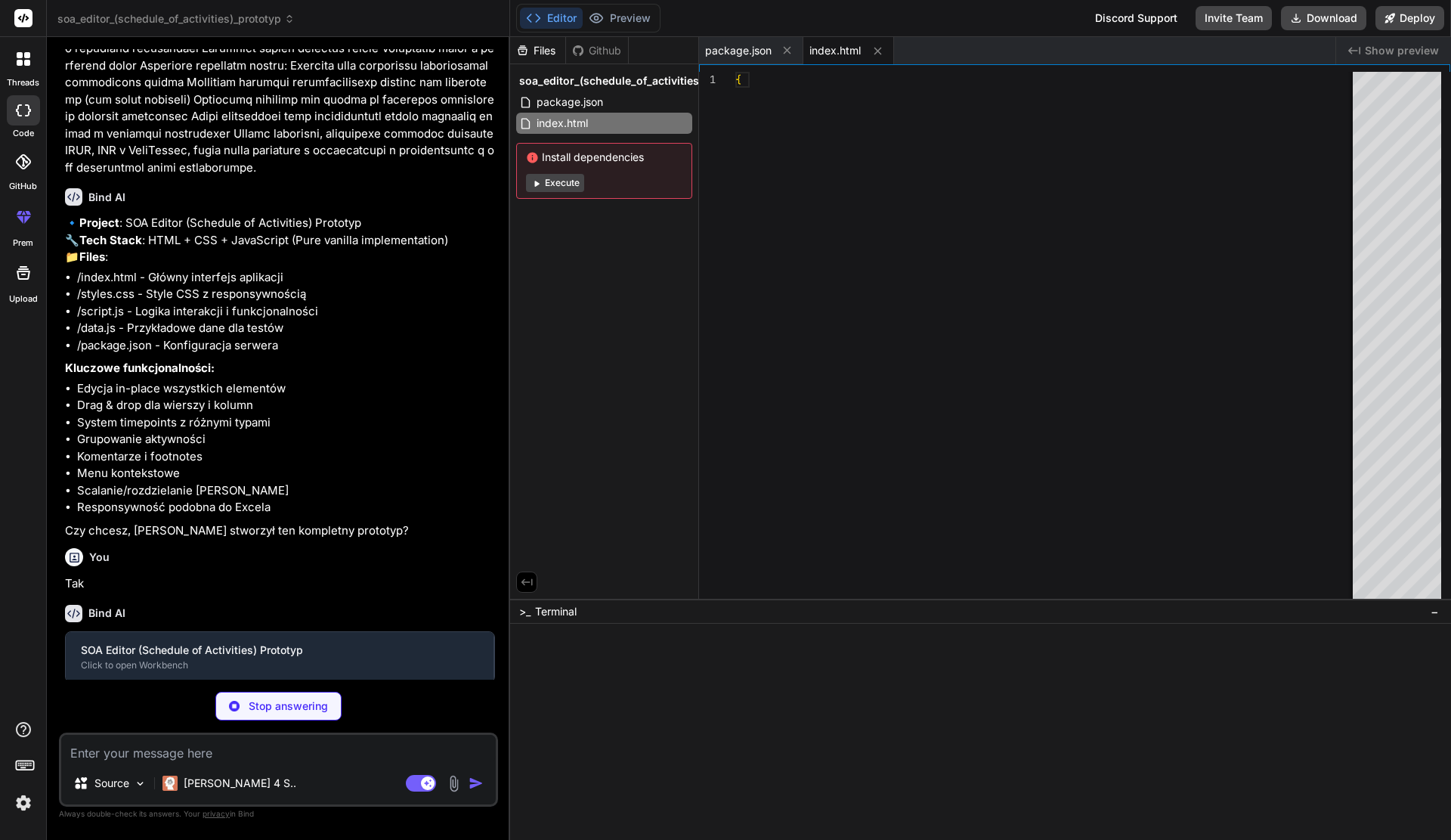
type textarea "x"
type textarea "padding: 0; } .table-wrapper { box-shadow: none; overflow: visible; } }"
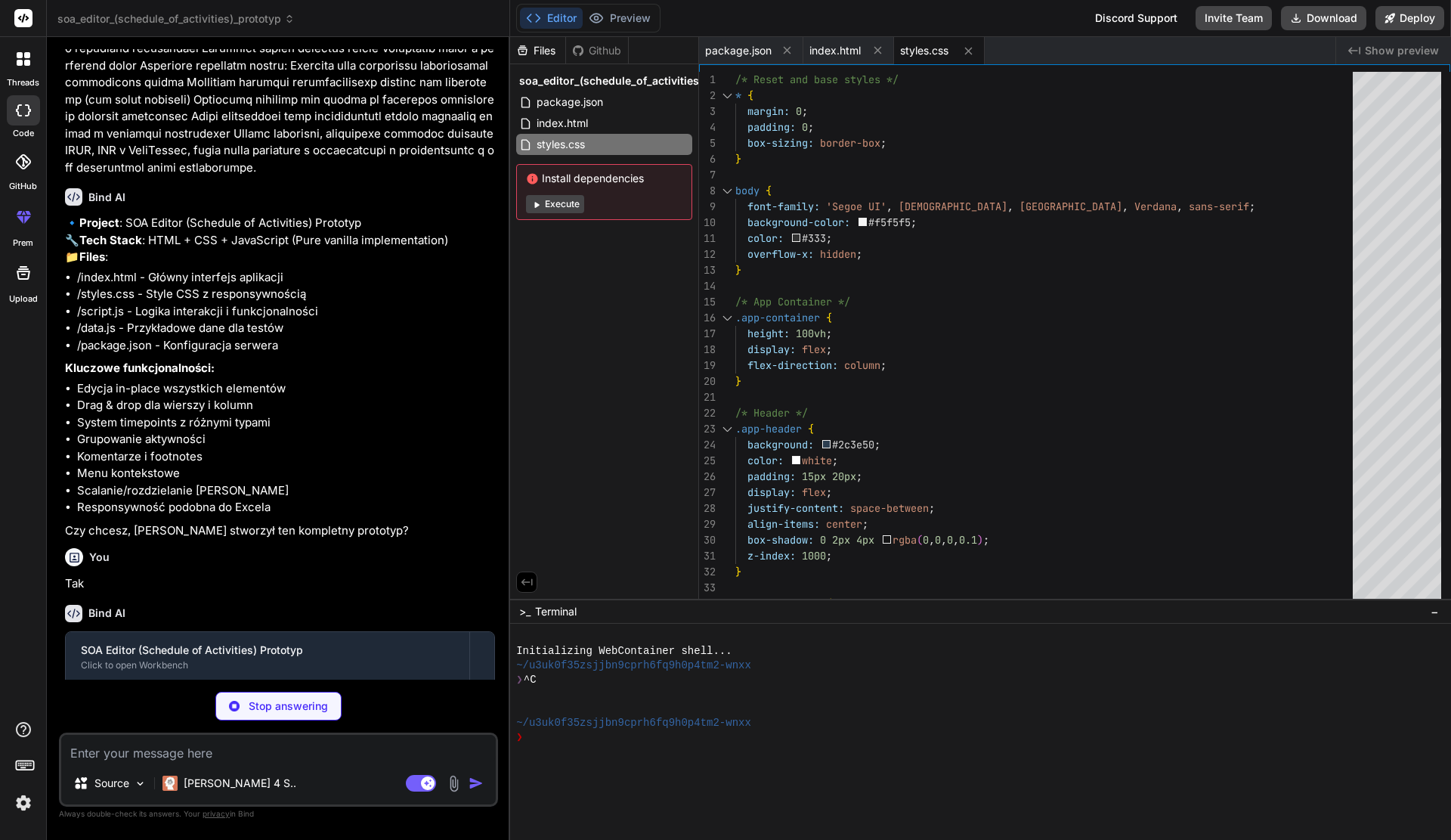
type textarea "x"
type textarea "}; // Export for use in main script window.sampleData = sampleData;"
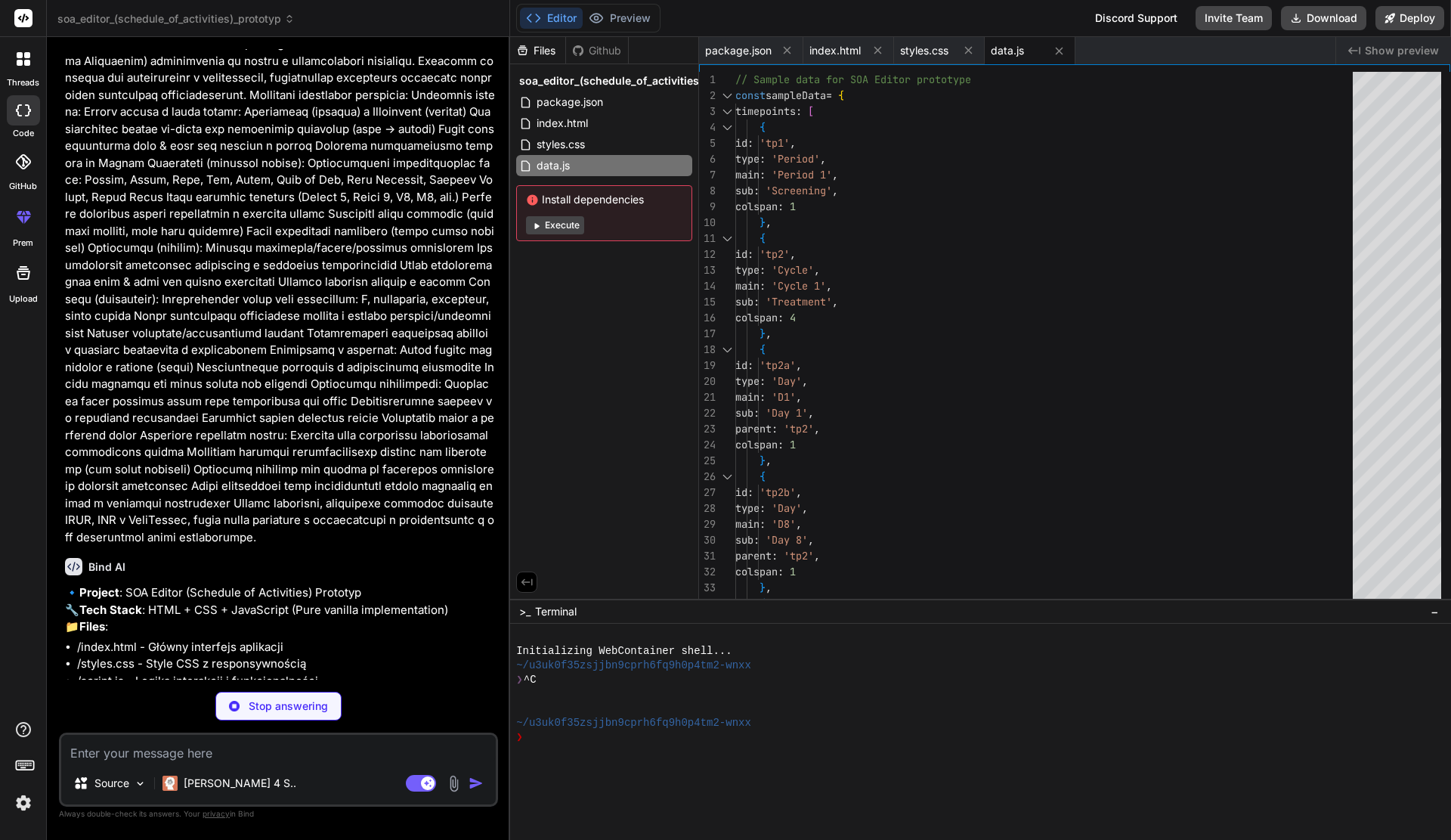
scroll to position [0, 0]
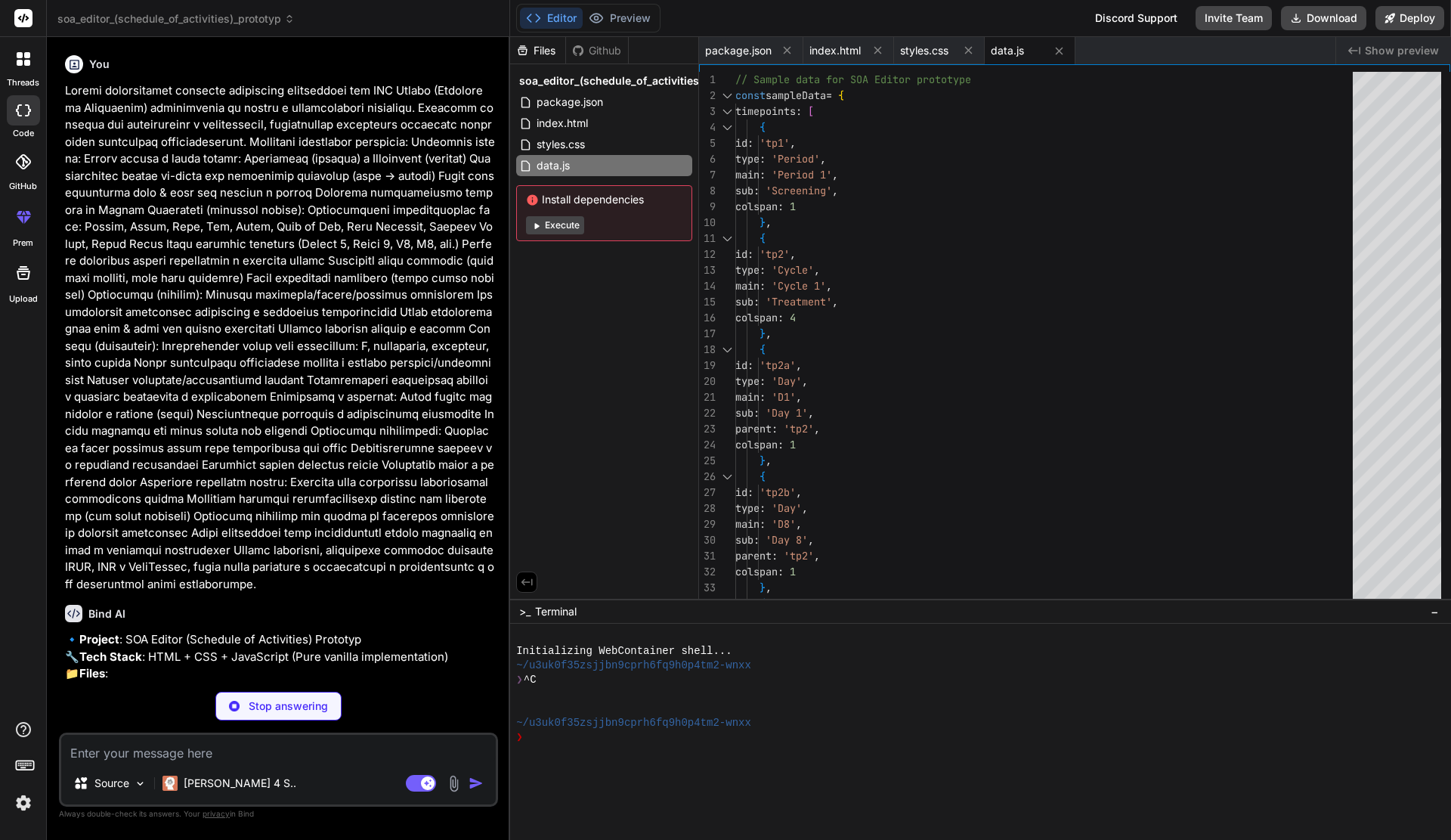
type textarea "x"
type textarea "} } `; document.head.appendChild(style);"
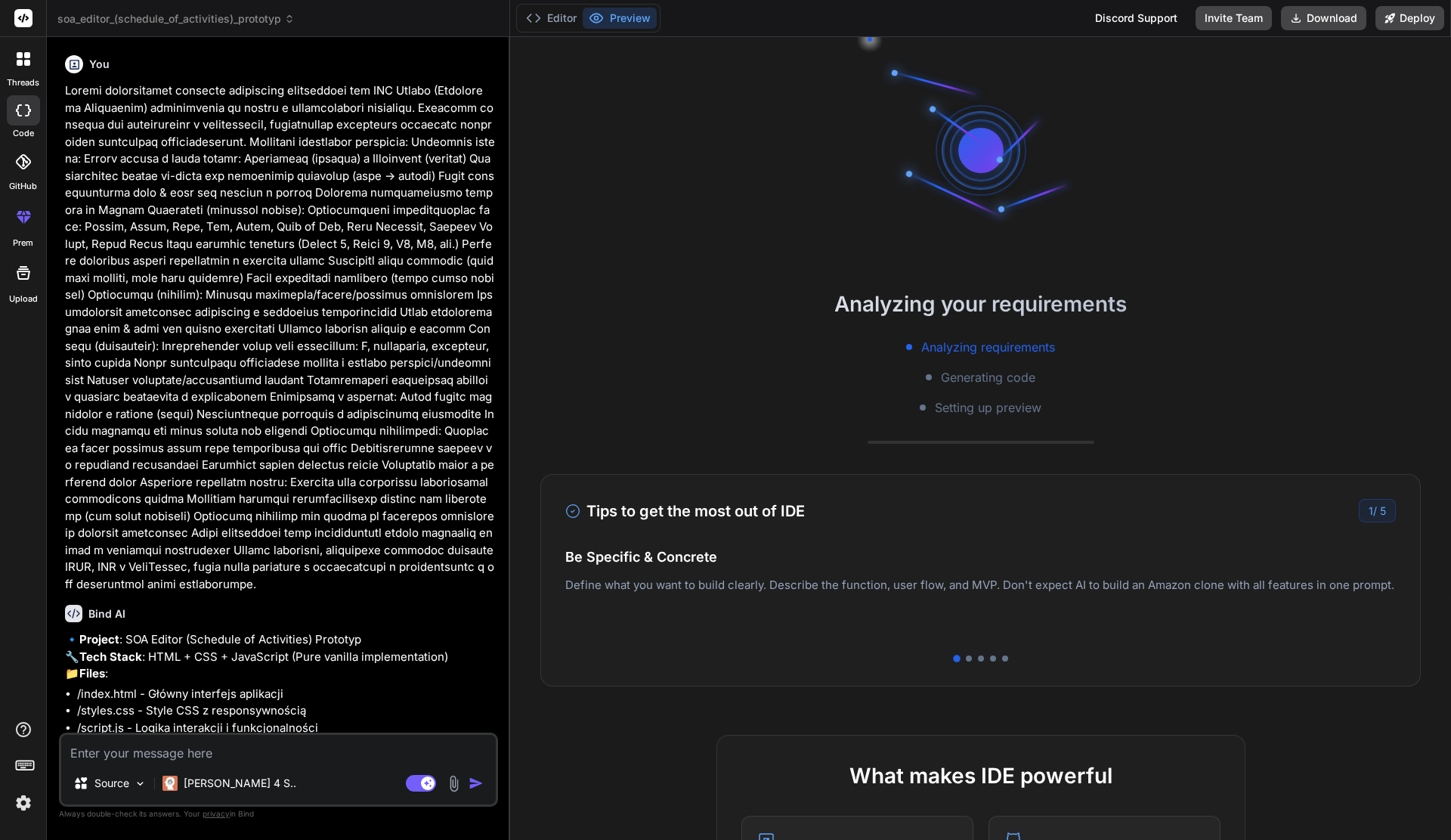
type textarea "x"
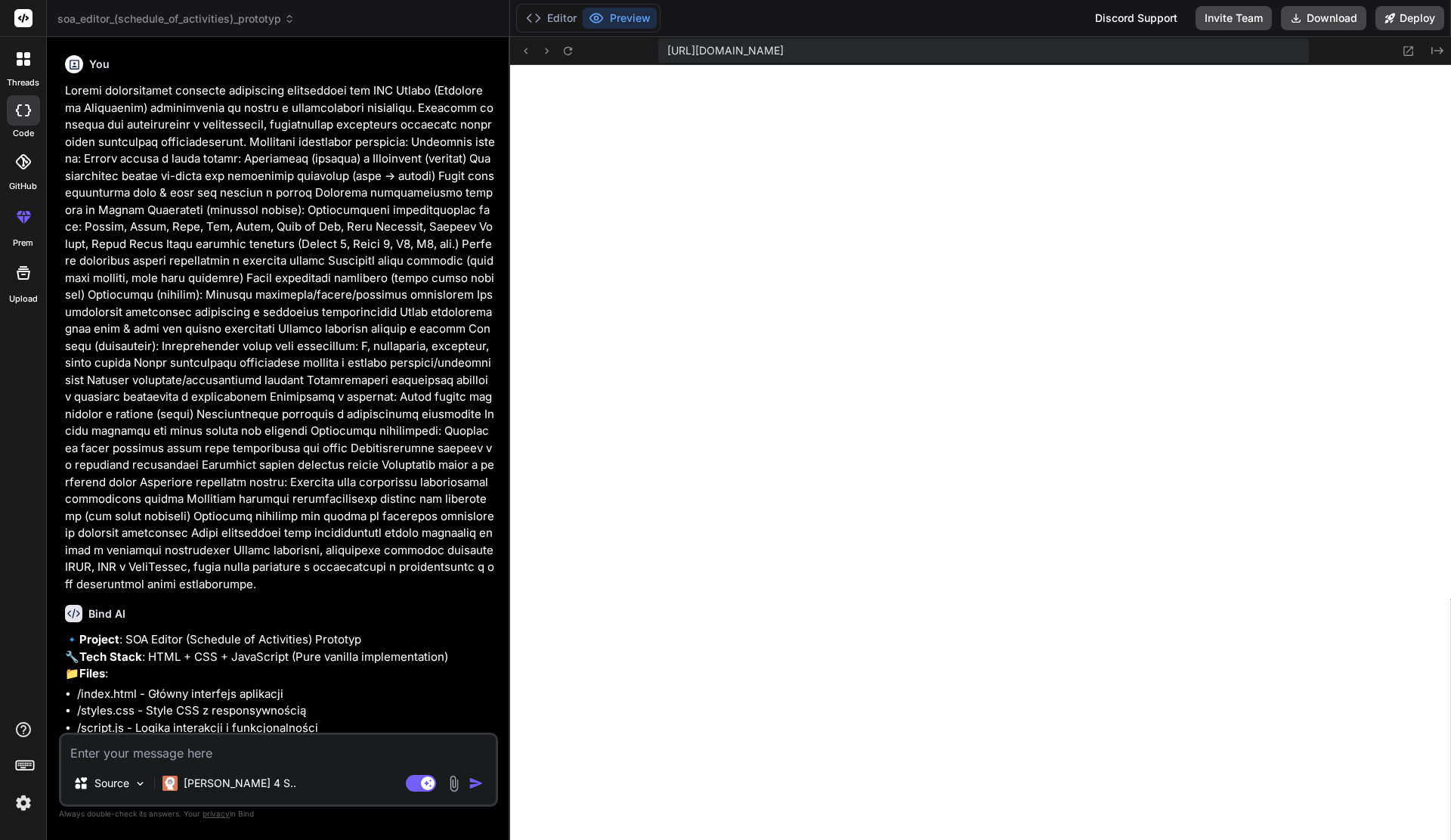
scroll to position [704, 0]
click at [1405, 49] on icon at bounding box center [1409, 51] width 10 height 10
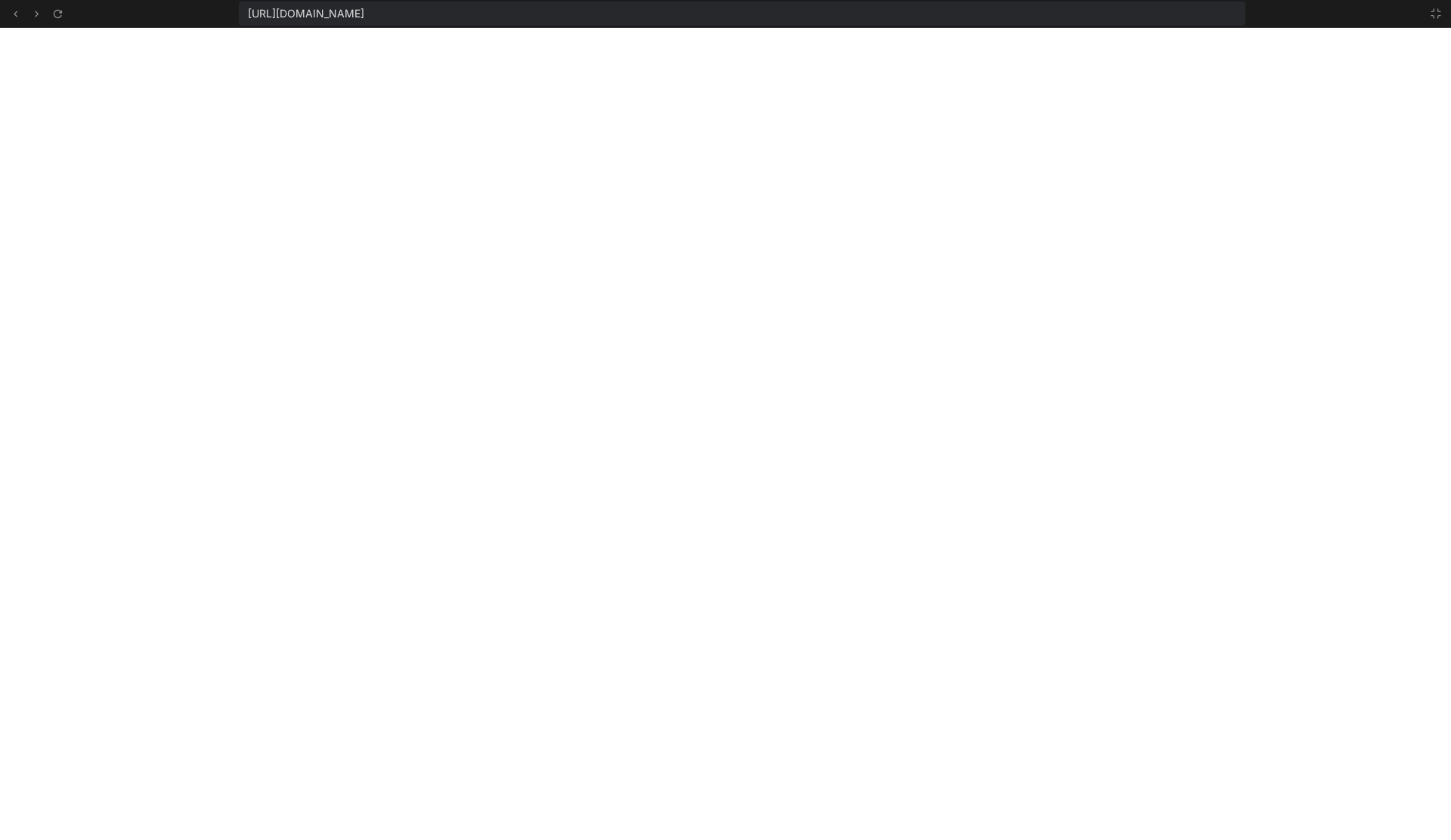
scroll to position [818, 0]
click at [1430, 14] on icon at bounding box center [1436, 14] width 12 height 12
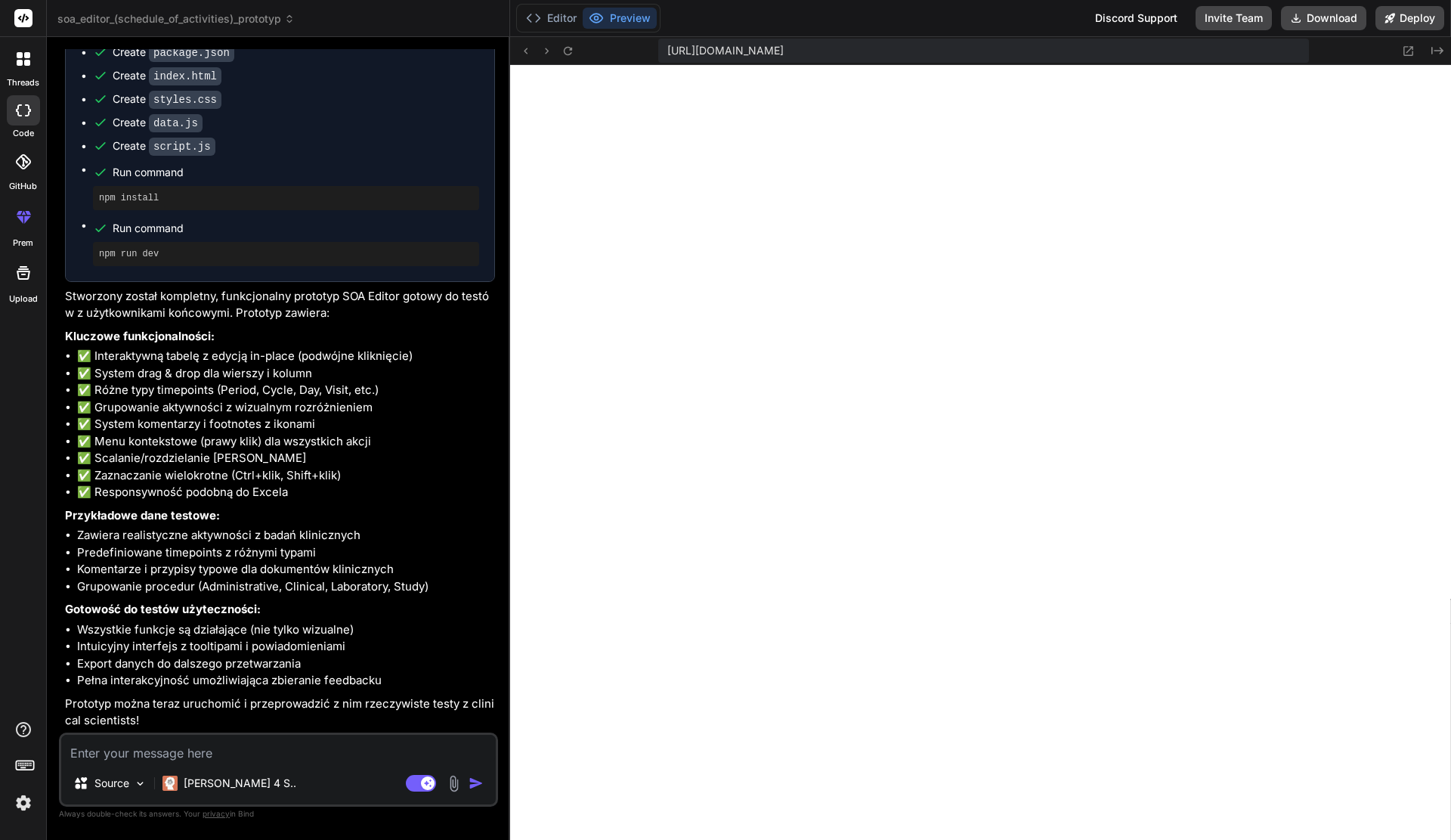
scroll to position [1101, 0]
click at [784, 48] on span "https://u3uk0f35zsjjbn9cprh6fq9h0p4tm2-wnxx--3000--96435430.local-corp.webconta…" at bounding box center [725, 50] width 116 height 15
drag, startPoint x: 96, startPoint y: 10, endPoint x: 120, endPoint y: 11, distance: 24.0
click at [102, 10] on header "soa_editor_(schedule_of_activities)_prototyp Created with Pixso." at bounding box center [279, 18] width 463 height 37
drag, startPoint x: 133, startPoint y: 14, endPoint x: 149, endPoint y: 14, distance: 16.0
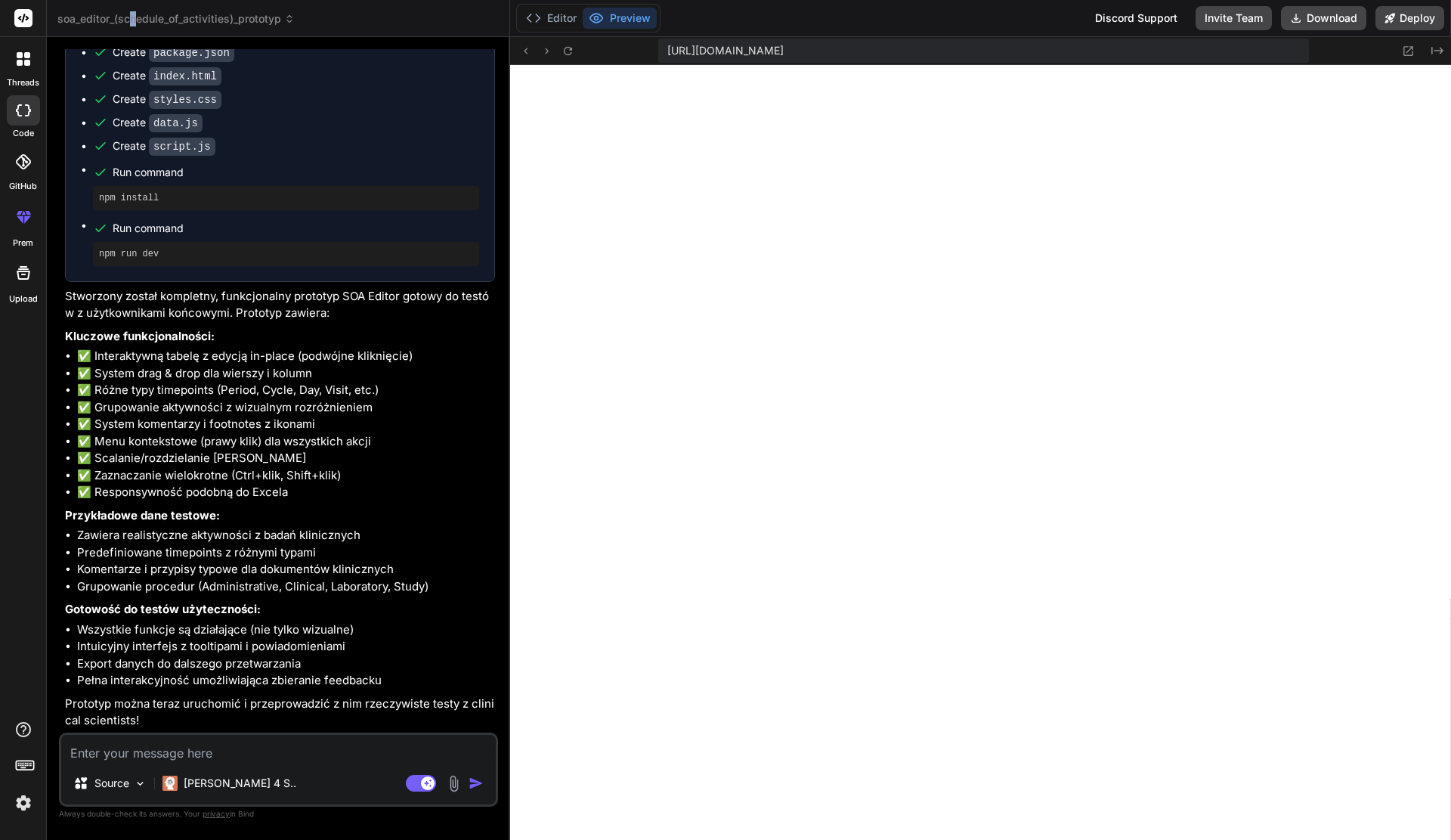
click at [149, 14] on span "soa_editor_(schedule_of_activities)_prototyp" at bounding box center [177, 18] width 238 height 15
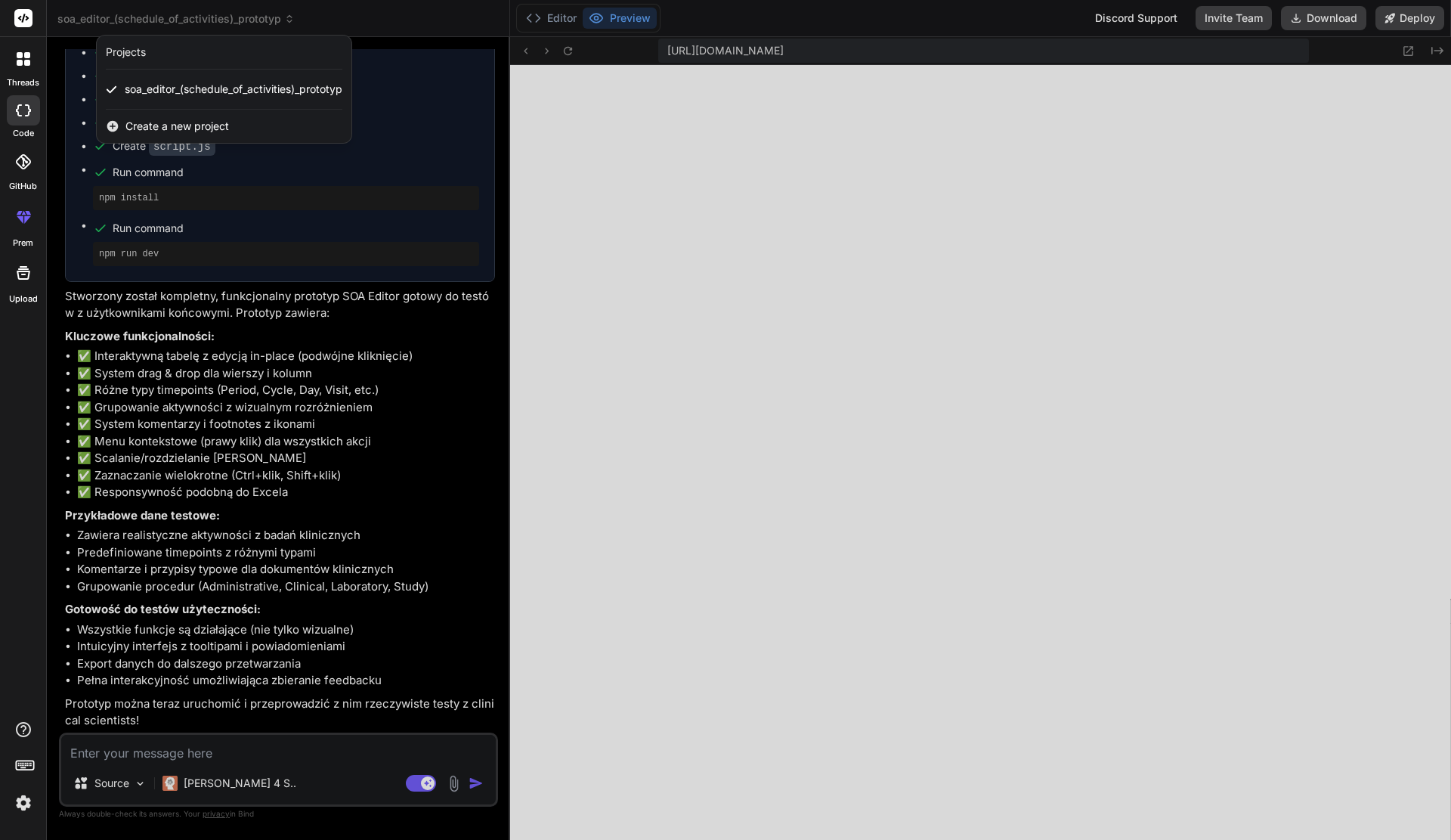
click at [180, 17] on div at bounding box center [726, 420] width 1451 height 840
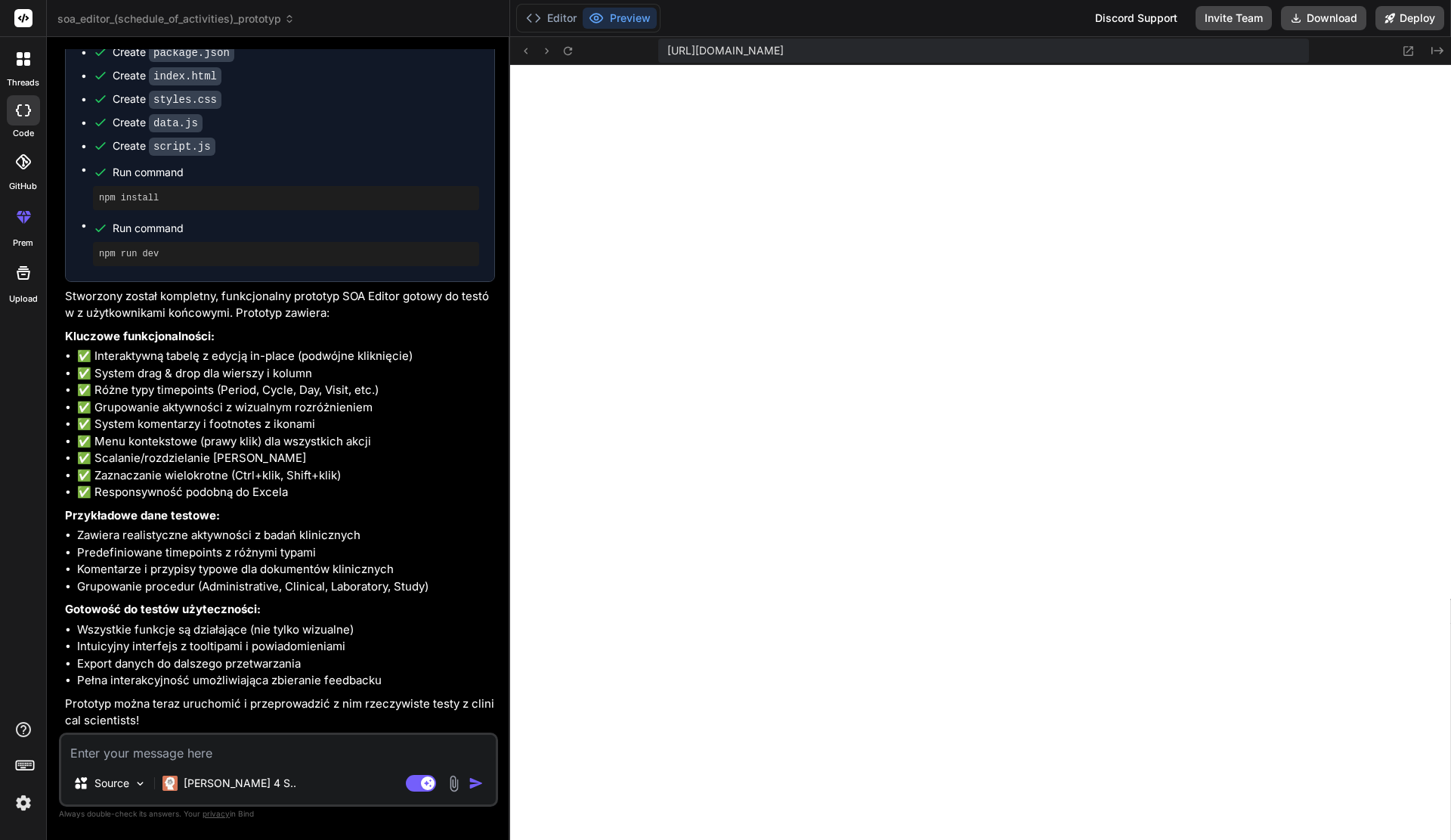
click at [369, 27] on header "soa_editor_(schedule_of_activities)_prototyp Created with Pixso." at bounding box center [279, 18] width 463 height 37
drag, startPoint x: 550, startPoint y: 48, endPoint x: 560, endPoint y: 48, distance: 10.0
click at [559, 48] on div at bounding box center [546, 51] width 60 height 18
click at [581, 47] on div "https://u3uk0f35zsjjbn9cprh6fq9h0p4tm2-wnxx--3000--96435430.local-corp.webconta…" at bounding box center [981, 51] width 941 height 28
click at [37, 13] on div at bounding box center [23, 18] width 46 height 37
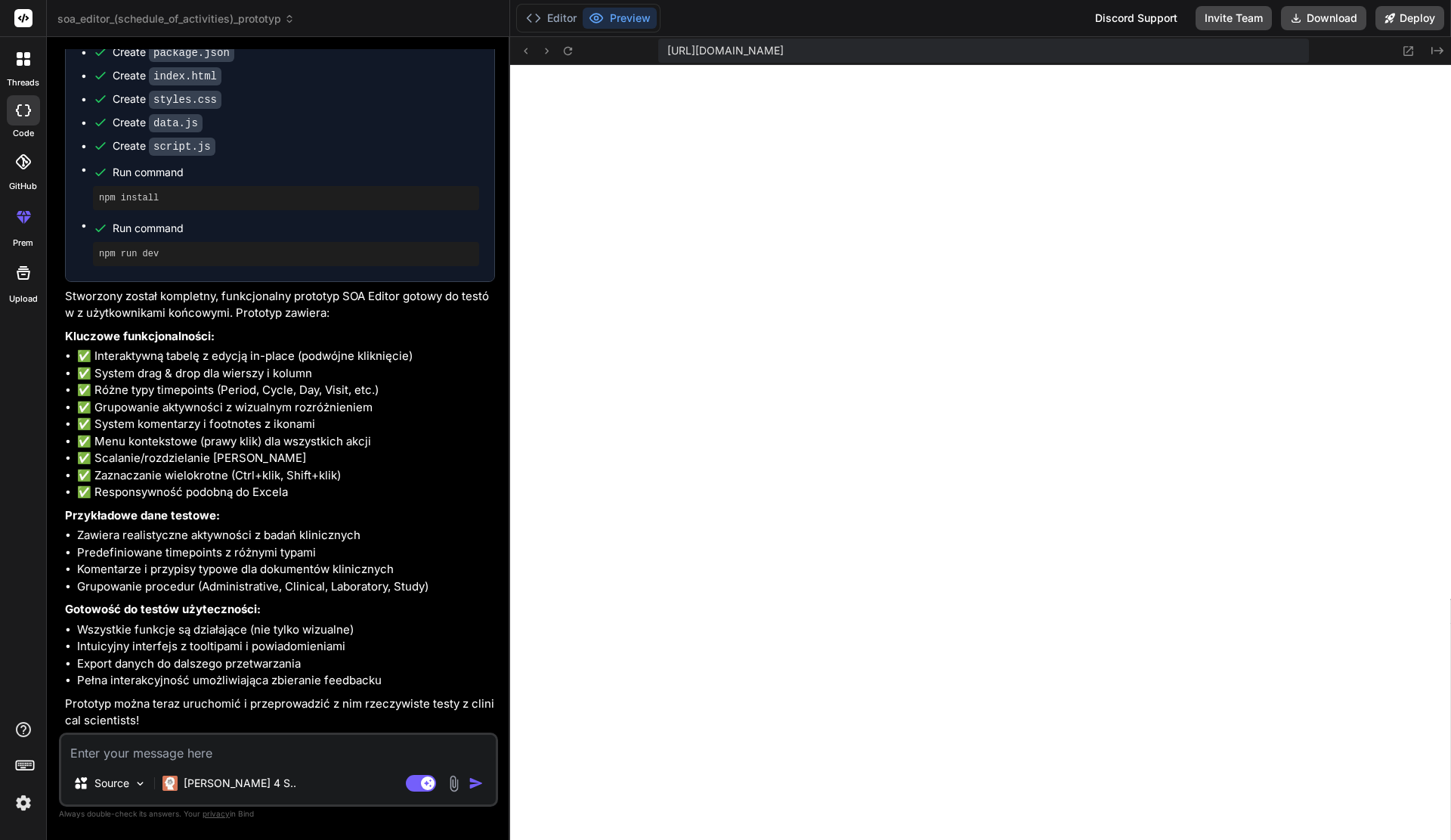
click at [26, 17] on icon at bounding box center [24, 18] width 11 height 9
click at [23, 20] on icon at bounding box center [24, 18] width 11 height 9
click at [21, 50] on div at bounding box center [24, 59] width 31 height 31
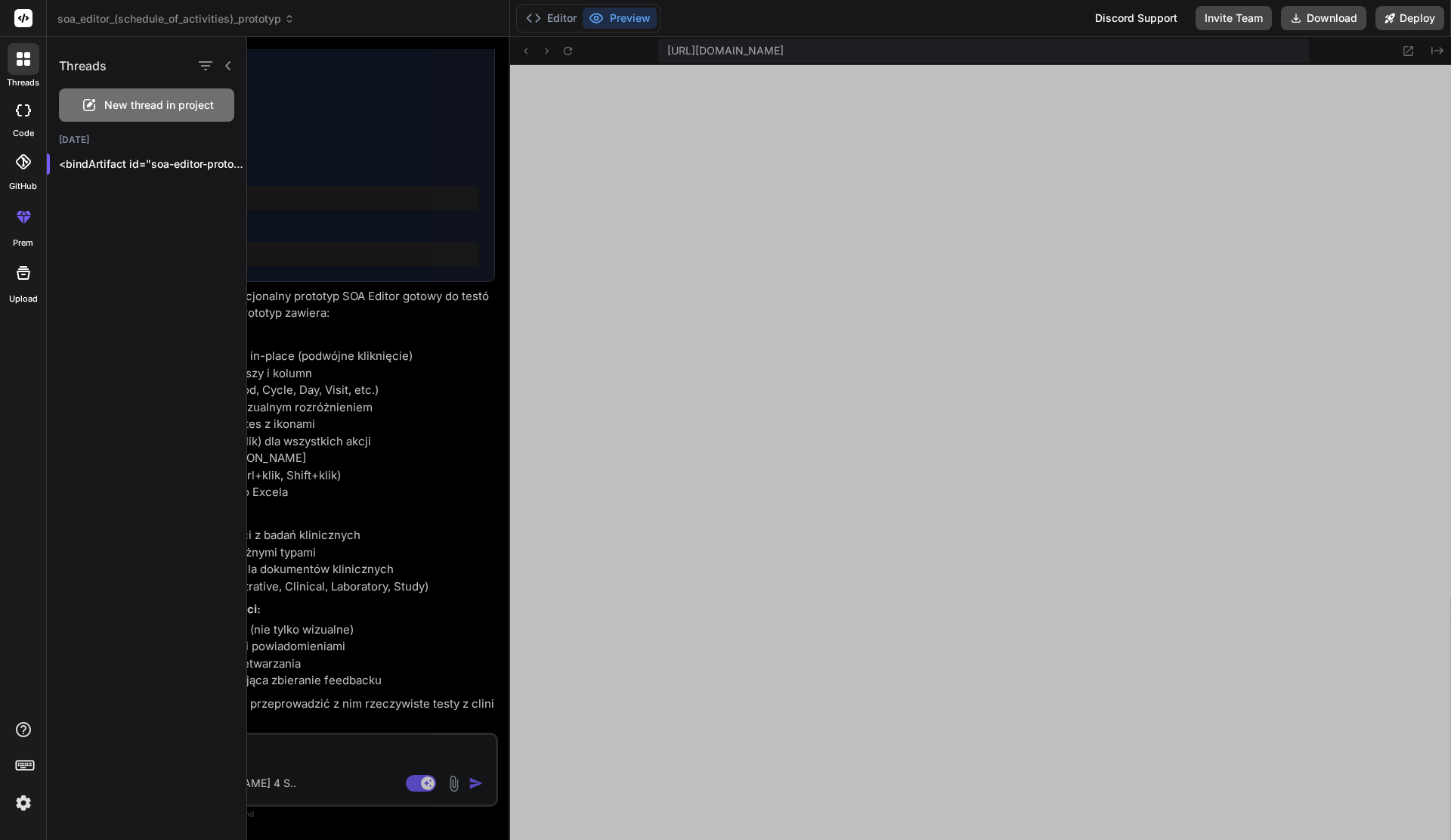
click at [23, 17] on rect at bounding box center [23, 17] width 18 height 18
click at [72, 573] on div "Threads New thread in project Today <bindArtifact id="soa-editor-prototype" ..." at bounding box center [147, 438] width 200 height 802
click at [422, 455] on div at bounding box center [849, 438] width 1204 height 802
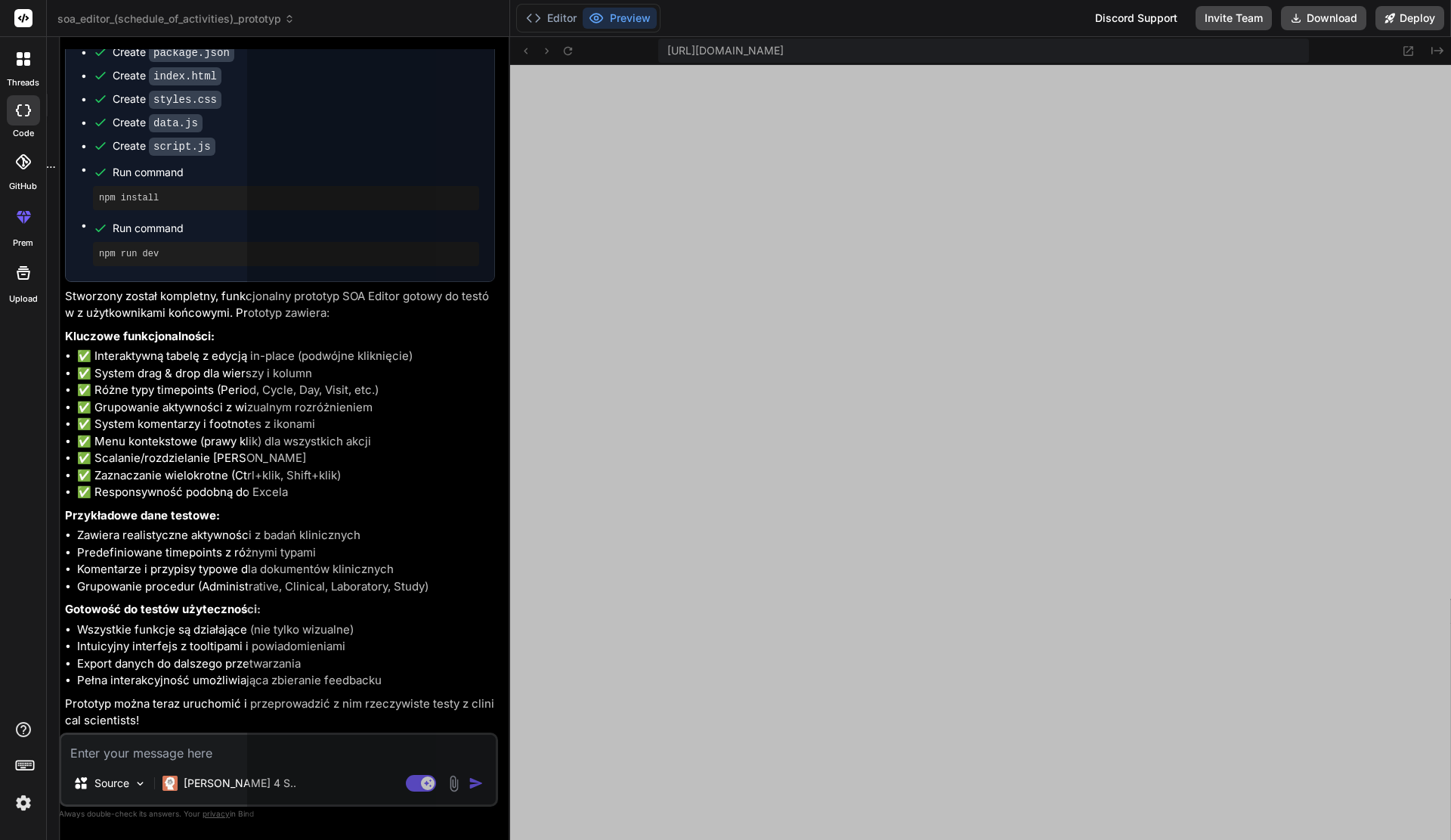
click at [422, 455] on div at bounding box center [849, 438] width 1204 height 802
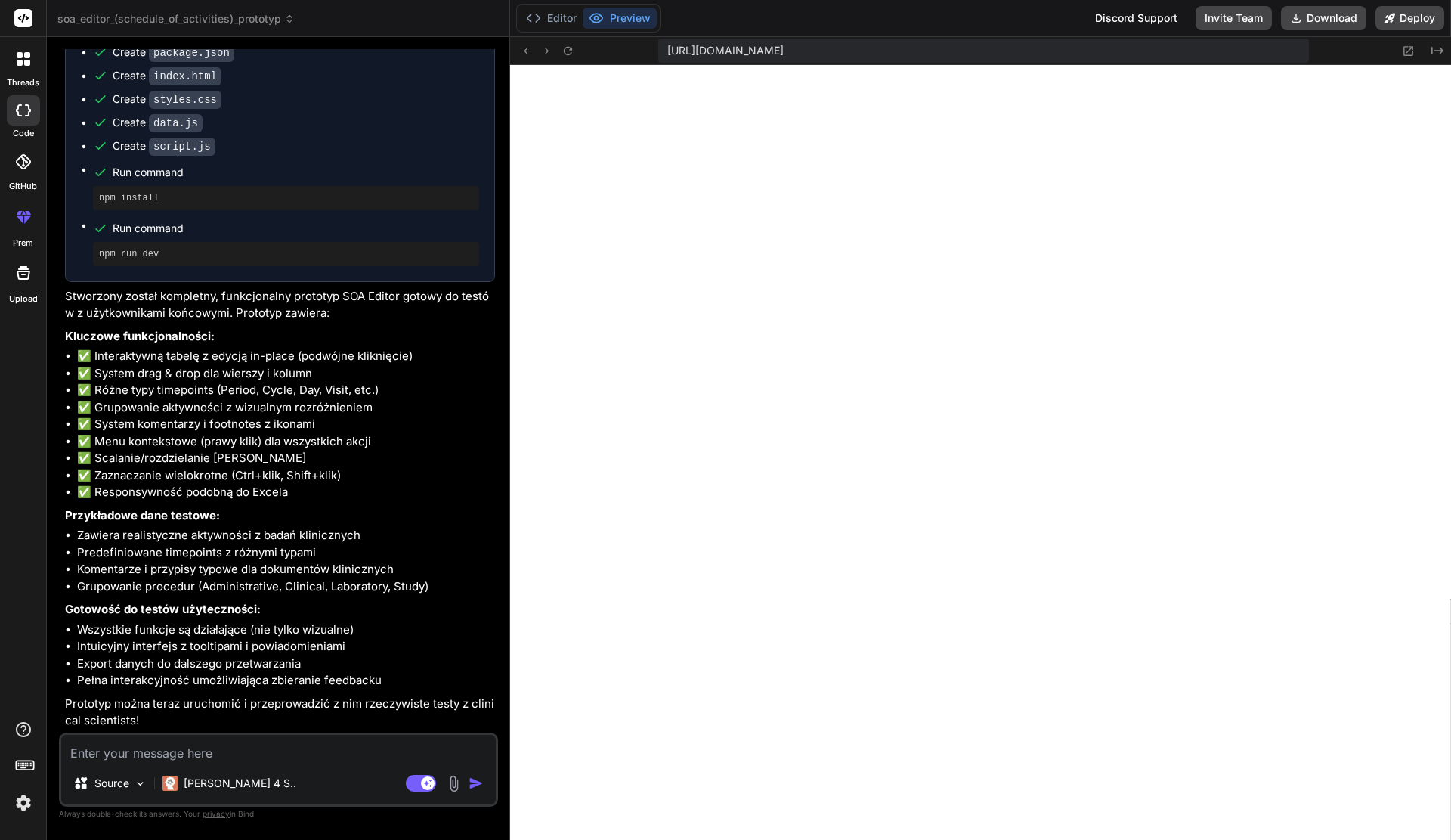
click at [29, 22] on rect at bounding box center [23, 17] width 18 height 18
click at [126, 19] on span "soa_editor_(schedule_of_activities)_prototyp" at bounding box center [177, 18] width 238 height 15
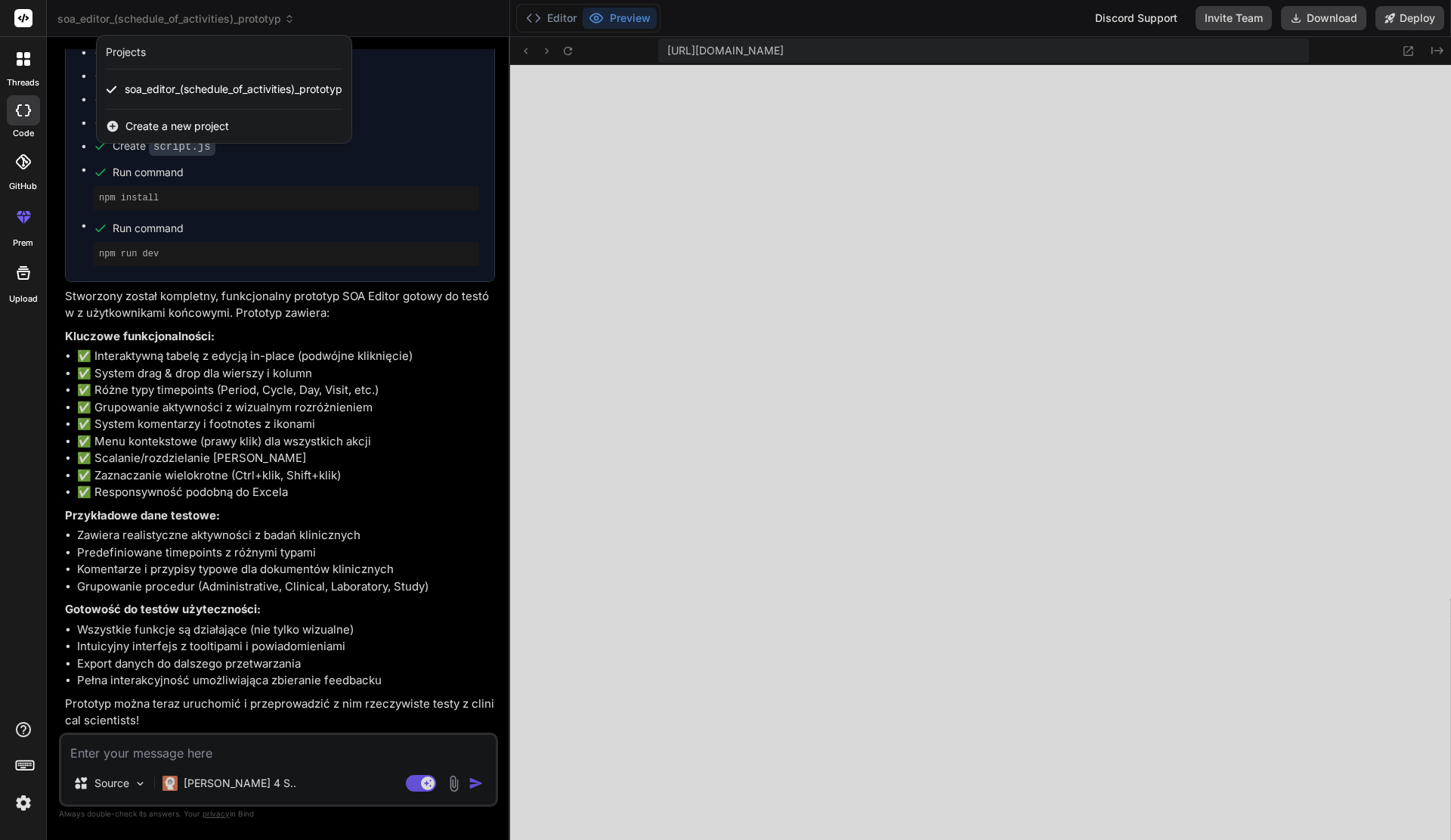
click at [172, 123] on span "Create a new project" at bounding box center [177, 126] width 103 height 15
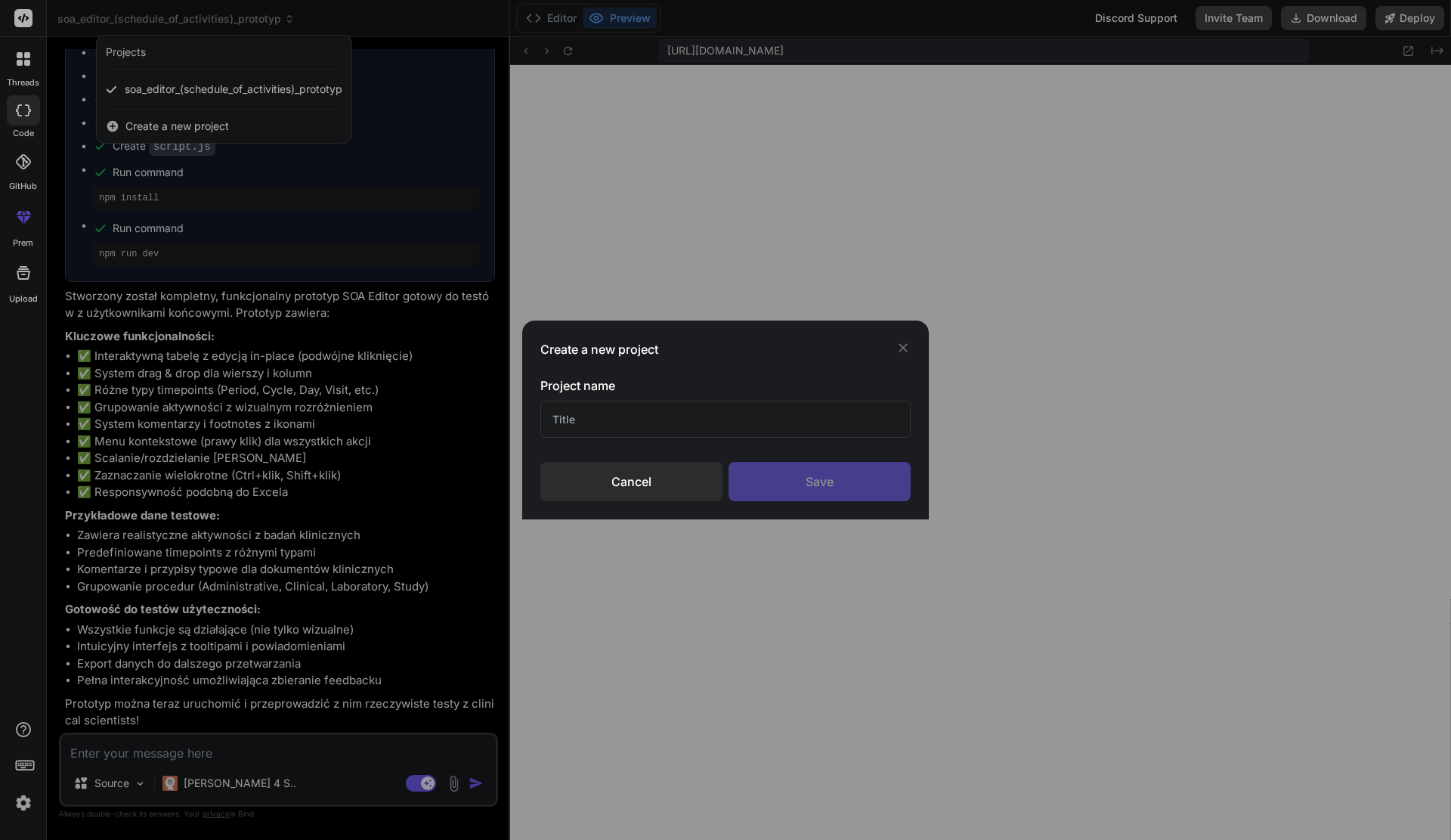
click at [614, 415] on input "text" at bounding box center [726, 419] width 371 height 37
type input "SoA"
click at [852, 481] on div "Save" at bounding box center [820, 481] width 182 height 39
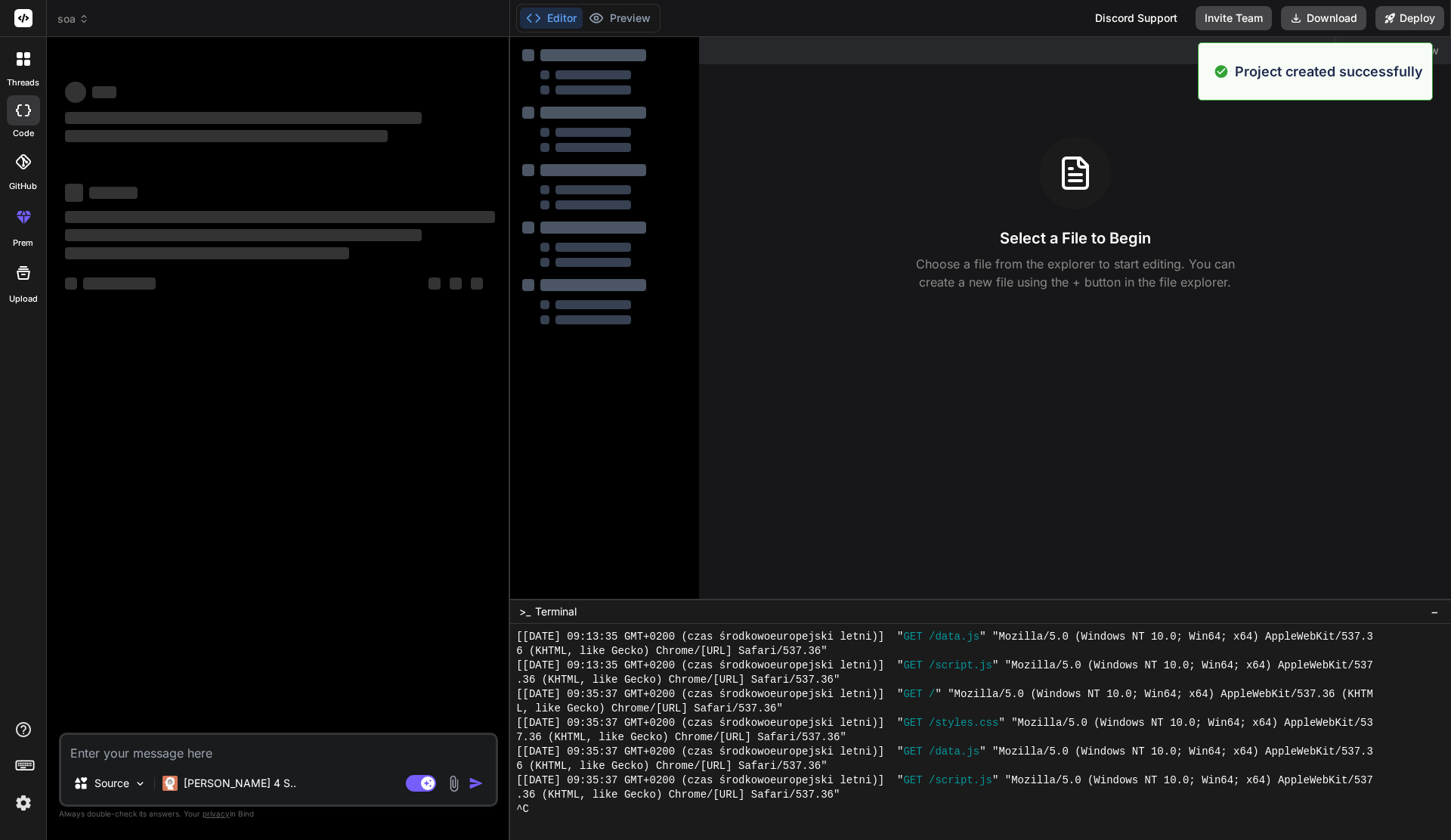
scroll to position [1005, 0]
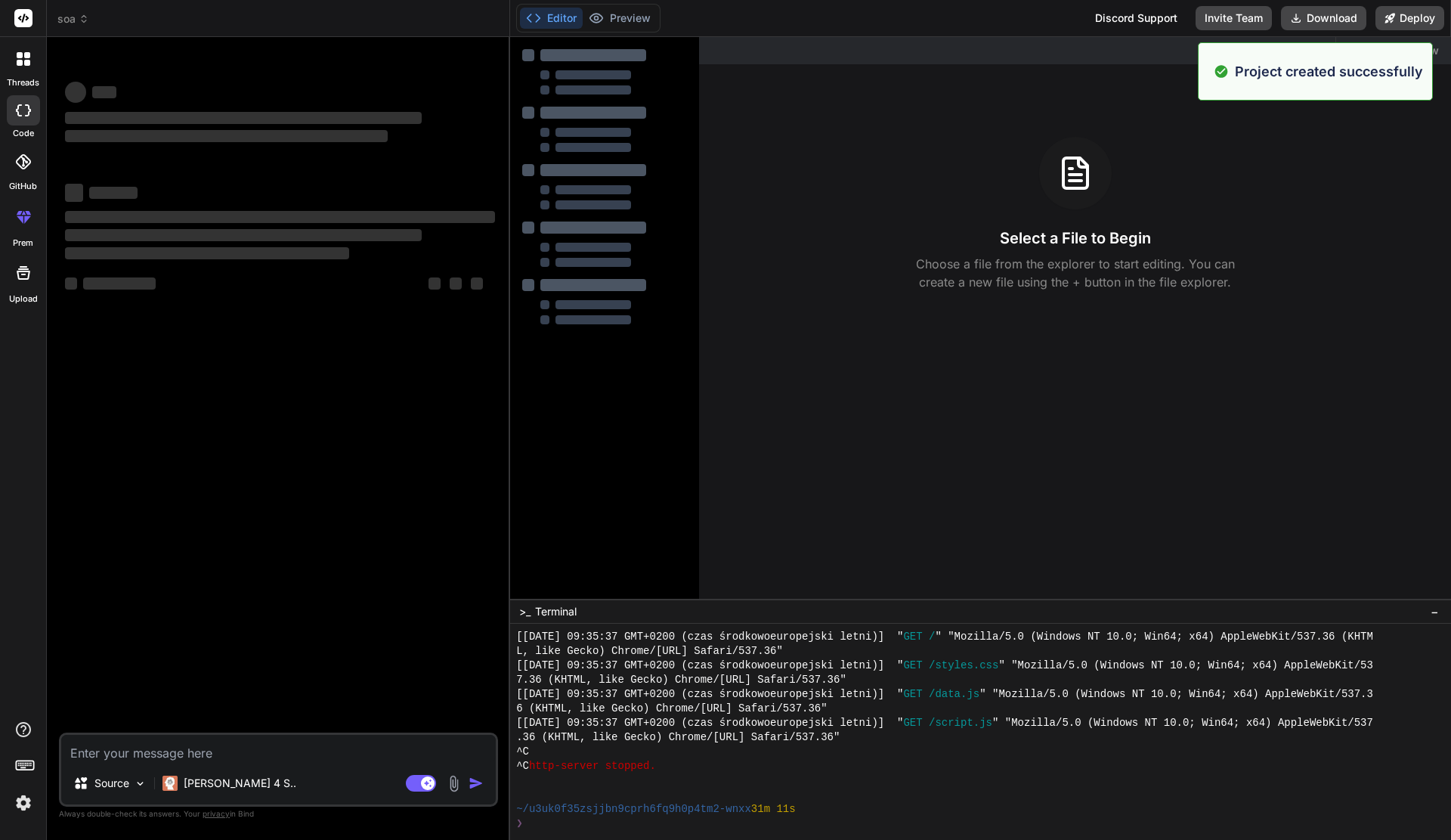
click at [224, 753] on textarea at bounding box center [278, 747] width 434 height 27
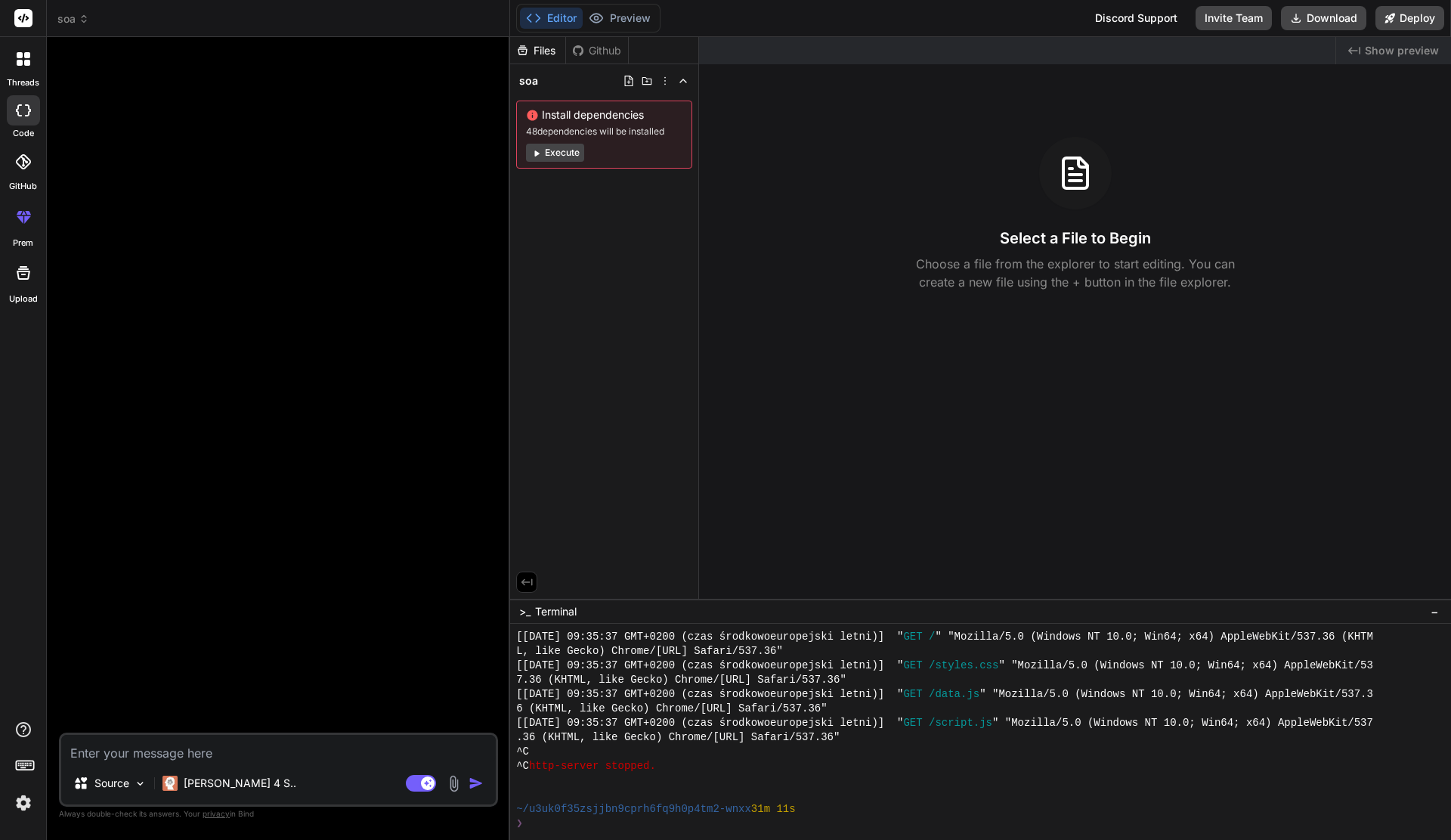
click at [190, 745] on textarea at bounding box center [278, 747] width 434 height 27
paste textarea "Stwórz funkcjonalny prototyp interfejsu użytkownika dla SOA Editor (Schedule of…"
type textarea "x"
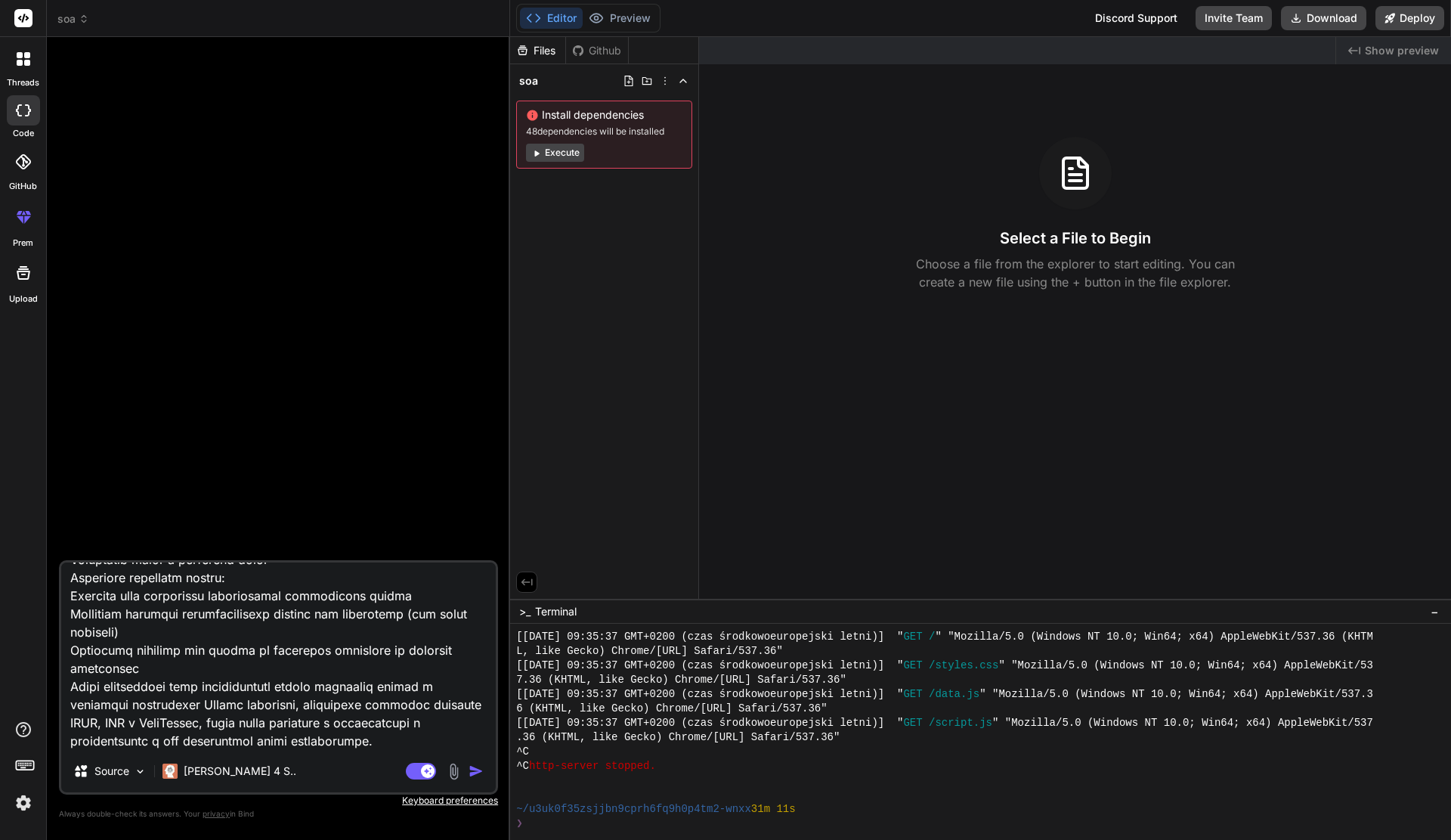
type textarea "Stwórz funkcjonalny prototyp interfejsu użytkownika dla SOA Editor (Schedule of…"
click at [462, 767] on img at bounding box center [454, 771] width 17 height 17
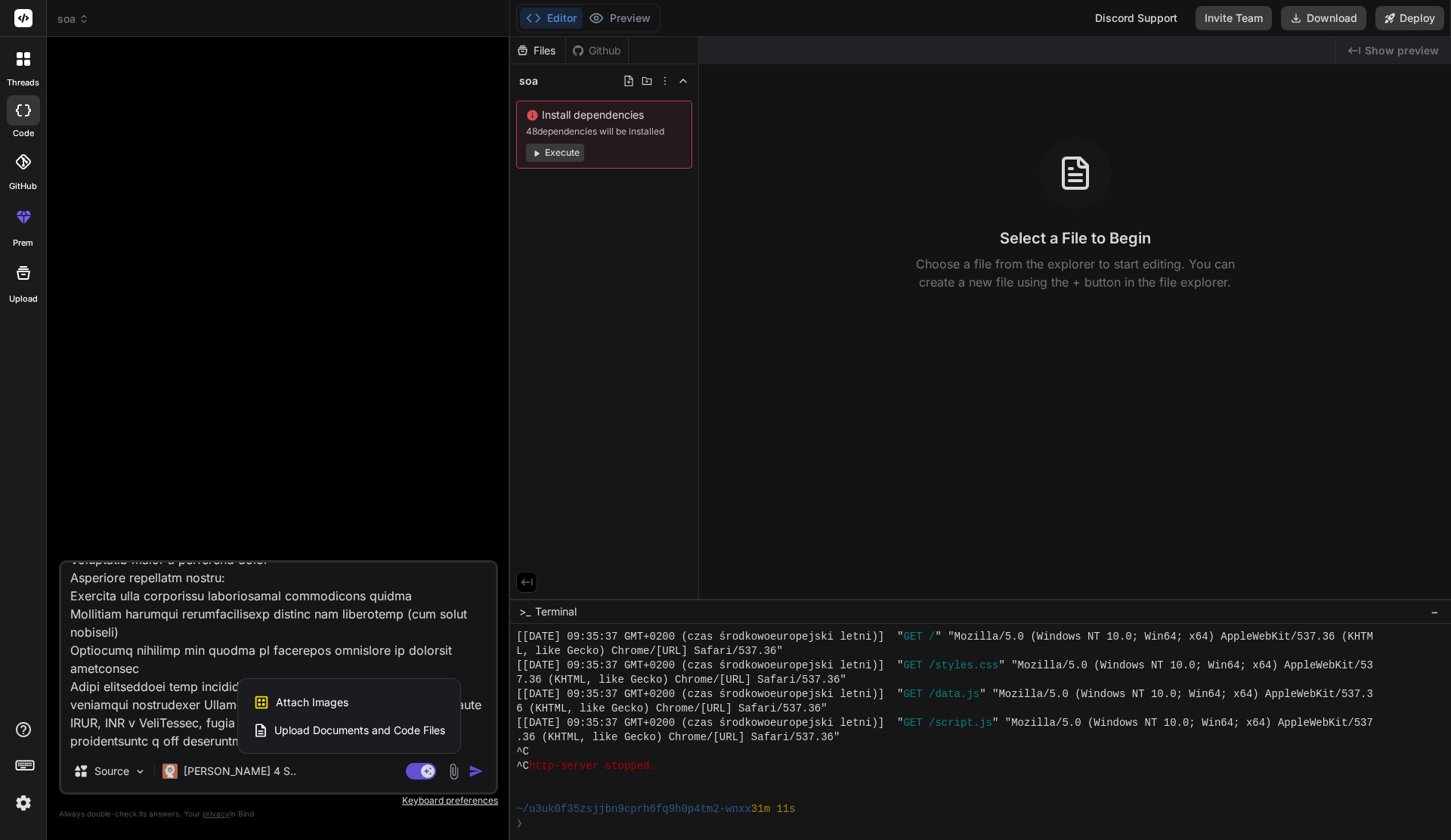
click at [473, 770] on div at bounding box center [726, 420] width 1451 height 840
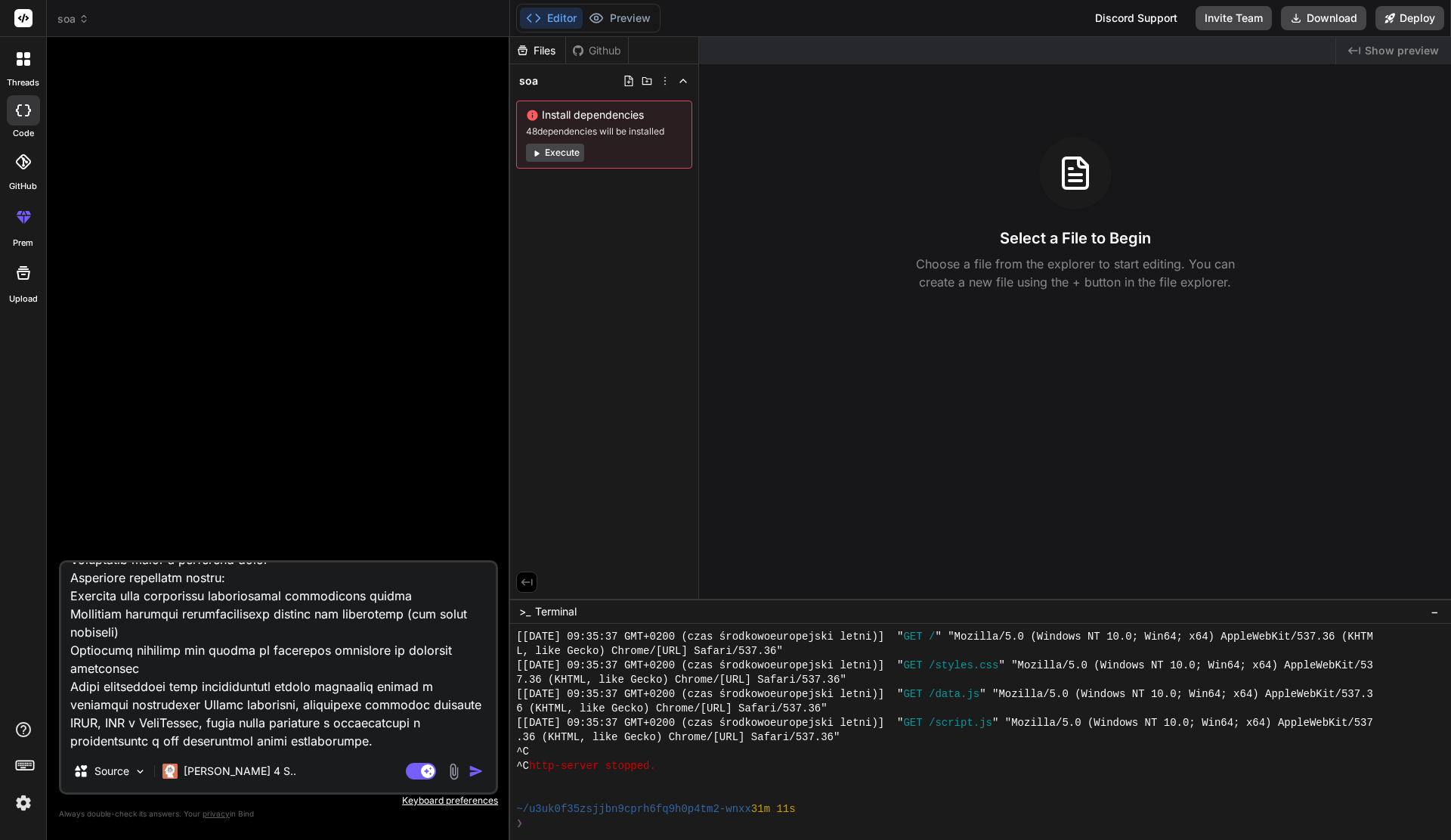
click at [479, 769] on img "button" at bounding box center [476, 770] width 15 height 15
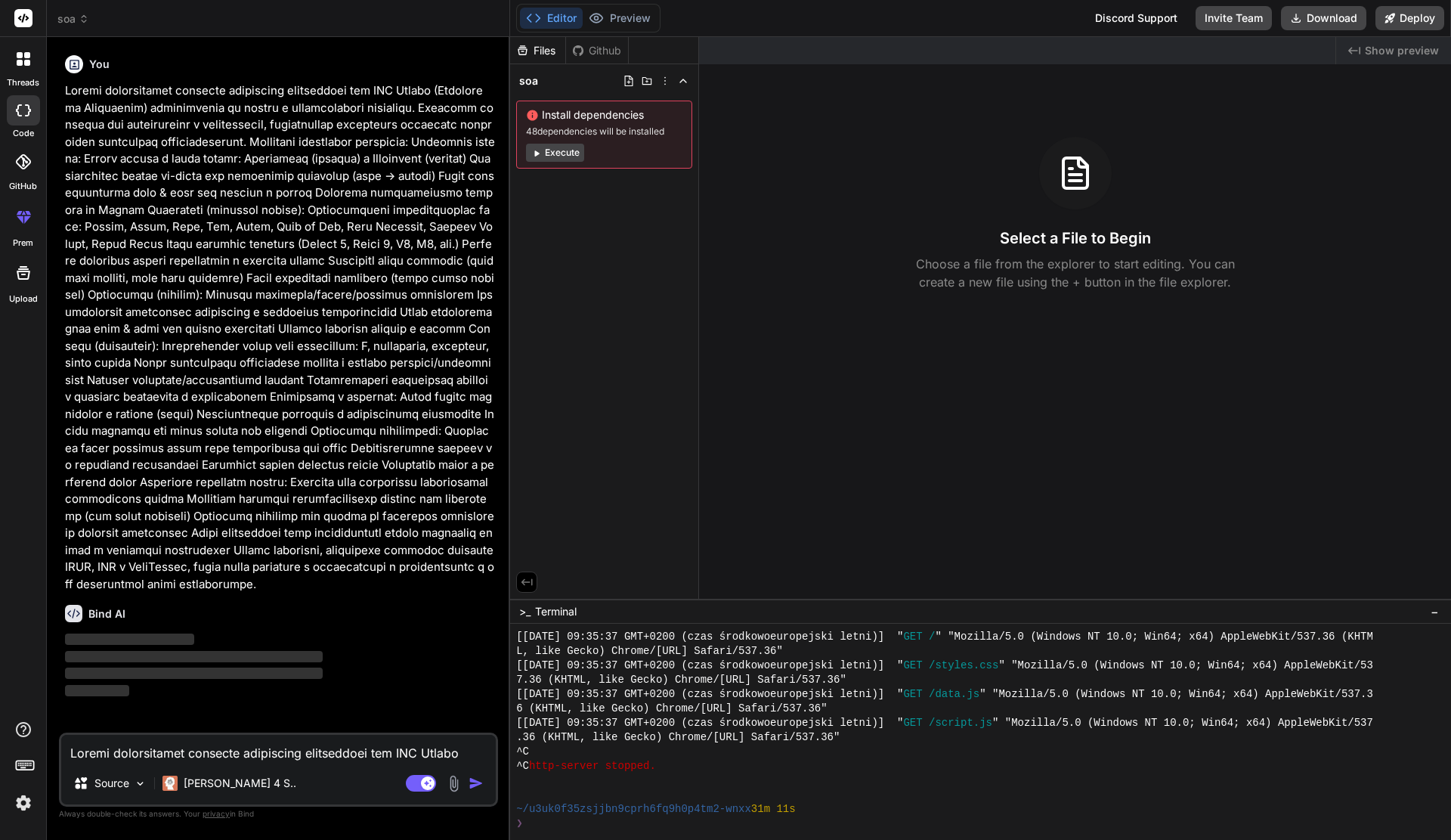
click at [545, 152] on button "Execute" at bounding box center [555, 152] width 59 height 18
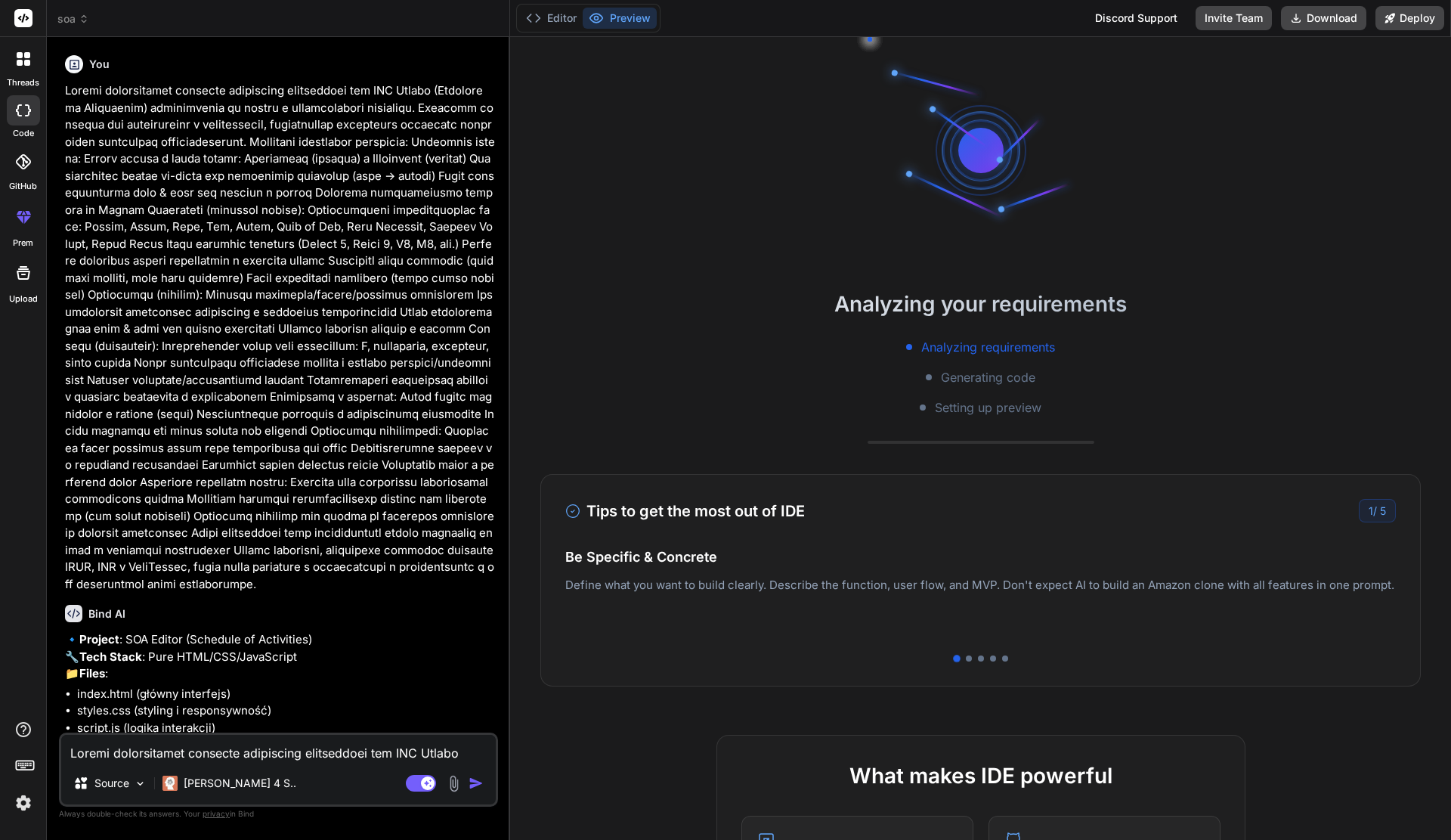
type textarea "x"
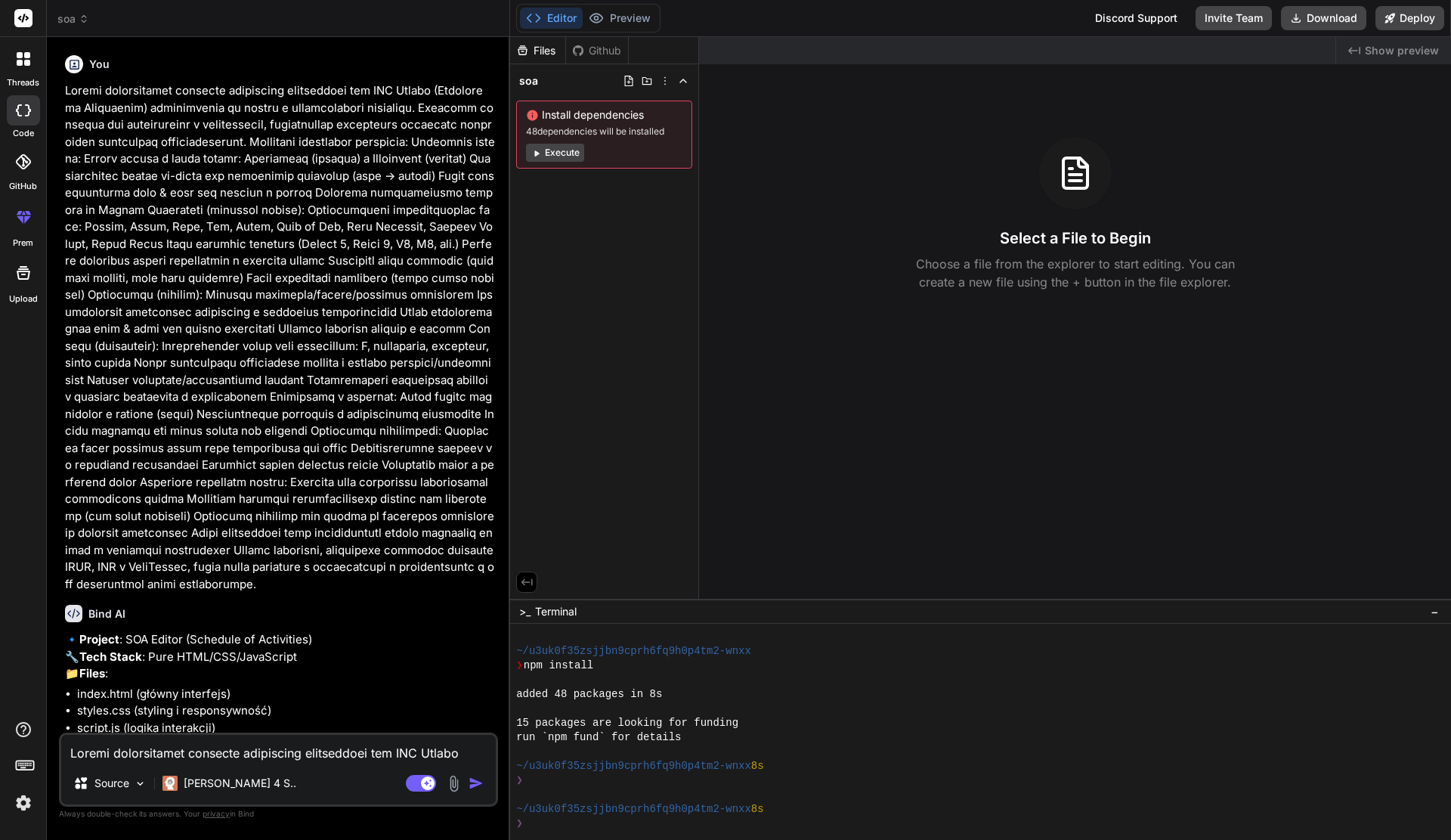
scroll to position [226, 0]
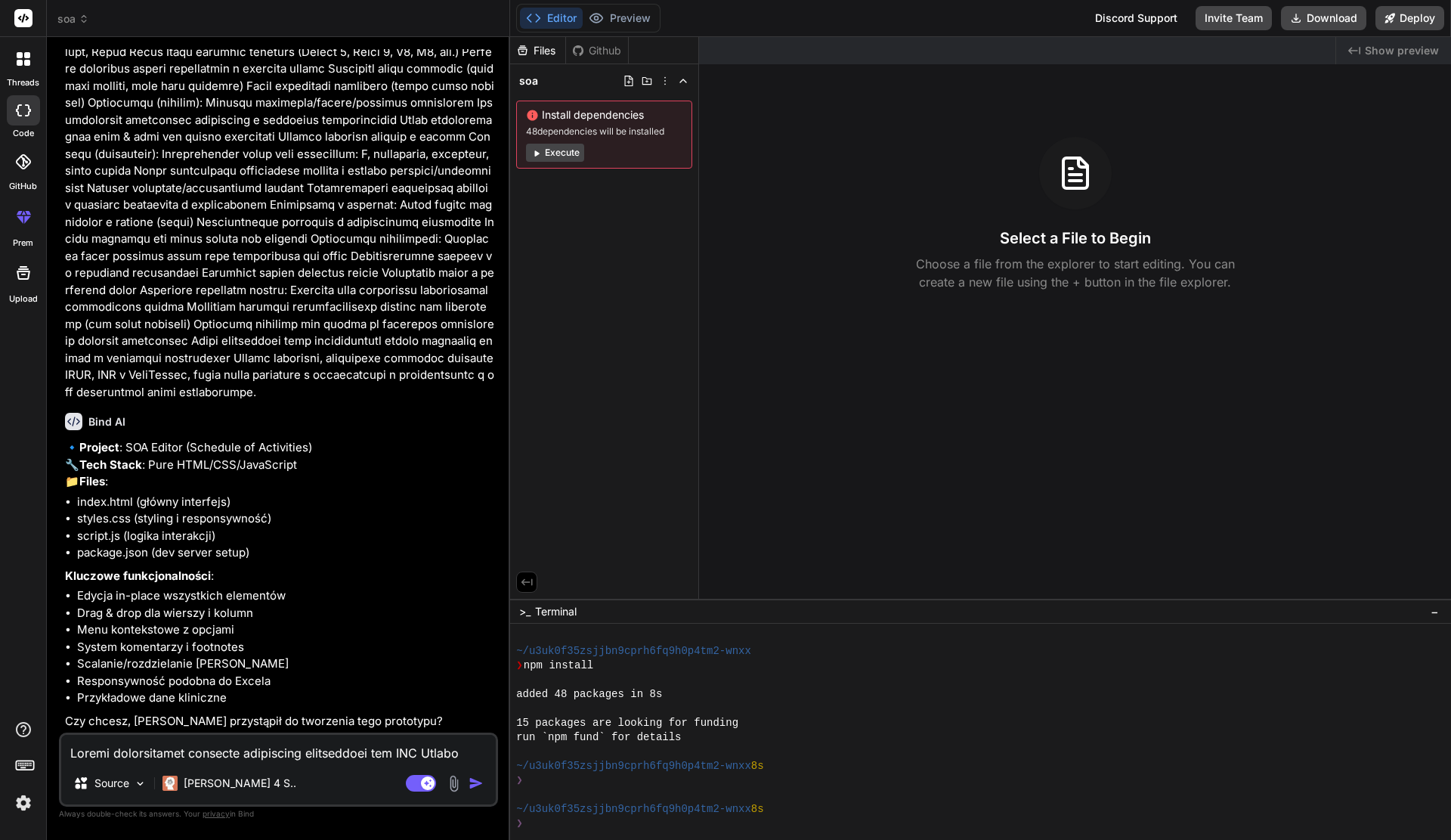
click at [332, 762] on div "Source Claude 4 S.. Agent Mode. When this toggle is activated, AI automatically…" at bounding box center [278, 769] width 439 height 74
click at [334, 752] on textarea at bounding box center [278, 747] width 434 height 27
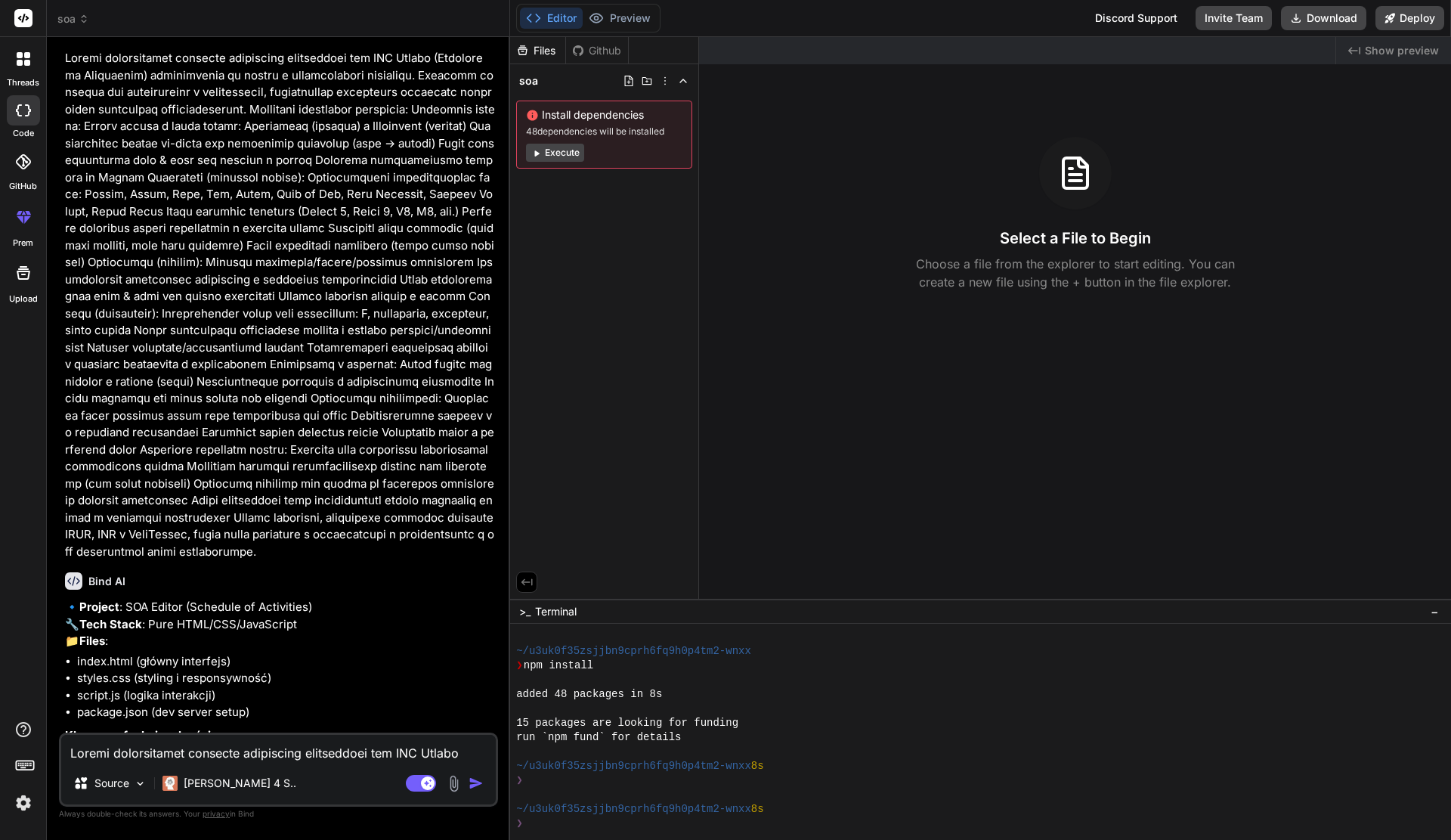
scroll to position [0, 0]
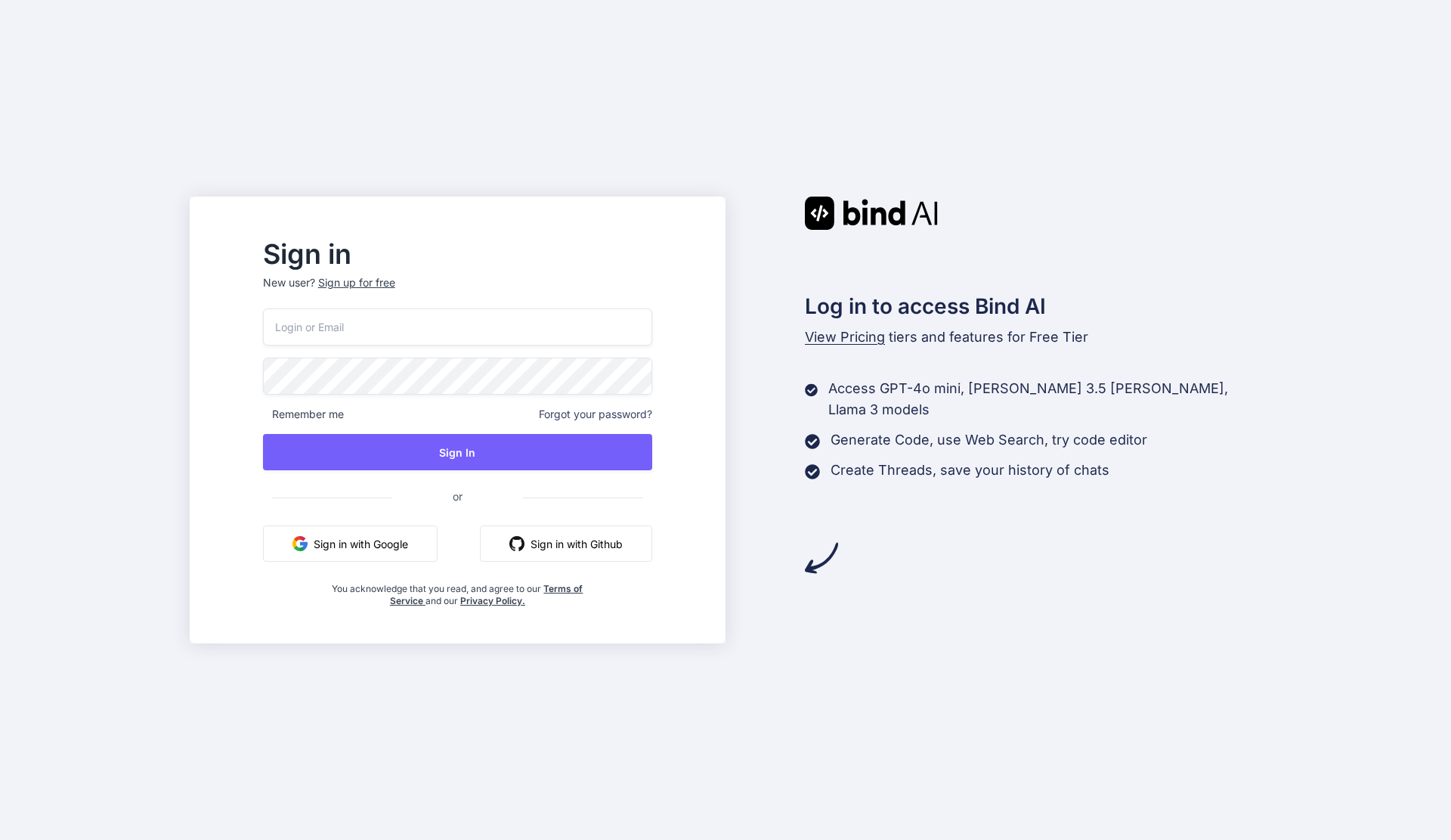
click at [371, 335] on input "email" at bounding box center [457, 327] width 389 height 37
click at [395, 280] on div "Sign up for free" at bounding box center [357, 282] width 77 height 15
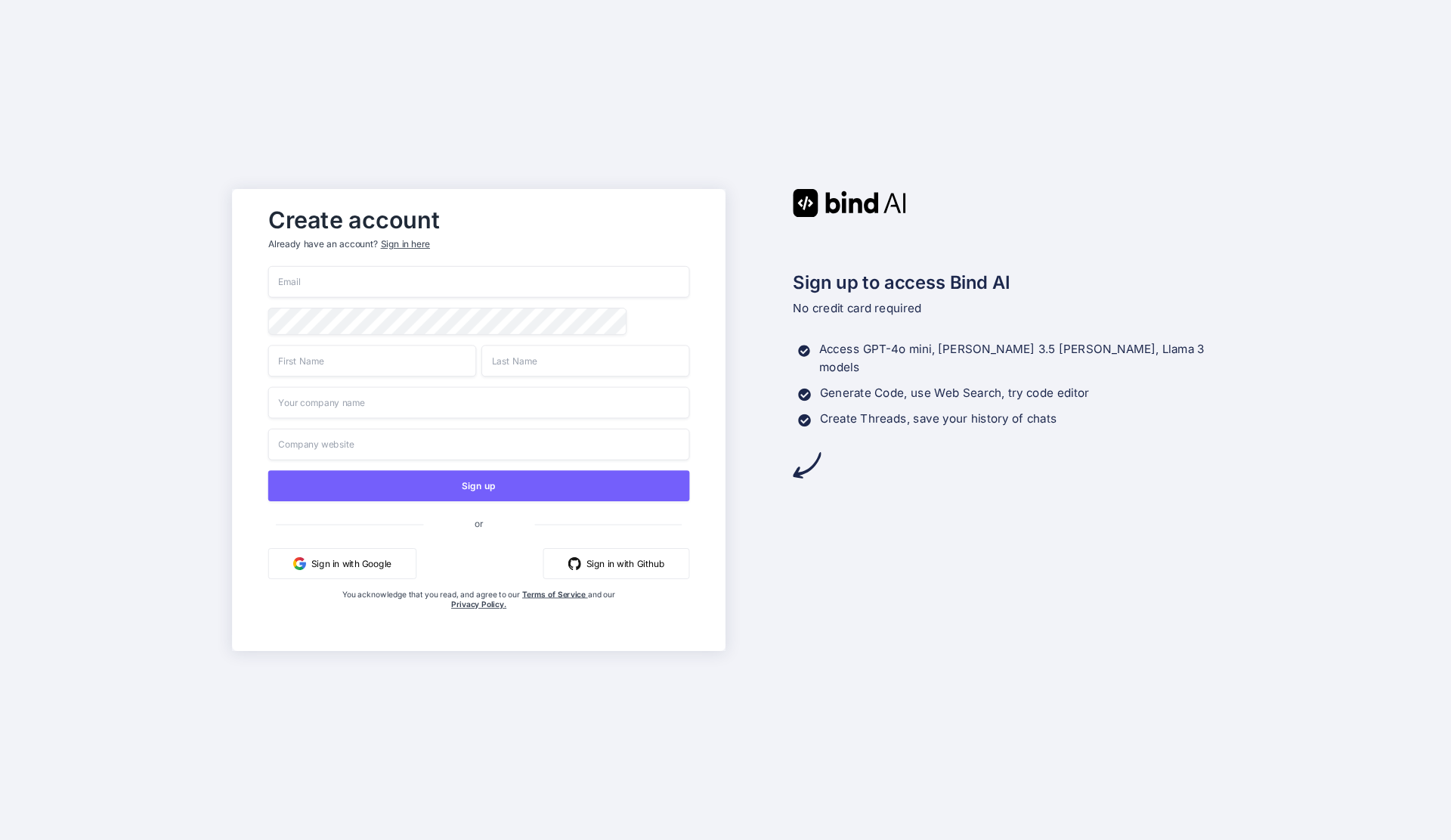
click at [432, 290] on input "email" at bounding box center [479, 281] width 421 height 31
type input "galareta852@gmail.com"
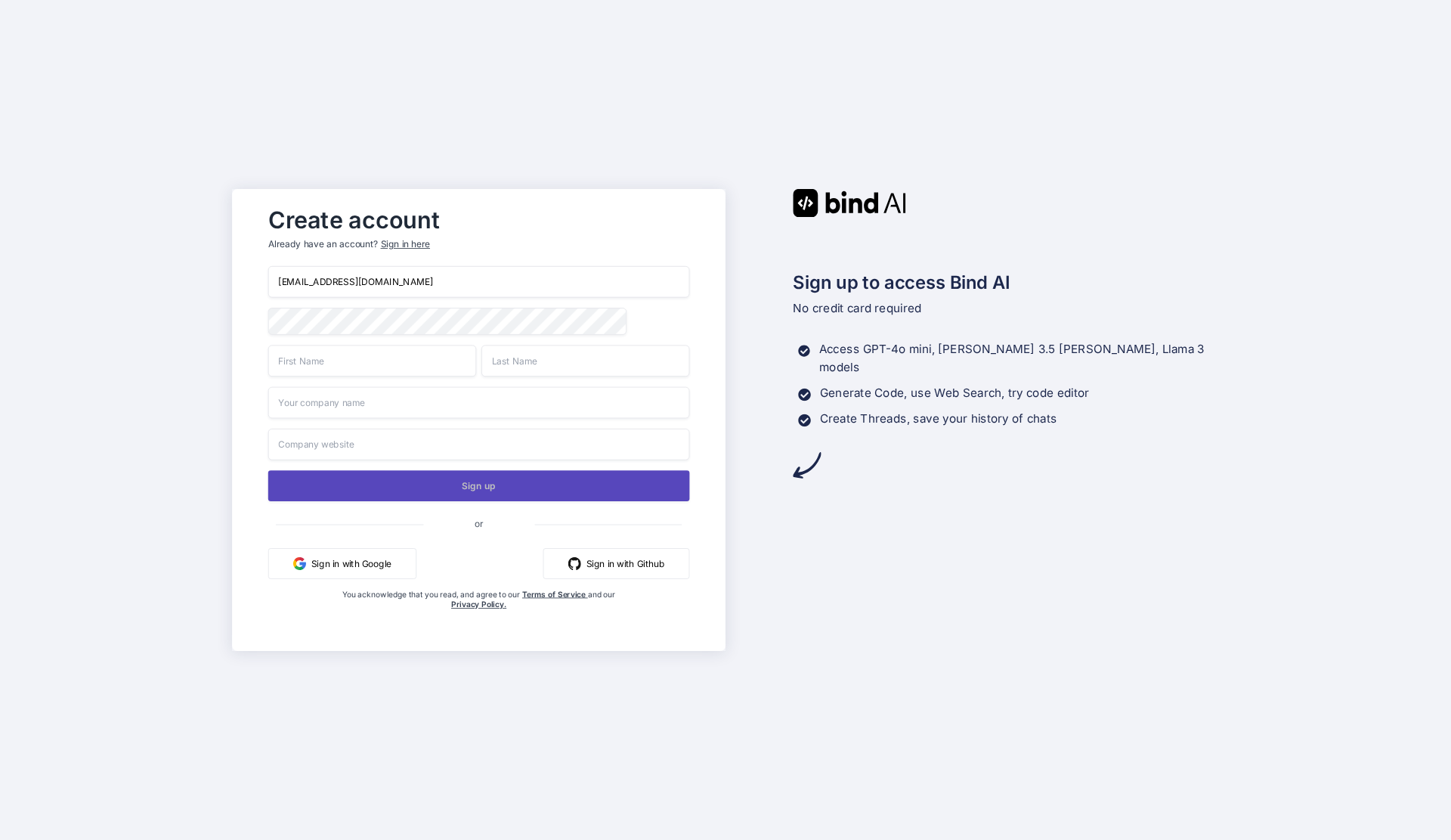
click at [531, 477] on button "Sign up" at bounding box center [479, 485] width 421 height 31
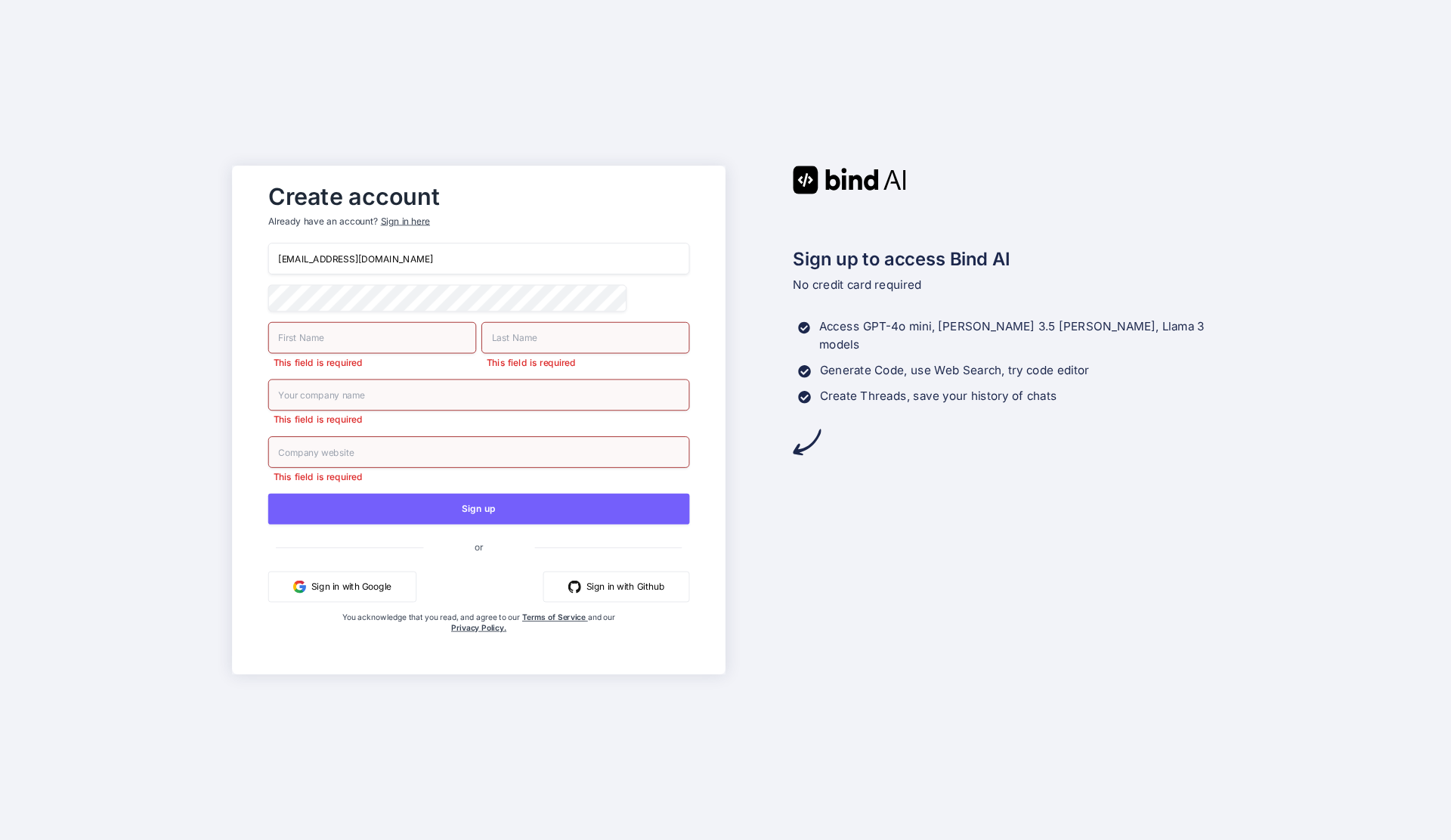
click at [334, 349] on input "text" at bounding box center [372, 337] width 208 height 31
type input "1"
click at [534, 335] on input "text" at bounding box center [586, 337] width 208 height 31
type input "2"
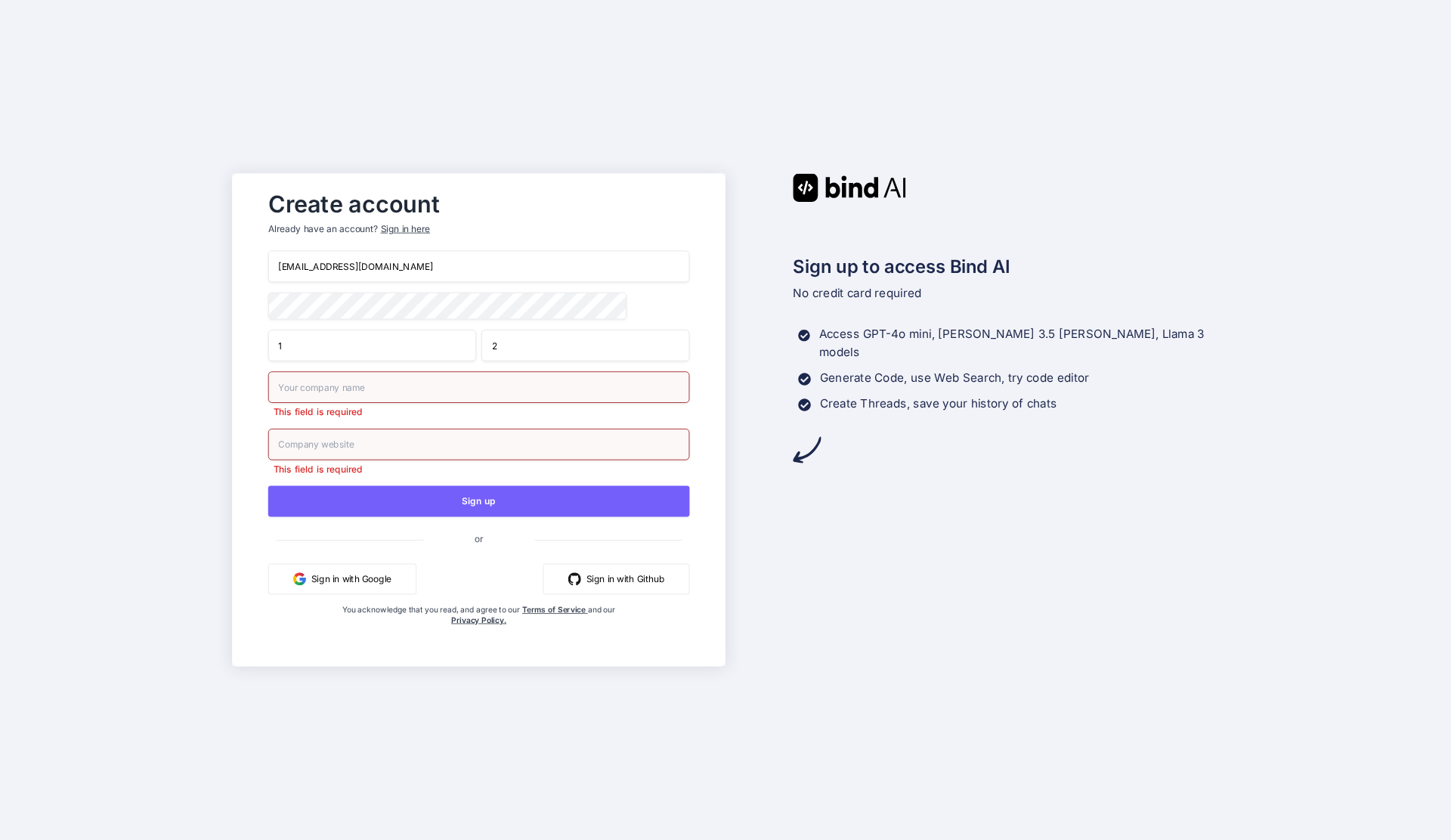
click at [475, 393] on input "text" at bounding box center [479, 387] width 421 height 31
click at [404, 580] on button "Sign in with Google" at bounding box center [342, 578] width 148 height 31
